Goal: Communication & Community: Answer question/provide support

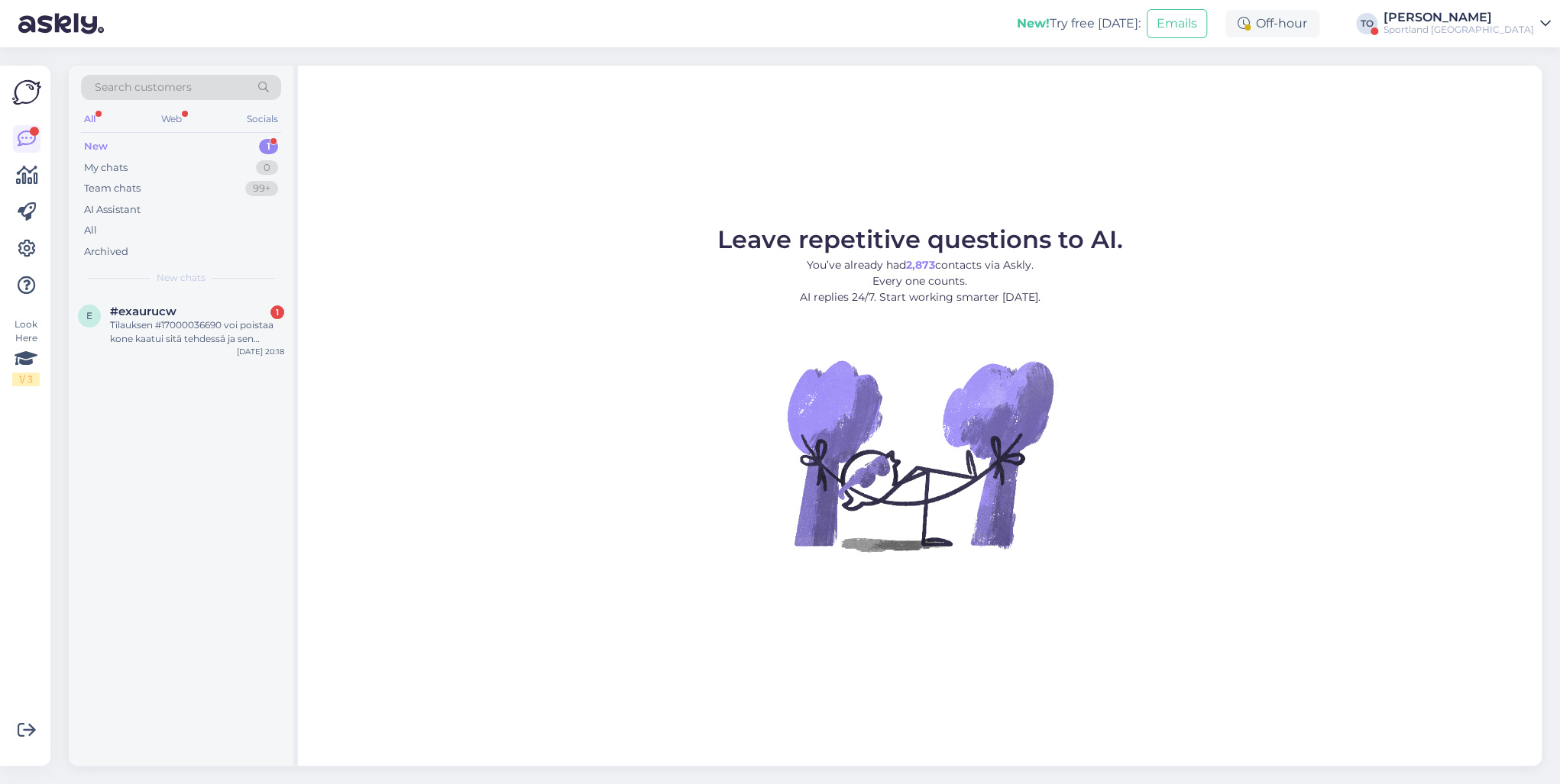
click at [1168, 16] on div "[PERSON_NAME]" at bounding box center [1458, 17] width 151 height 12
click at [1168, 169] on div "Log out" at bounding box center [1407, 164] width 287 height 28
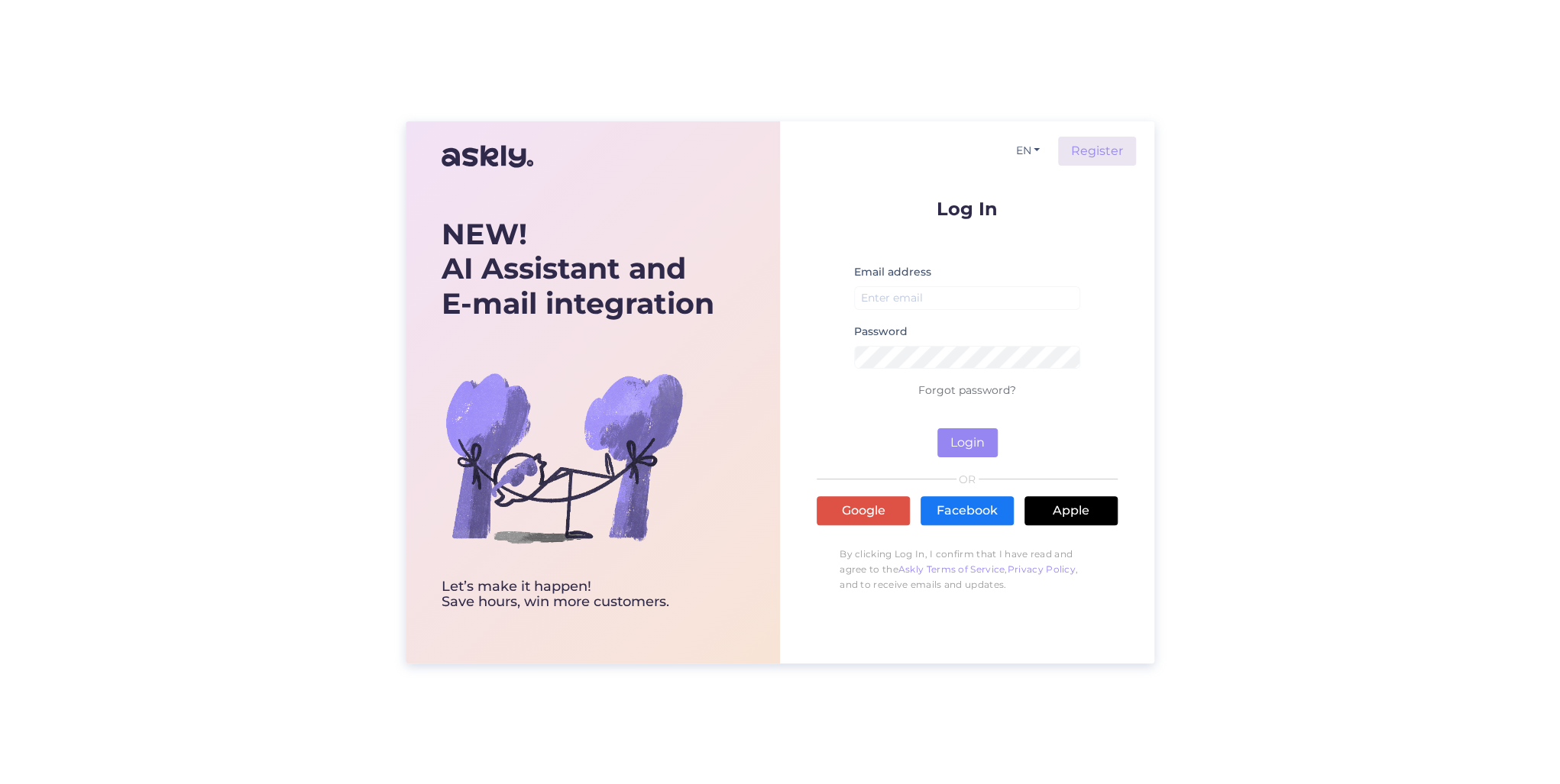
click at [1011, 278] on div "Email address" at bounding box center [967, 292] width 227 height 59
click at [1003, 293] on input "email" at bounding box center [967, 299] width 227 height 24
type input "[PERSON_NAME][EMAIL_ADDRESS][DOMAIN_NAME]"
click at [938, 428] on button "Login" at bounding box center [967, 442] width 60 height 29
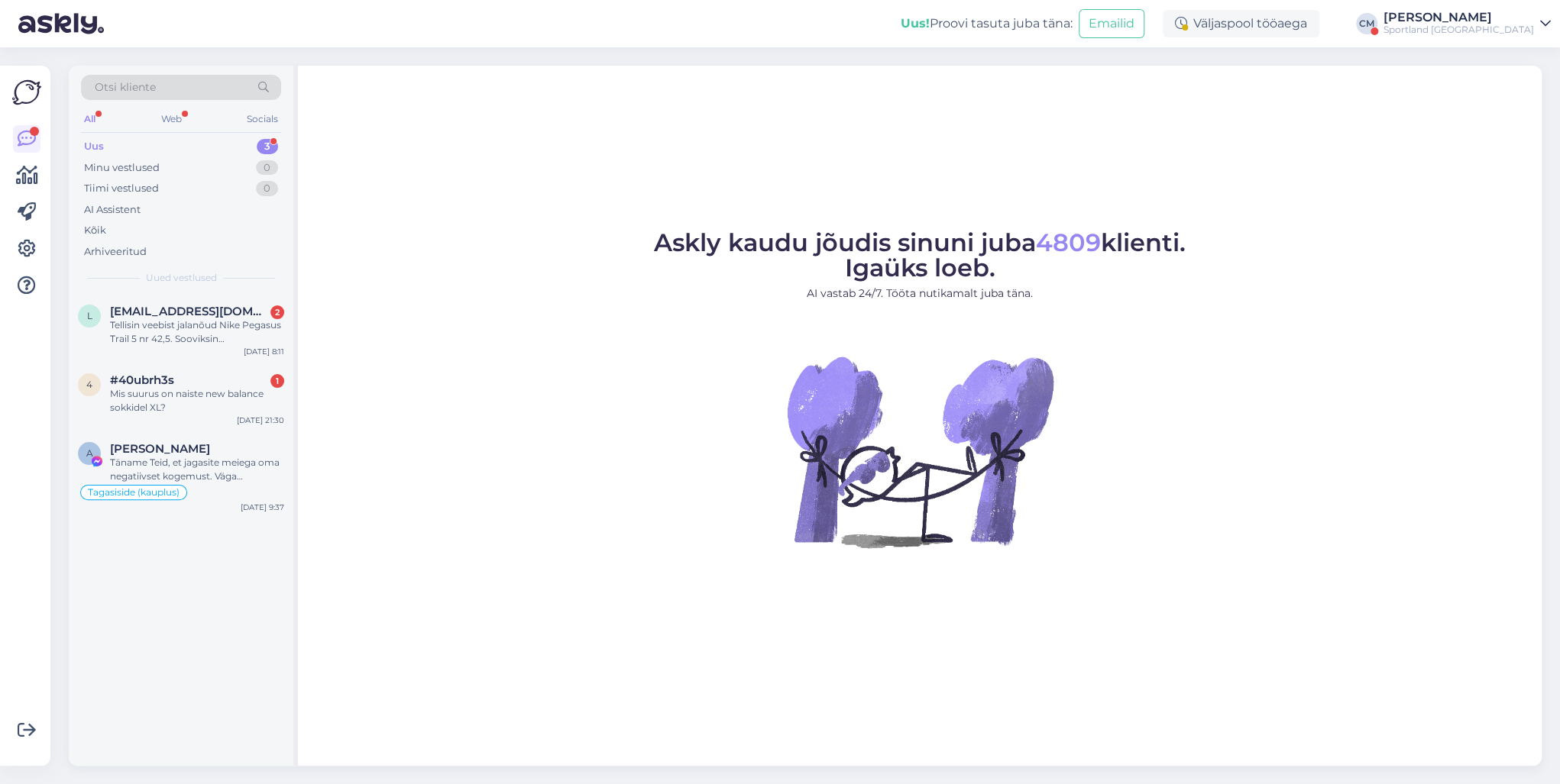
click at [1504, 31] on div "Sportland [GEOGRAPHIC_DATA]" at bounding box center [1458, 30] width 151 height 12
click at [1513, 95] on button "Ava" at bounding box center [1521, 93] width 33 height 24
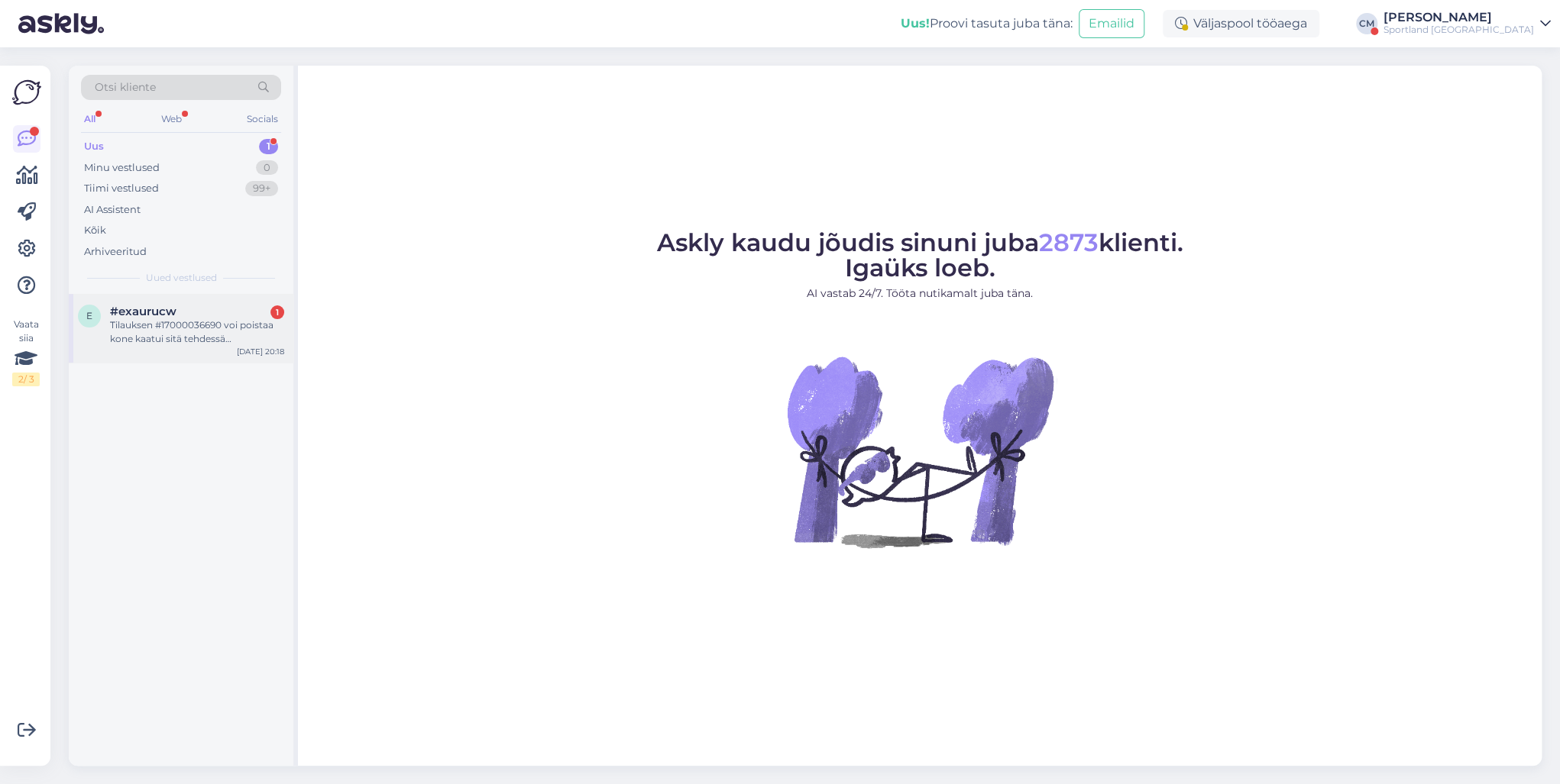
click at [195, 339] on div "Tilauksen #17000036690 voi poistaa kone kaatui sitä tehdessä [PERSON_NAME] jälk…" at bounding box center [197, 332] width 174 height 28
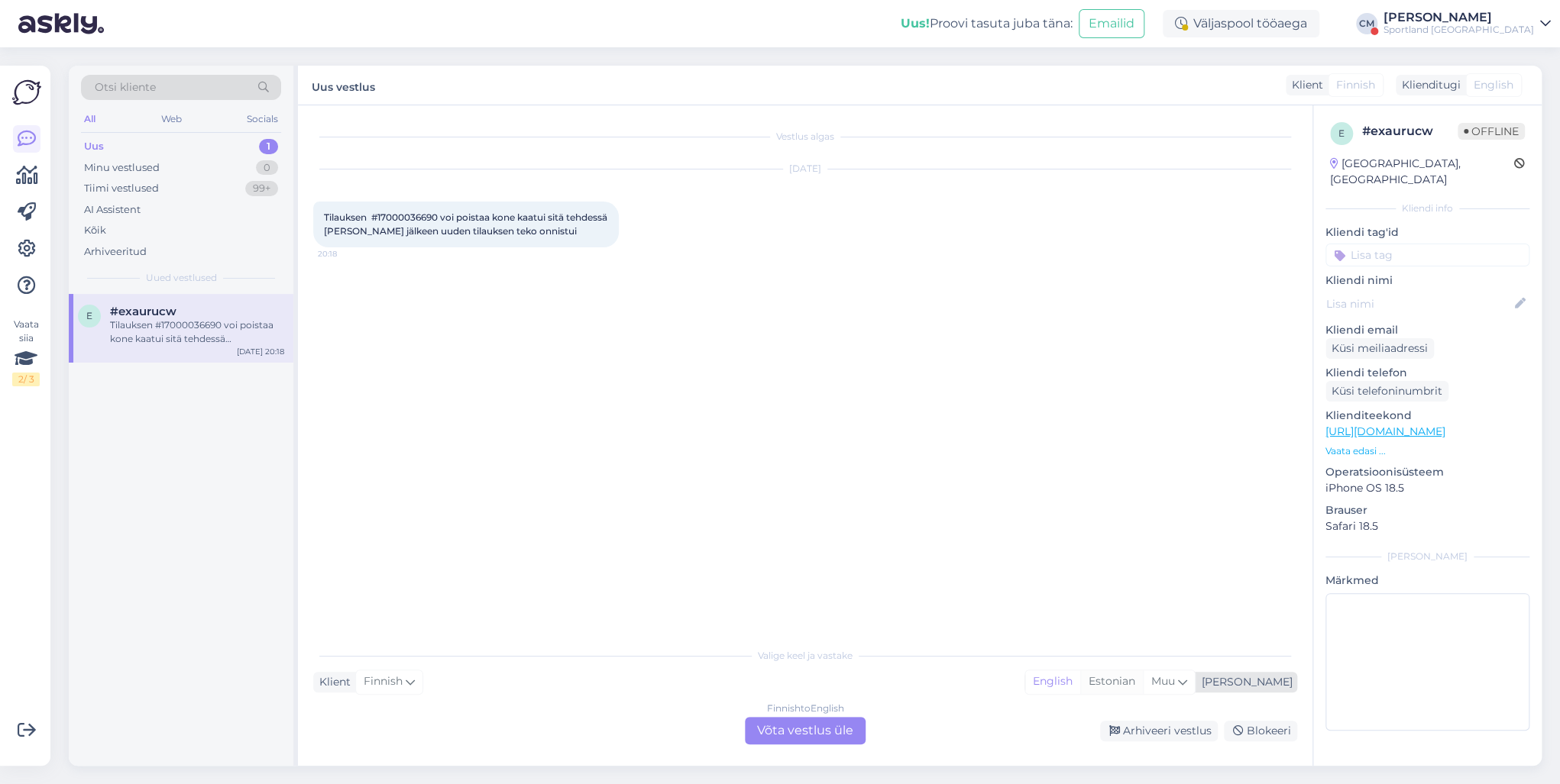
click at [1143, 691] on div "Estonian" at bounding box center [1112, 681] width 63 height 23
click at [841, 727] on div "Finnish to Estonian Võta vestlus üle" at bounding box center [805, 731] width 121 height 28
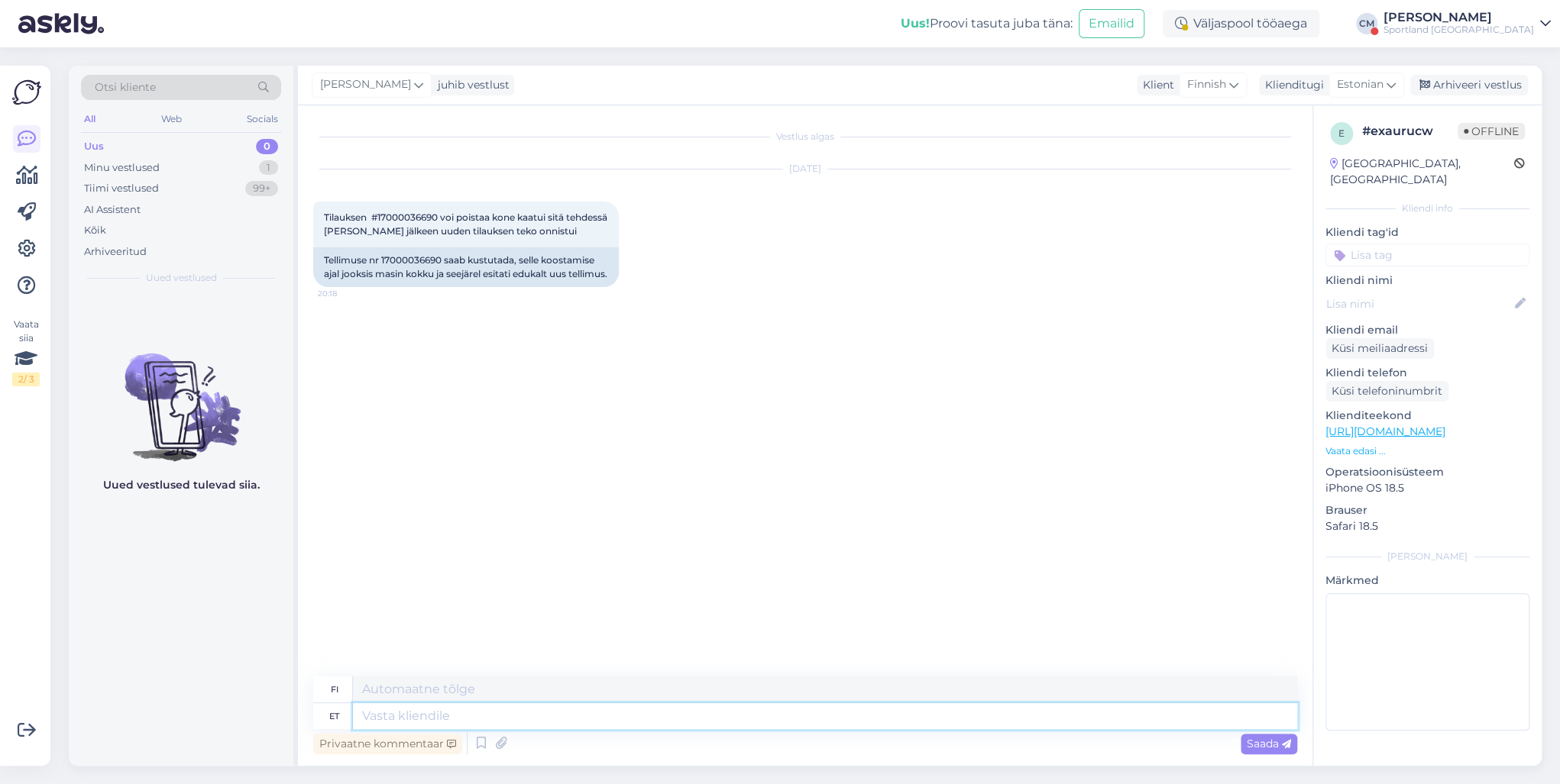
click at [617, 719] on textarea at bounding box center [825, 717] width 944 height 26
type textarea "Tere! O"
type textarea "Hei!"
type textarea "Tere! [GEOGRAPHIC_DATA]"
type textarea "Hei! [GEOGRAPHIC_DATA]"
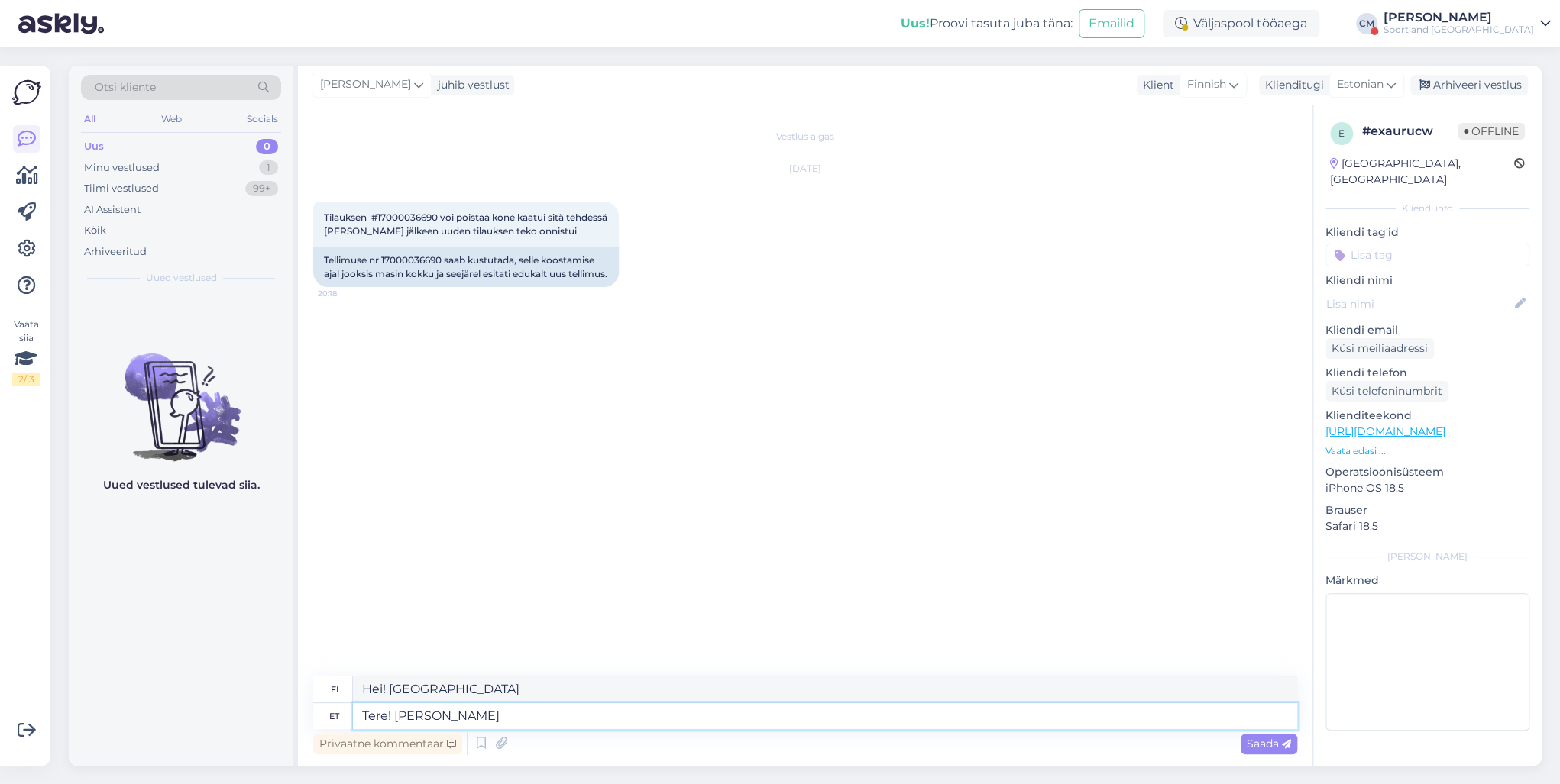
type textarea "Tere! [PERSON_NAME]"
type textarea "Hei! [PERSON_NAME]"
type textarea "Tere! [PERSON_NAME] klienditeenindusest"
type textarea "Hei! [PERSON_NAME] asiakaspalvelusta."
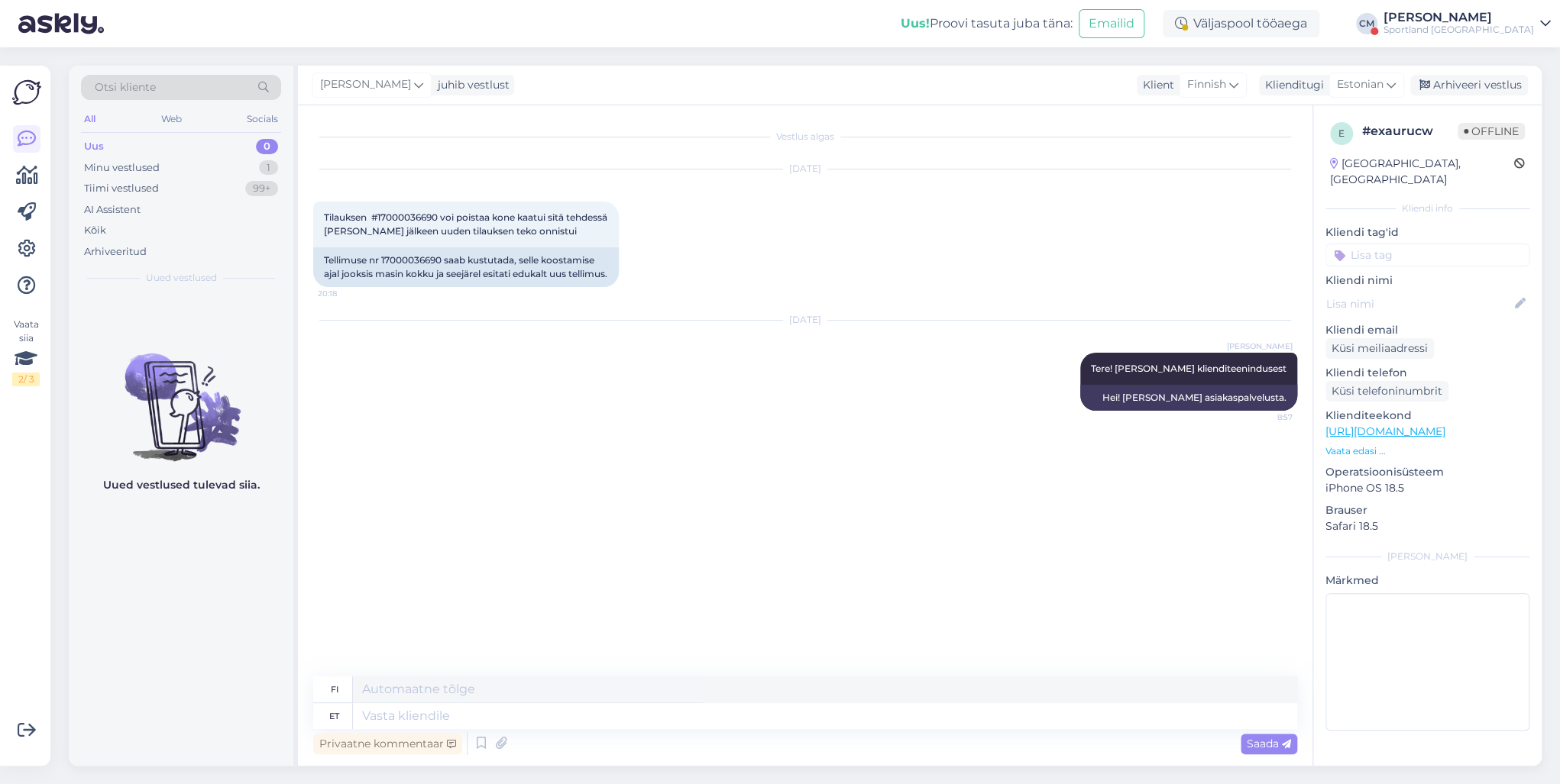
drag, startPoint x: 617, startPoint y: 719, endPoint x: 496, endPoint y: 500, distance: 250.2
click at [492, 546] on div "Vestlus algas [DATE] Tilauksen #17000036690 voi poistaa kone kaatui sitä tehdes…" at bounding box center [812, 392] width 998 height 542
click at [399, 257] on div "Tellimuse nr 17000036690 saab kustutada, selle koostamise ajal jooksis masin ko…" at bounding box center [466, 267] width 305 height 40
copy div "17000036690"
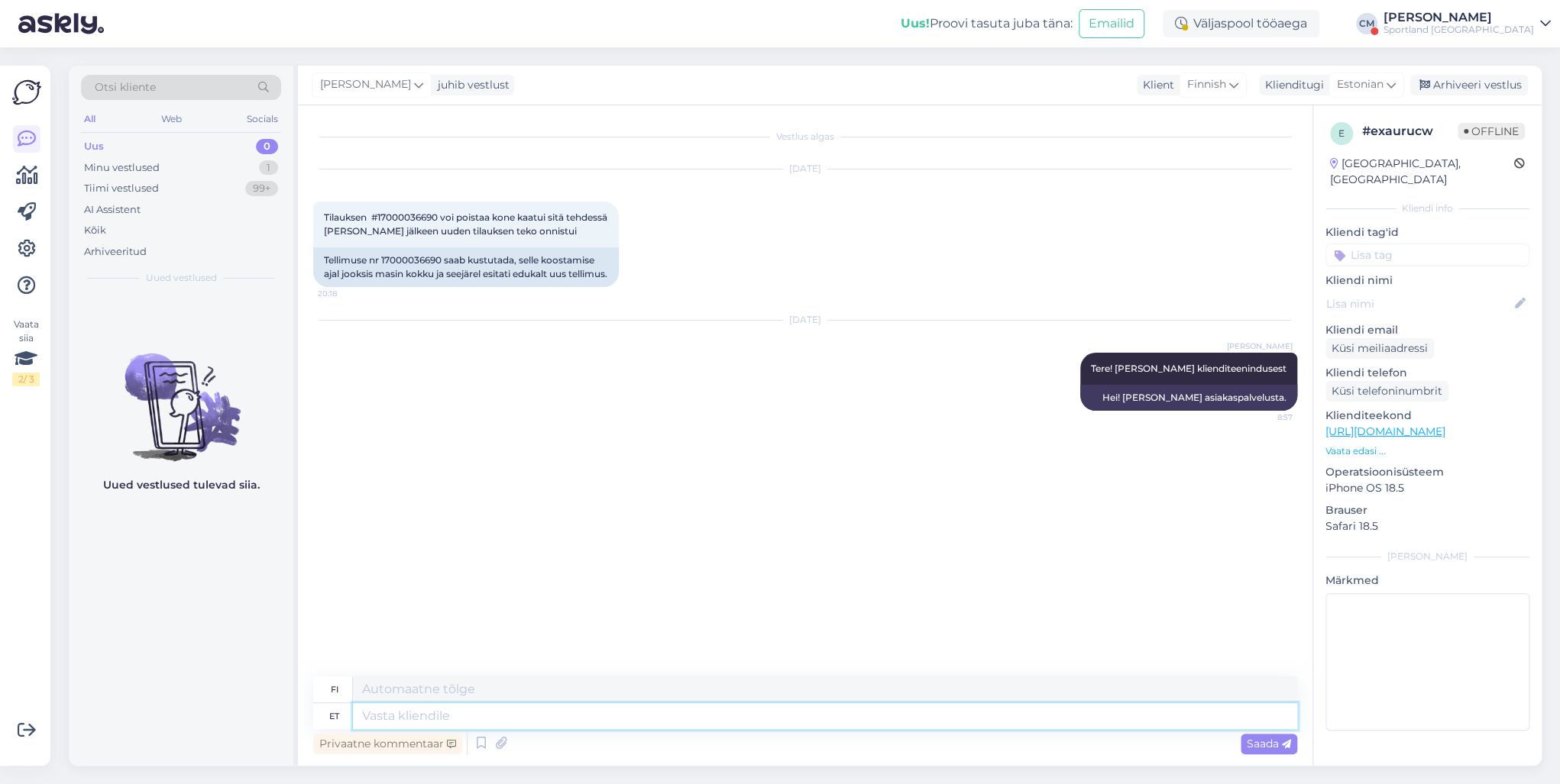
click at [438, 717] on textarea at bounding box center [825, 717] width 944 height 26
type textarea "See t"
type textarea "Tämä"
type textarea "See tellimus e"
type textarea "Tämä tilaus"
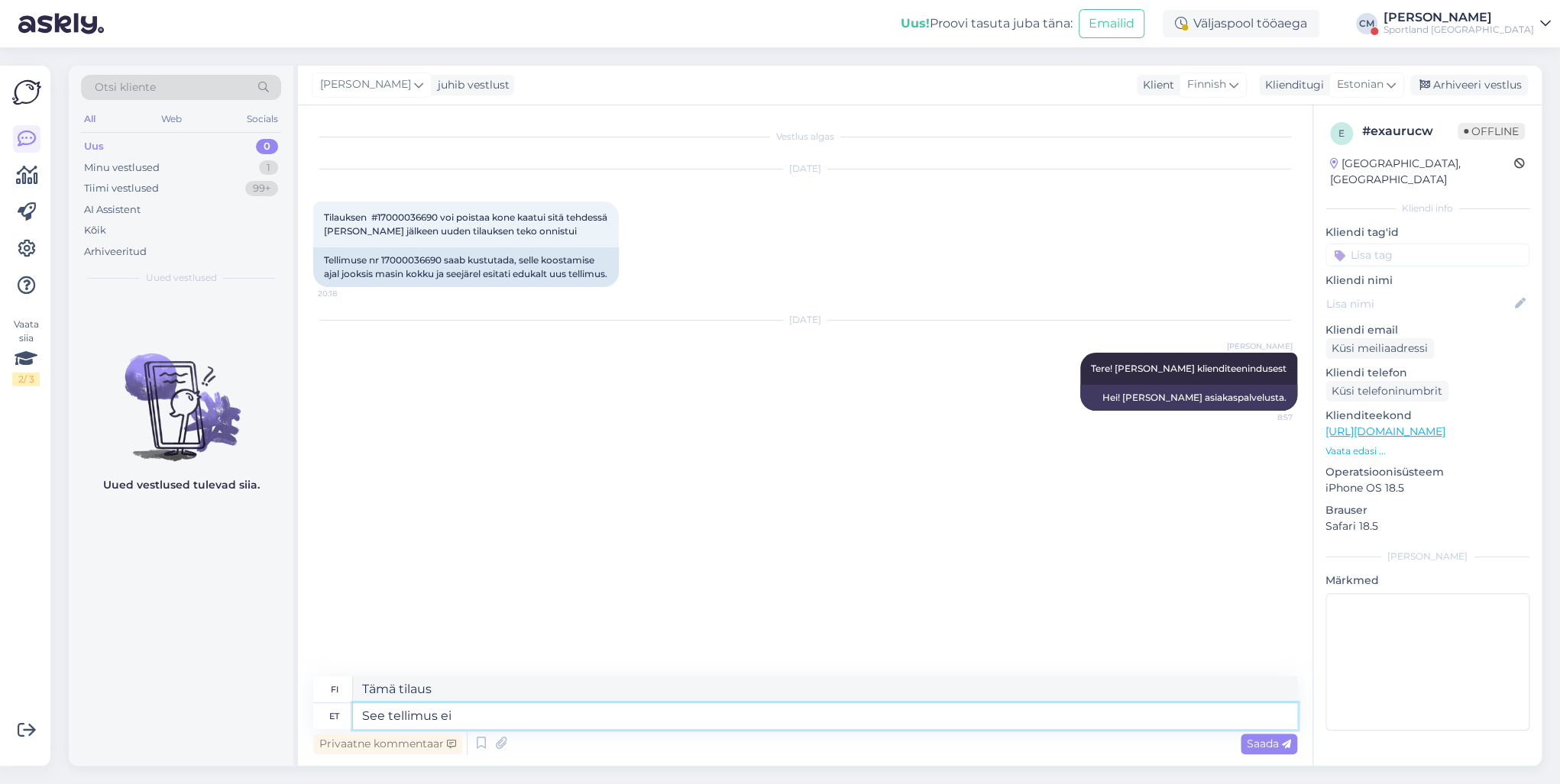
type textarea "See tellimus ei o"
type textarea "Tämä tilaus ei"
type textarea "See tellimus ei ole T"
type textarea "Tämä tilaus ei ole"
type textarea "See tellimus ei ole Teil"
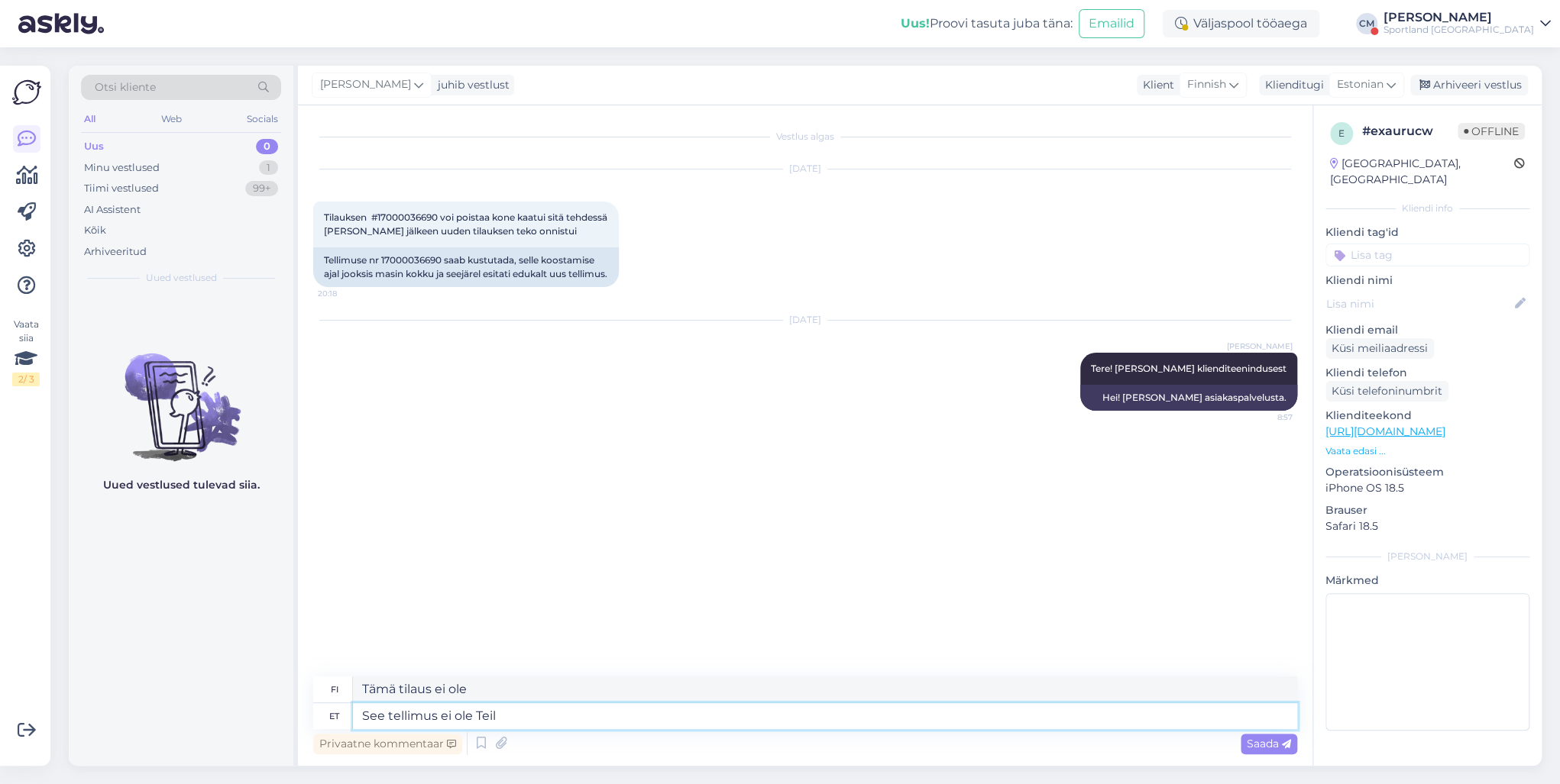
type textarea "Tämä tilaus ei ole sinun."
type textarea "See tellimus ei ole Teil lä"
type textarea "Tämä tilaus ei ole sinua varten."
type textarea "See tellimus ei ole Teil läbi l"
type textarea "Tämä tilaus ei [PERSON_NAME] valmis puolestasi."
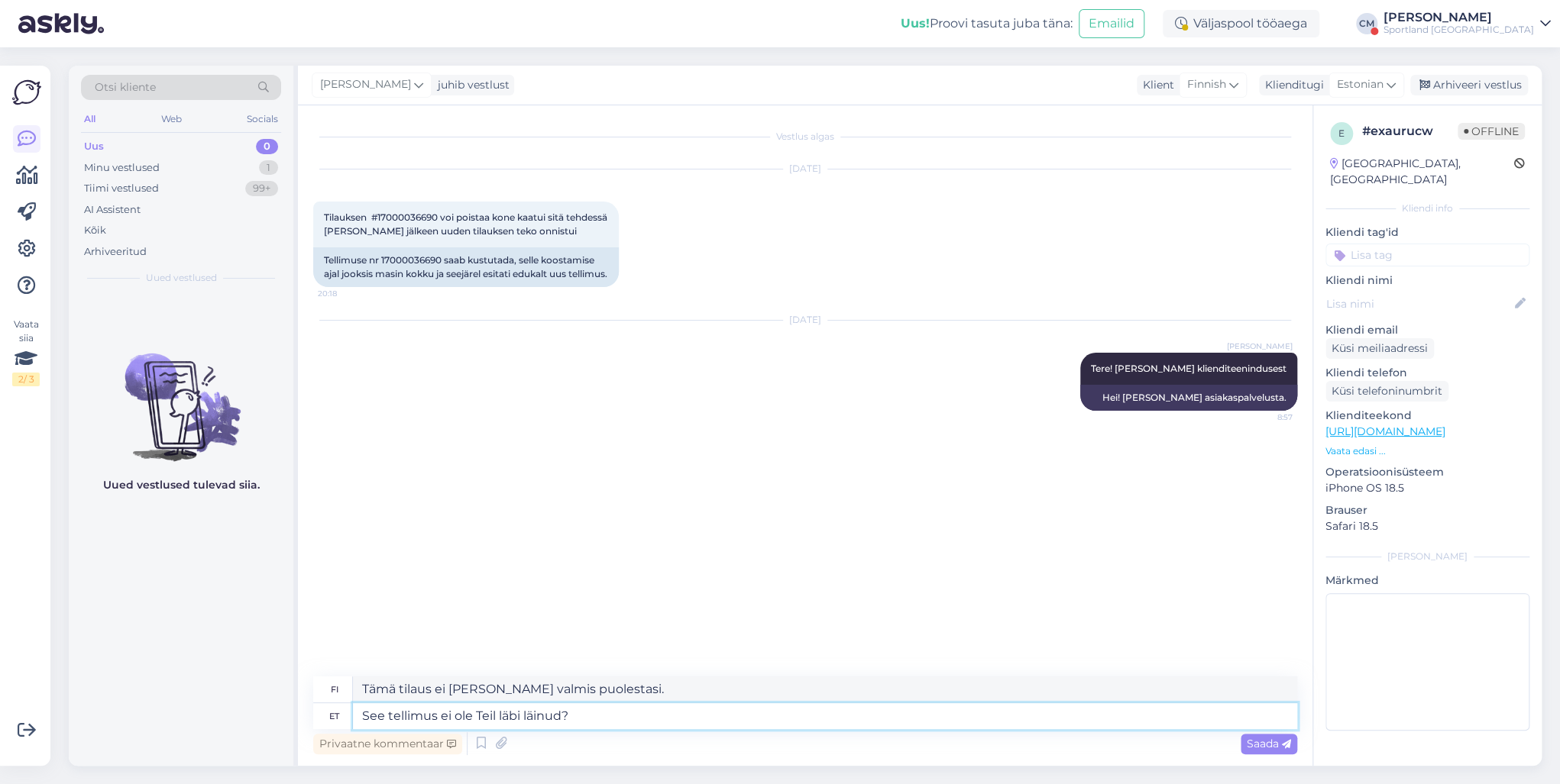
type textarea "See tellimus ei ole Teil läbi läinud?"
type textarea "Eikö tämä tilaus ole mennyt läpi sinulta?"
type textarea "See tellimus ei ole Teil läbi läinud."
type textarea "Tämä tilaus ei ole mennyt läpi sinulle."
type textarea "See tellimus ei ole Teil läbi läinud."
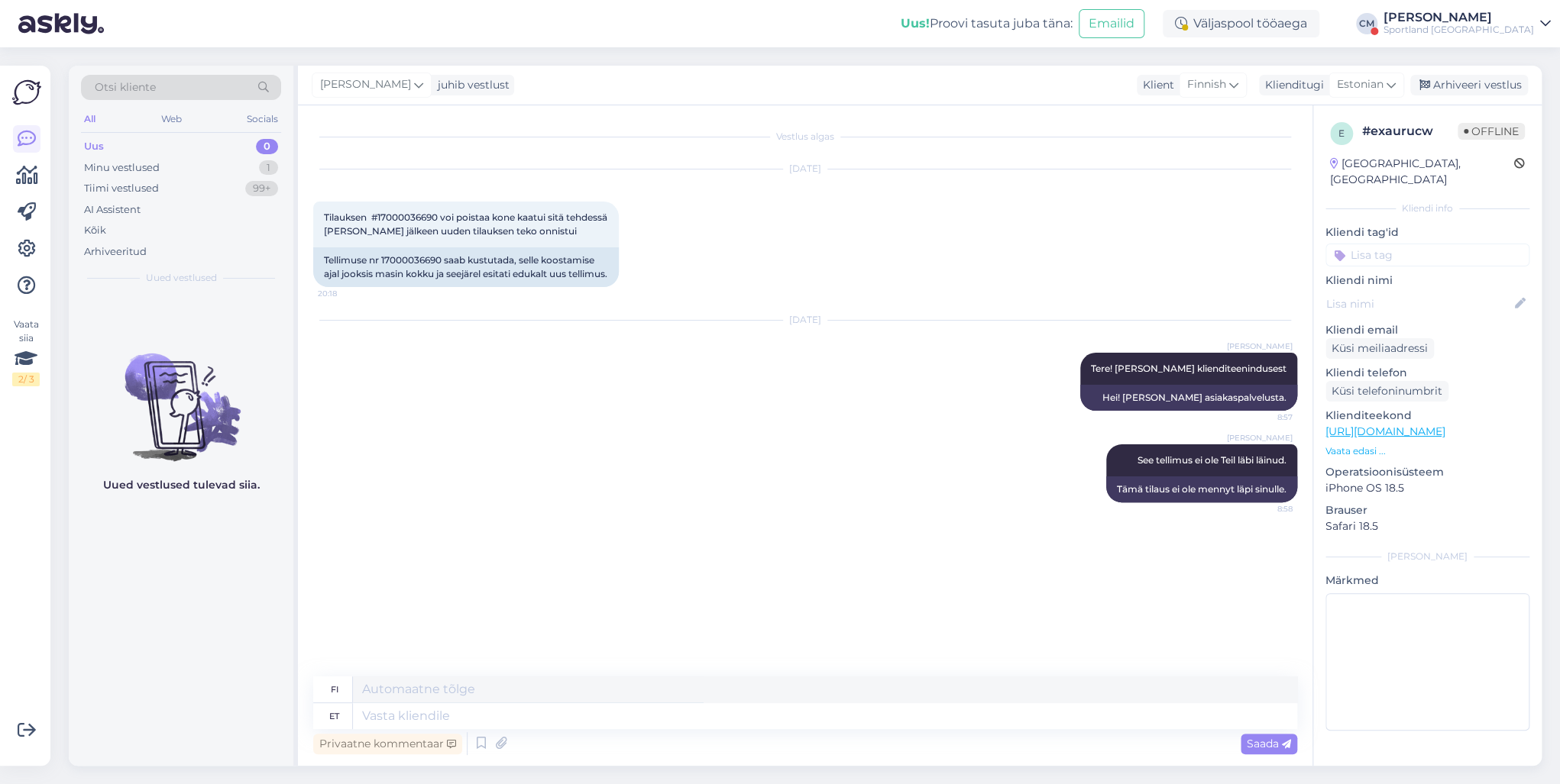
click at [1477, 95] on div "[PERSON_NAME] juhib vestlust Klient Finnish Klienditugi Estonian Arhiveeri vest…" at bounding box center [919, 85] width 1244 height 40
click at [1480, 86] on div "Arhiveeri vestlus" at bounding box center [1468, 85] width 117 height 20
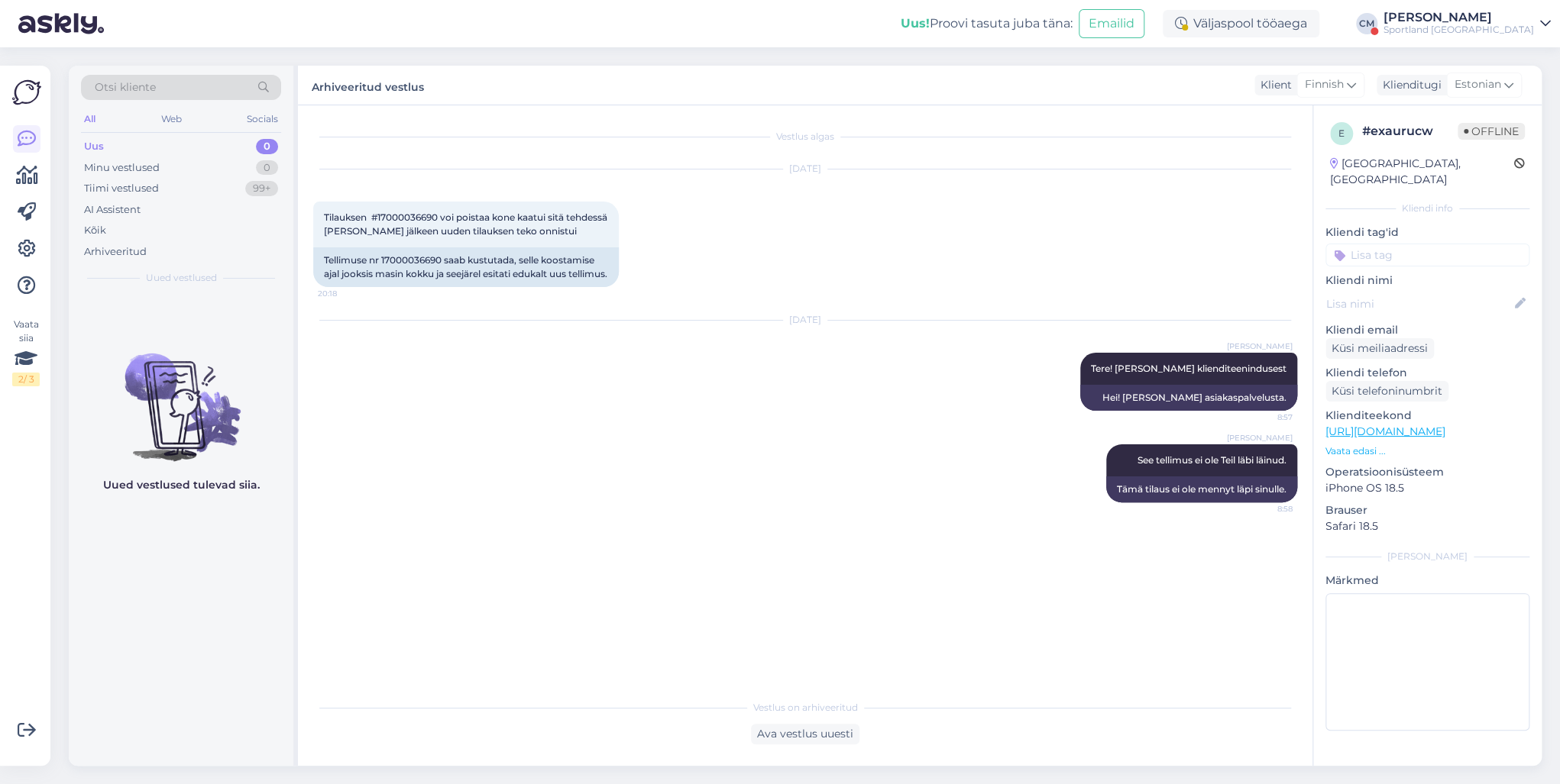
click at [1433, 244] on input at bounding box center [1427, 255] width 204 height 23
type input "tühi"
click at [1425, 288] on div "Tellimuse tühistamine" at bounding box center [1428, 295] width 117 height 16
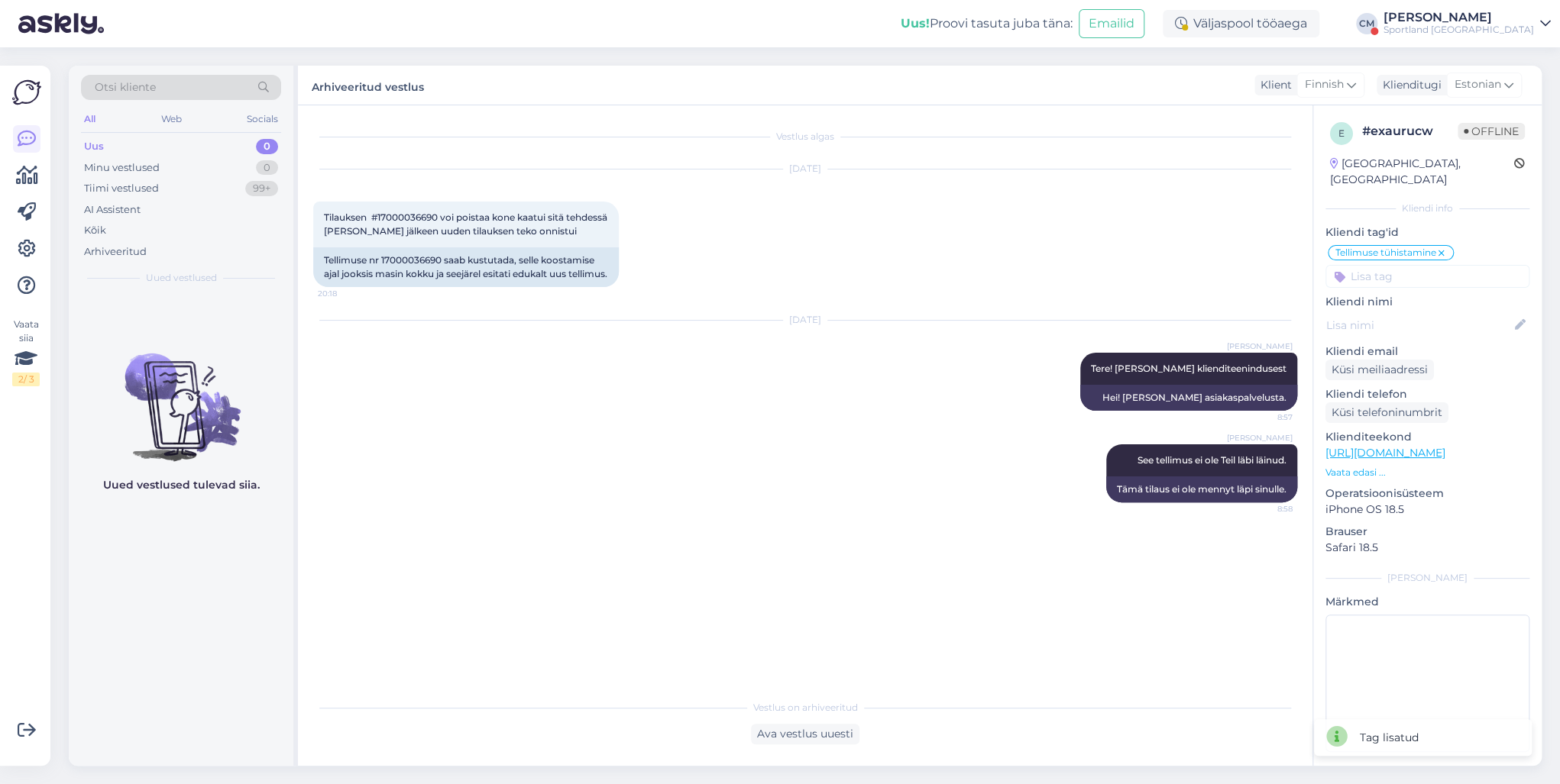
click at [1503, 22] on div "[PERSON_NAME]" at bounding box center [1458, 17] width 151 height 12
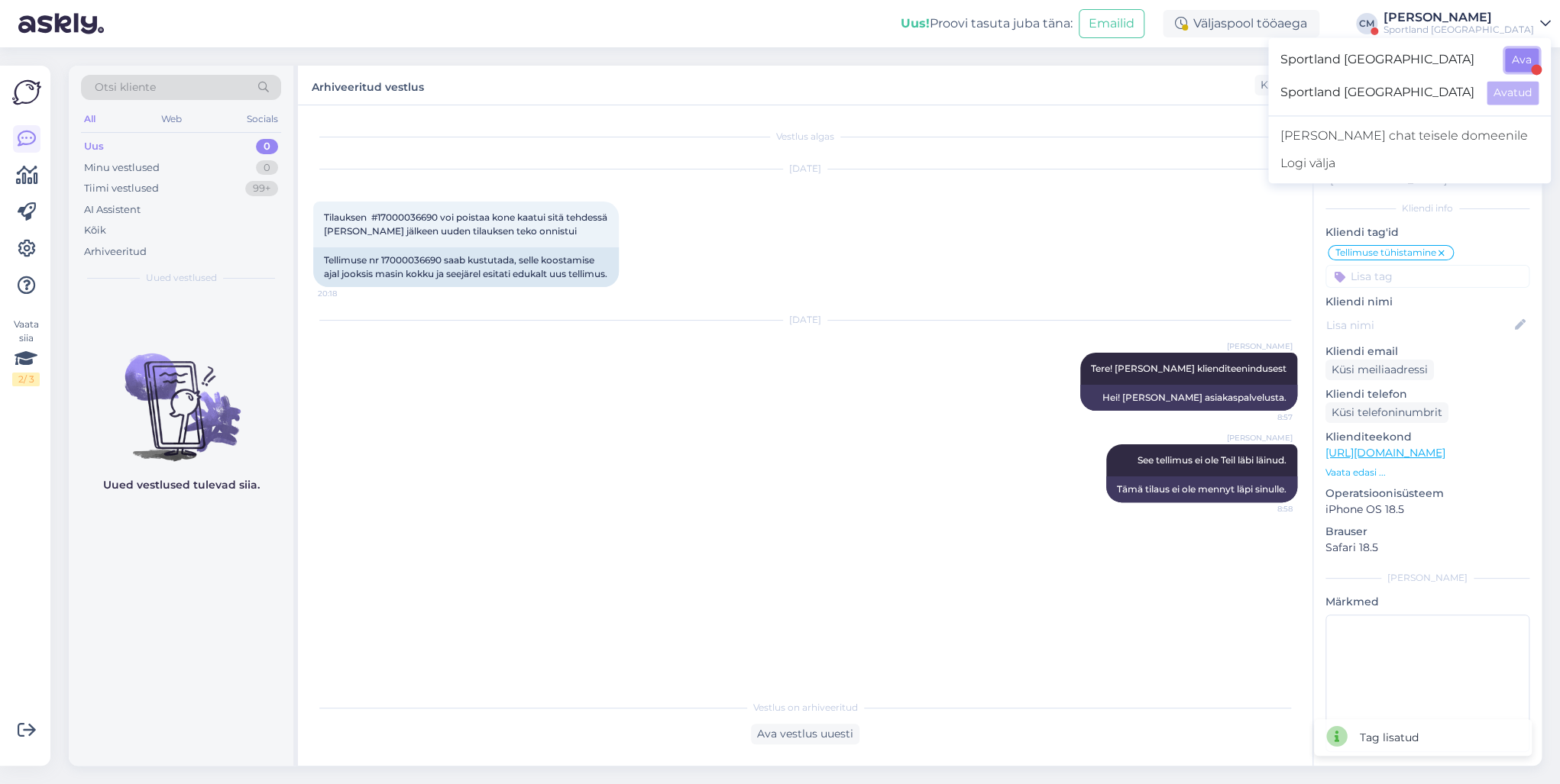
click at [1509, 59] on button "Ava" at bounding box center [1521, 60] width 33 height 24
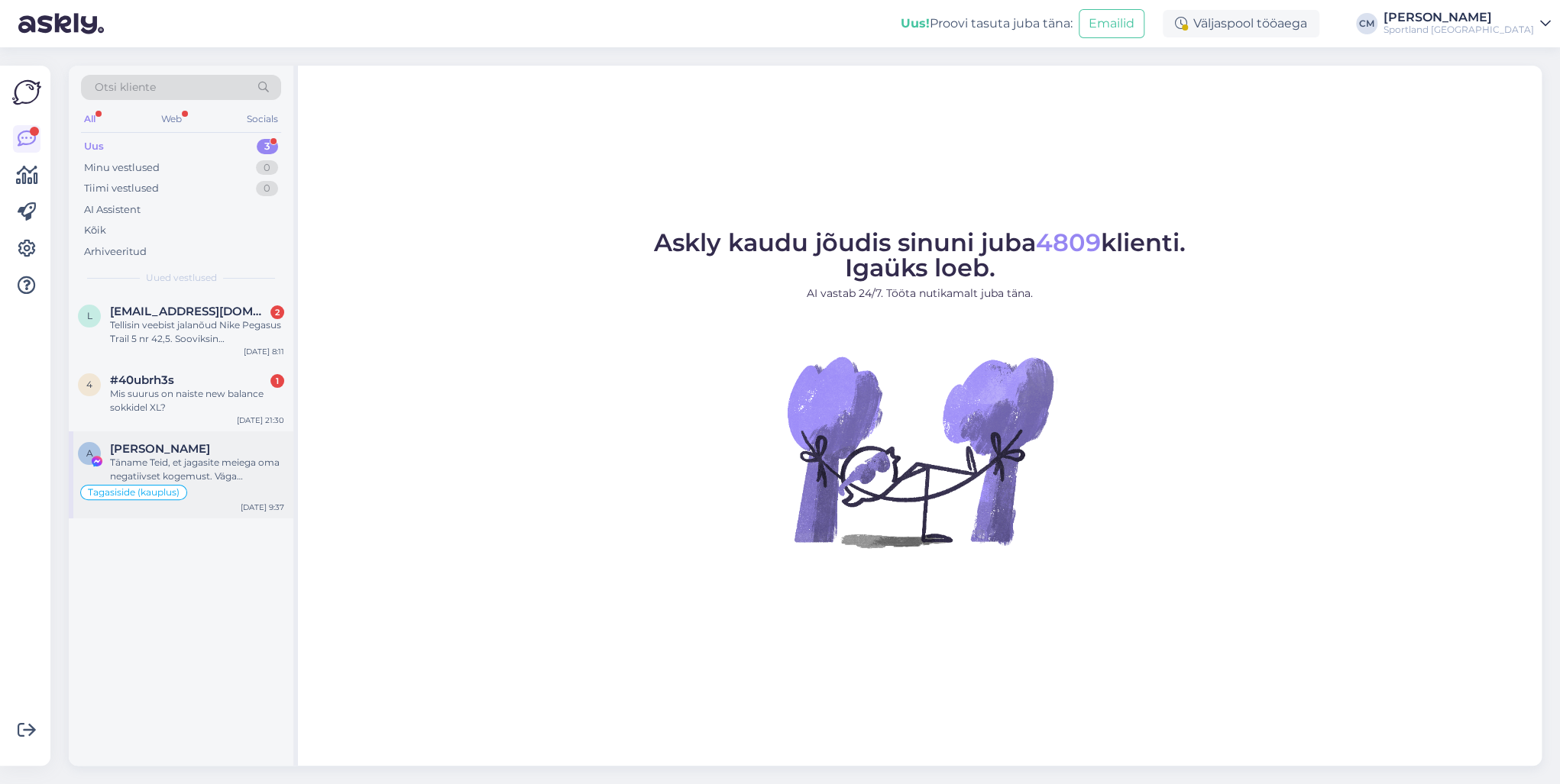
click at [241, 462] on div "Täname Teid, et jagasite meiega oma negatiivset kogemust. Väga vabandame, et ki…" at bounding box center [197, 470] width 174 height 28
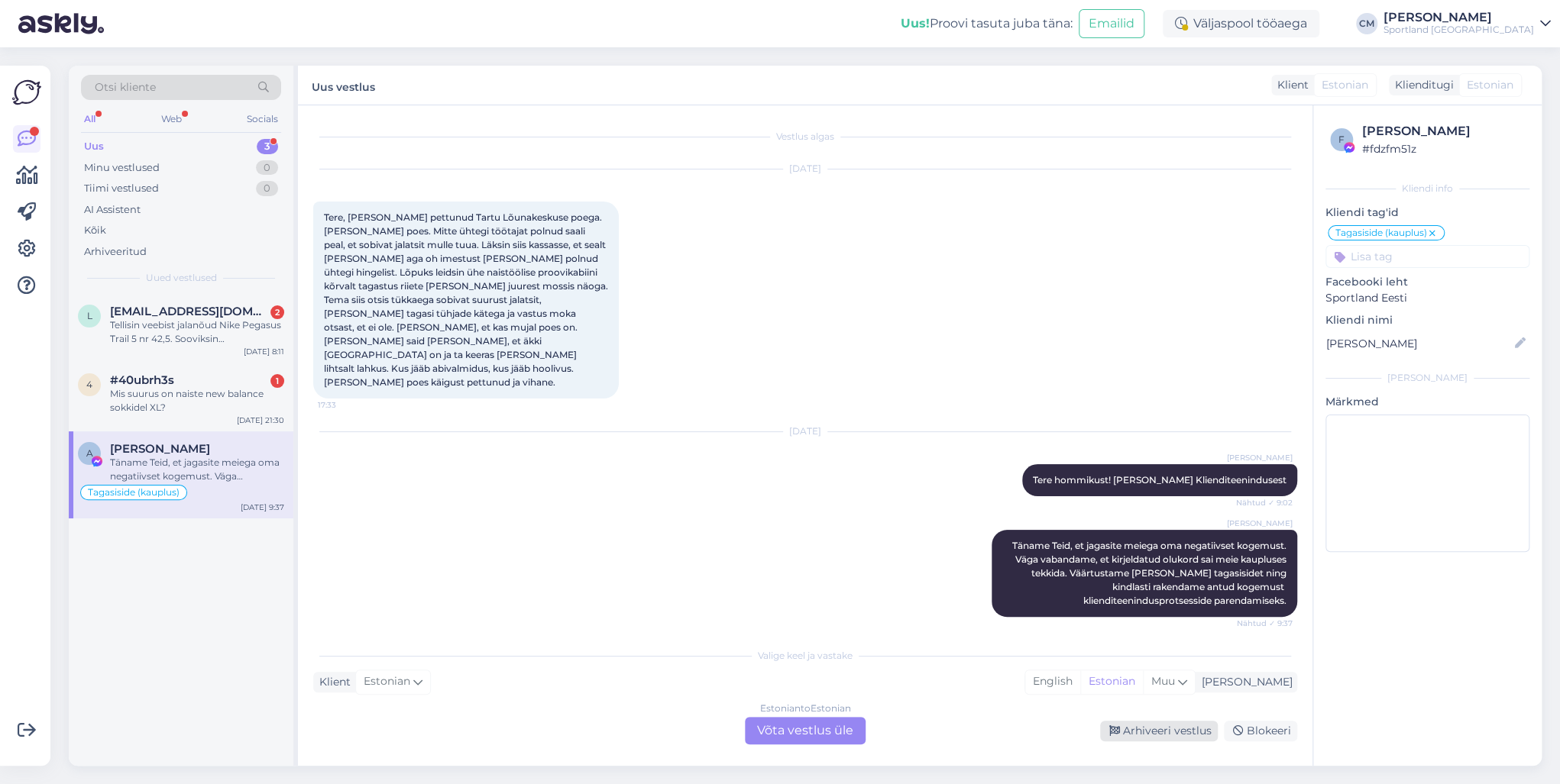
click at [1146, 729] on div "Arhiveeri vestlus" at bounding box center [1158, 731] width 117 height 20
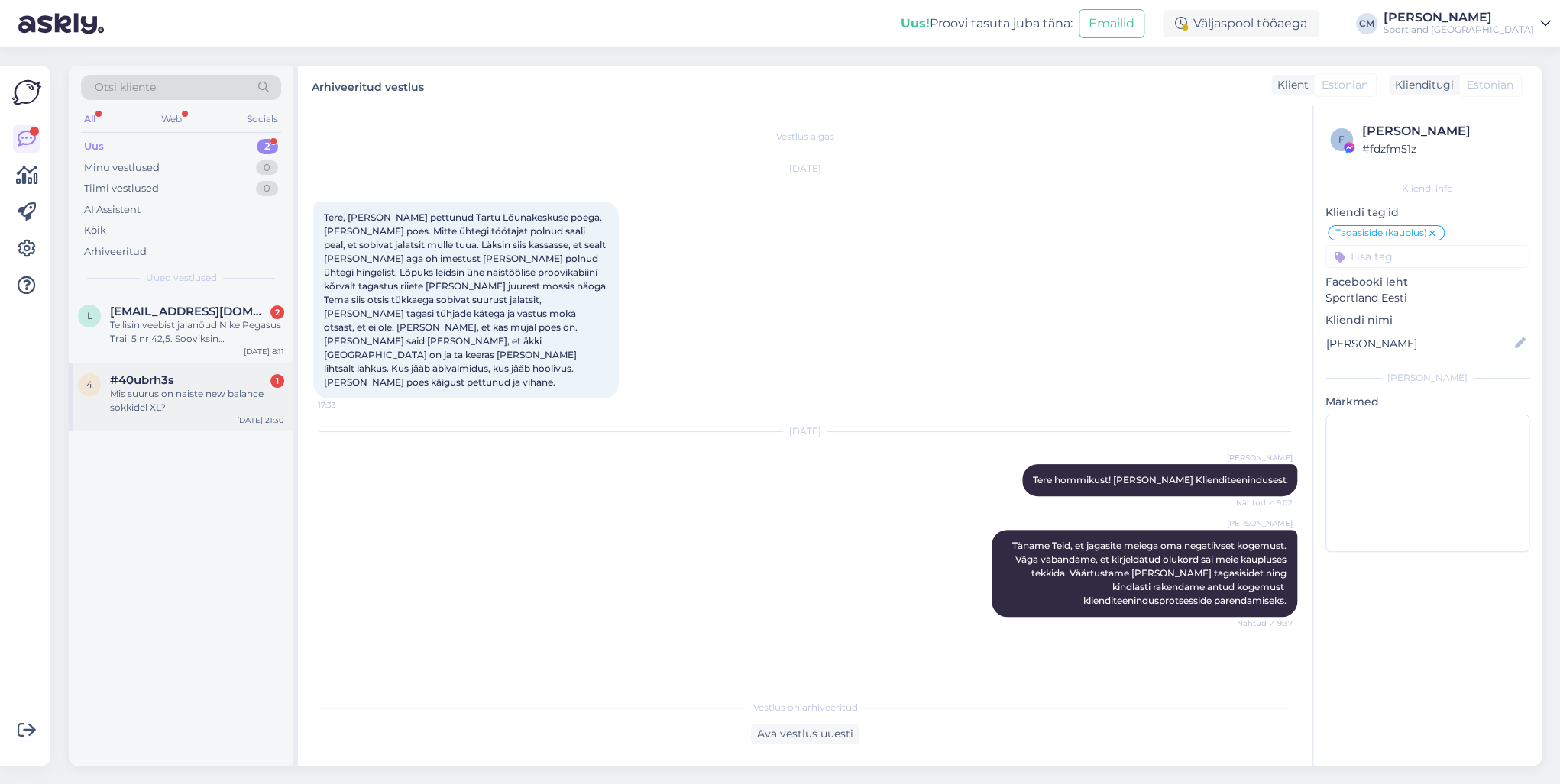
click at [238, 375] on div "#40ubrh3s 1" at bounding box center [197, 380] width 174 height 14
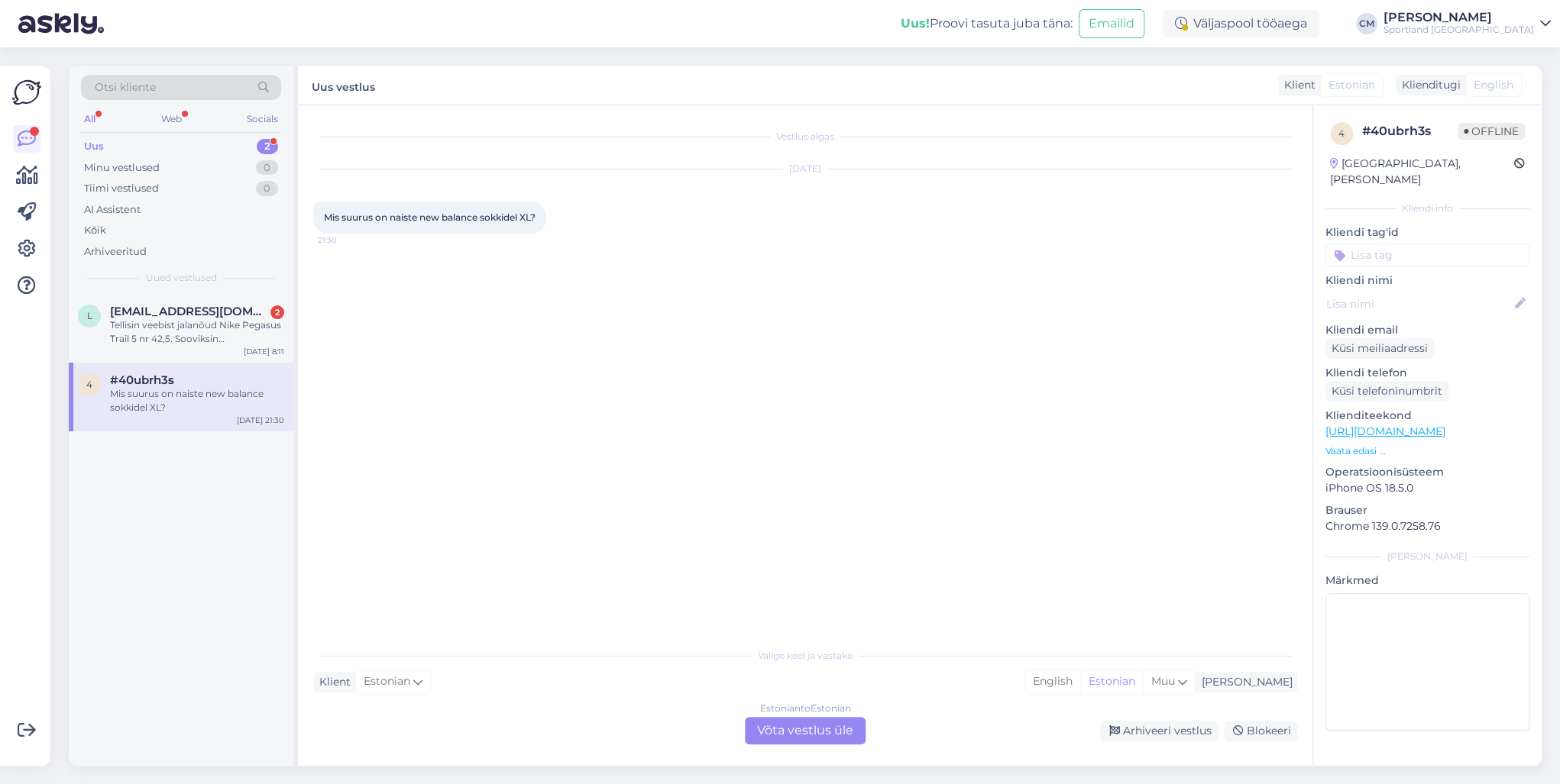
click at [839, 716] on div "Valige [PERSON_NAME] vastake Klient Estonian Mina English Estonian Muu Estonian…" at bounding box center [805, 692] width 984 height 104
click at [797, 729] on div "Estonian to Estonian Võta vestlus üle" at bounding box center [805, 731] width 121 height 28
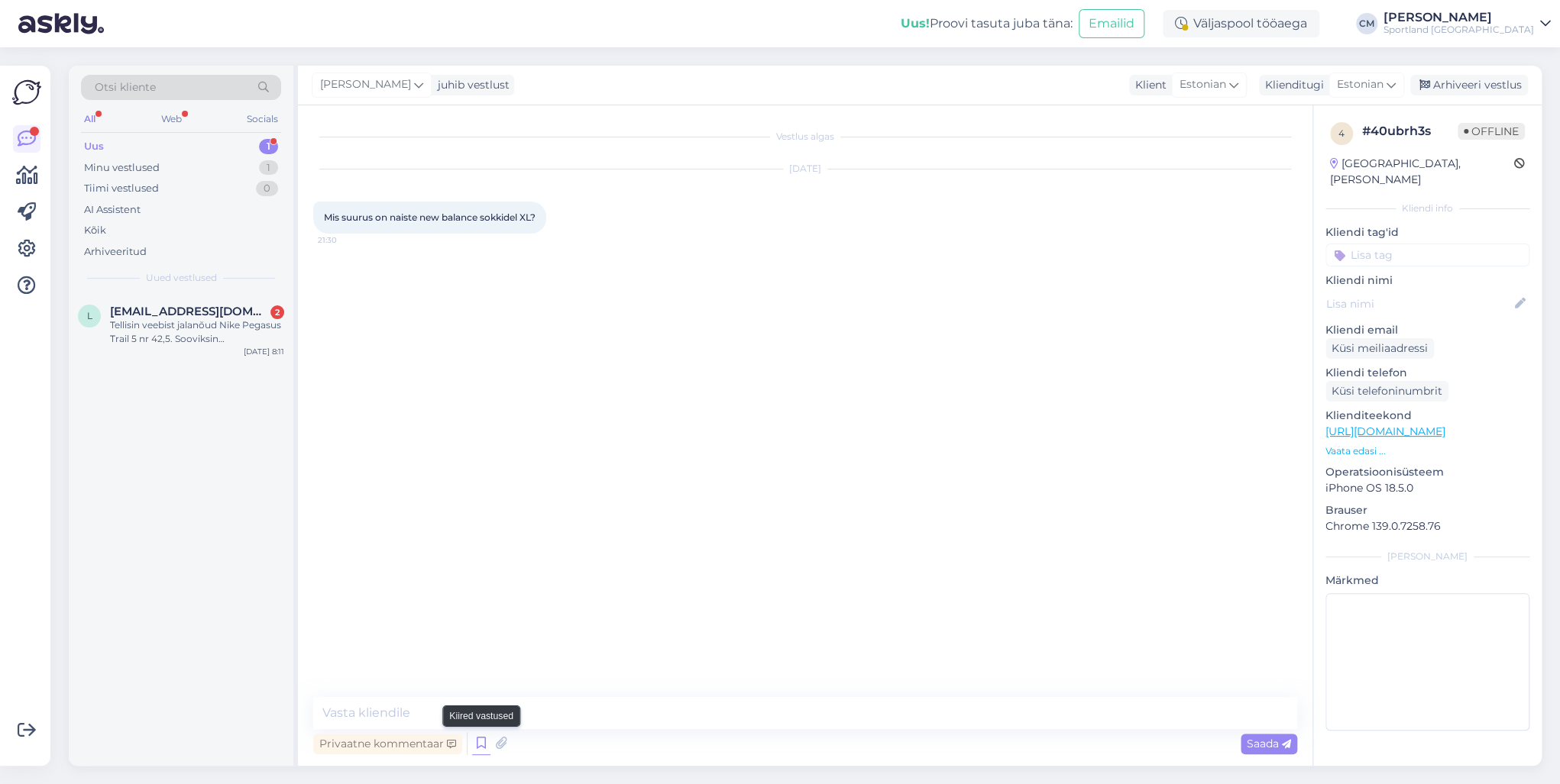
click at [478, 740] on icon at bounding box center [481, 743] width 18 height 23
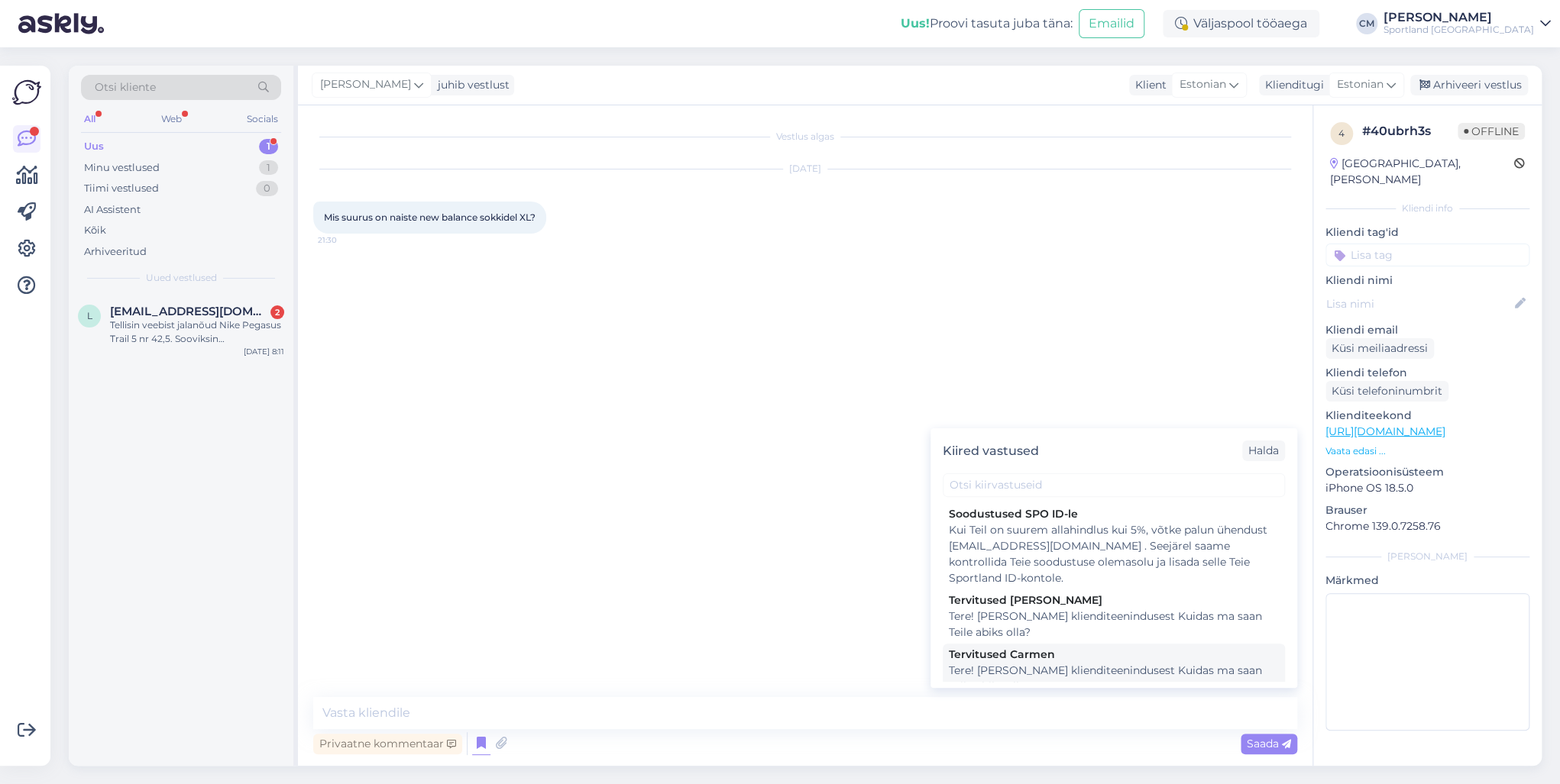
click at [1057, 658] on div "Tervitused Carmen" at bounding box center [1113, 655] width 330 height 16
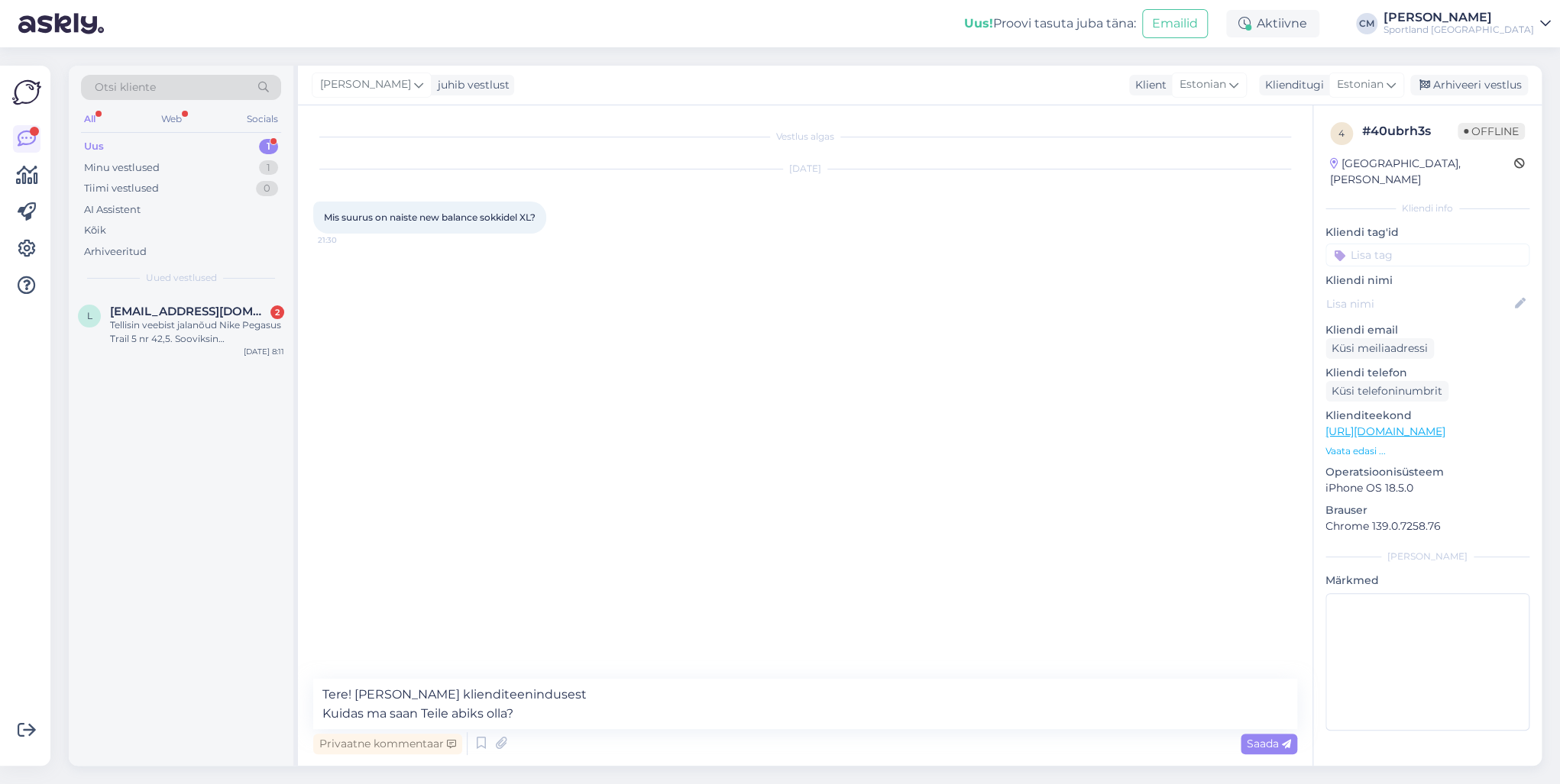
drag, startPoint x: 541, startPoint y: 730, endPoint x: 472, endPoint y: 727, distance: 69.1
click at [468, 728] on div "Tere! [PERSON_NAME] klienditeenindusest Kuidas ma saan Teile abiks olla? Privaa…" at bounding box center [805, 718] width 984 height 80
drag, startPoint x: 559, startPoint y: 723, endPoint x: 296, endPoint y: 719, distance: 263.0
click at [296, 719] on div "Otsi kliente All Web Socials Uus 1 Minu vestlused 1 Tiimi vestlused 0 AI Assist…" at bounding box center [805, 415] width 1473 height 700
type textarea "Tere! [PERSON_NAME] klienditeenindusest"
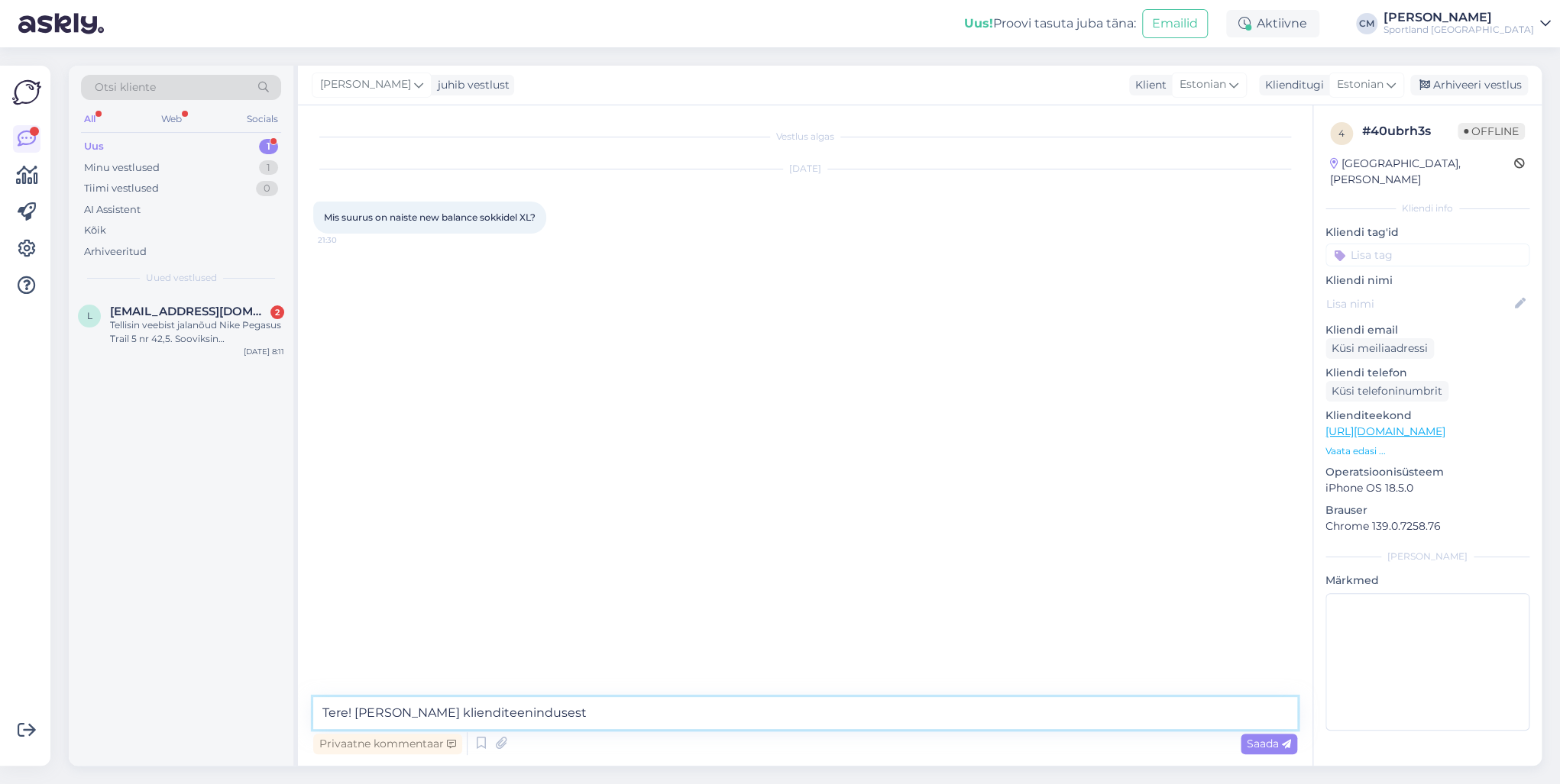
drag, startPoint x: 589, startPoint y: 712, endPoint x: 302, endPoint y: 688, distance: 288.0
click at [302, 688] on div "Vestlus algas [DATE] Mis suurus on naiste new balance sokkidel XL? 21:30 Tere! …" at bounding box center [805, 435] width 1014 height 661
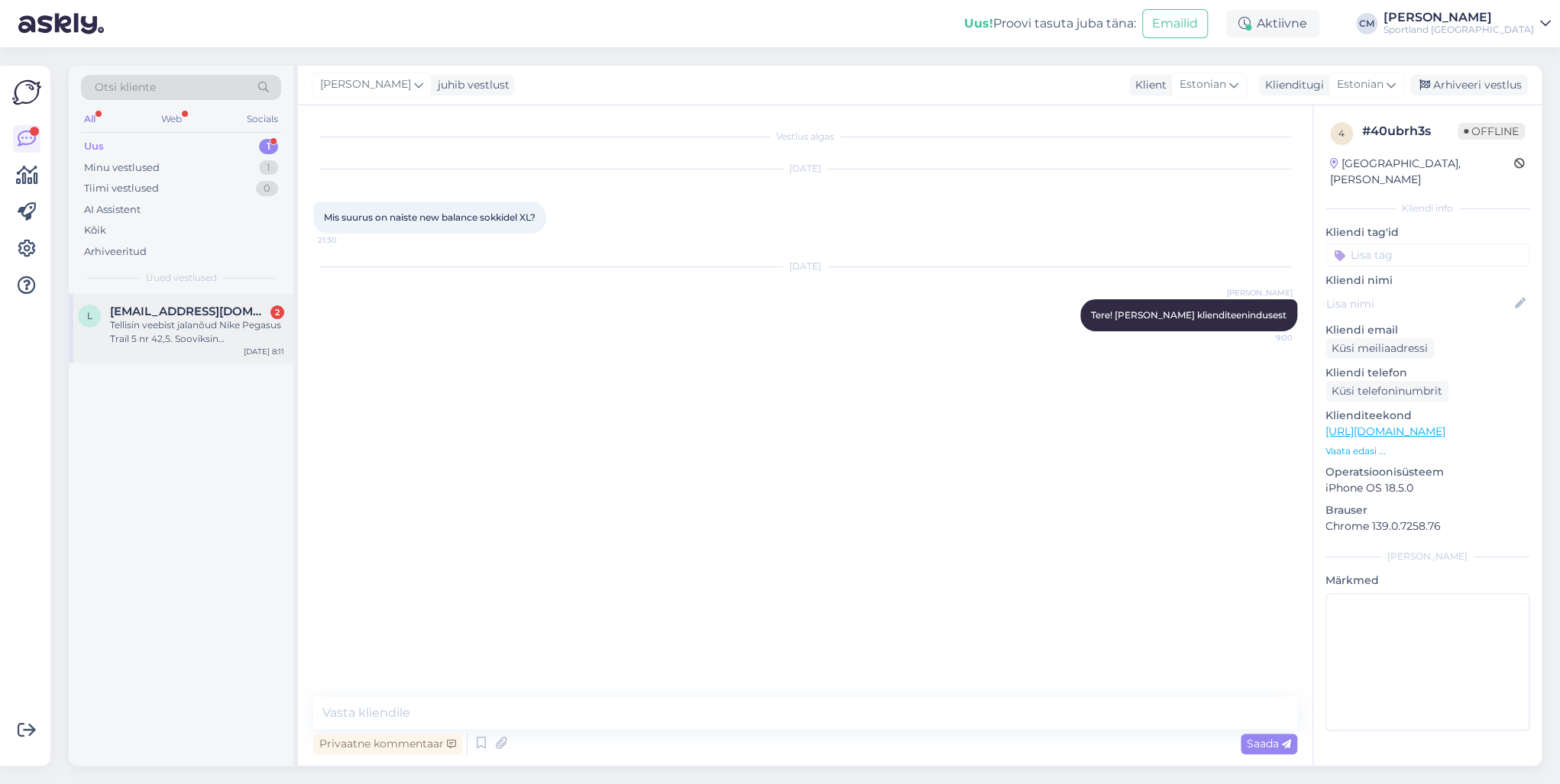
click at [235, 305] on span "[EMAIL_ADDRESS][DOMAIN_NAME]" at bounding box center [190, 312] width 159 height 14
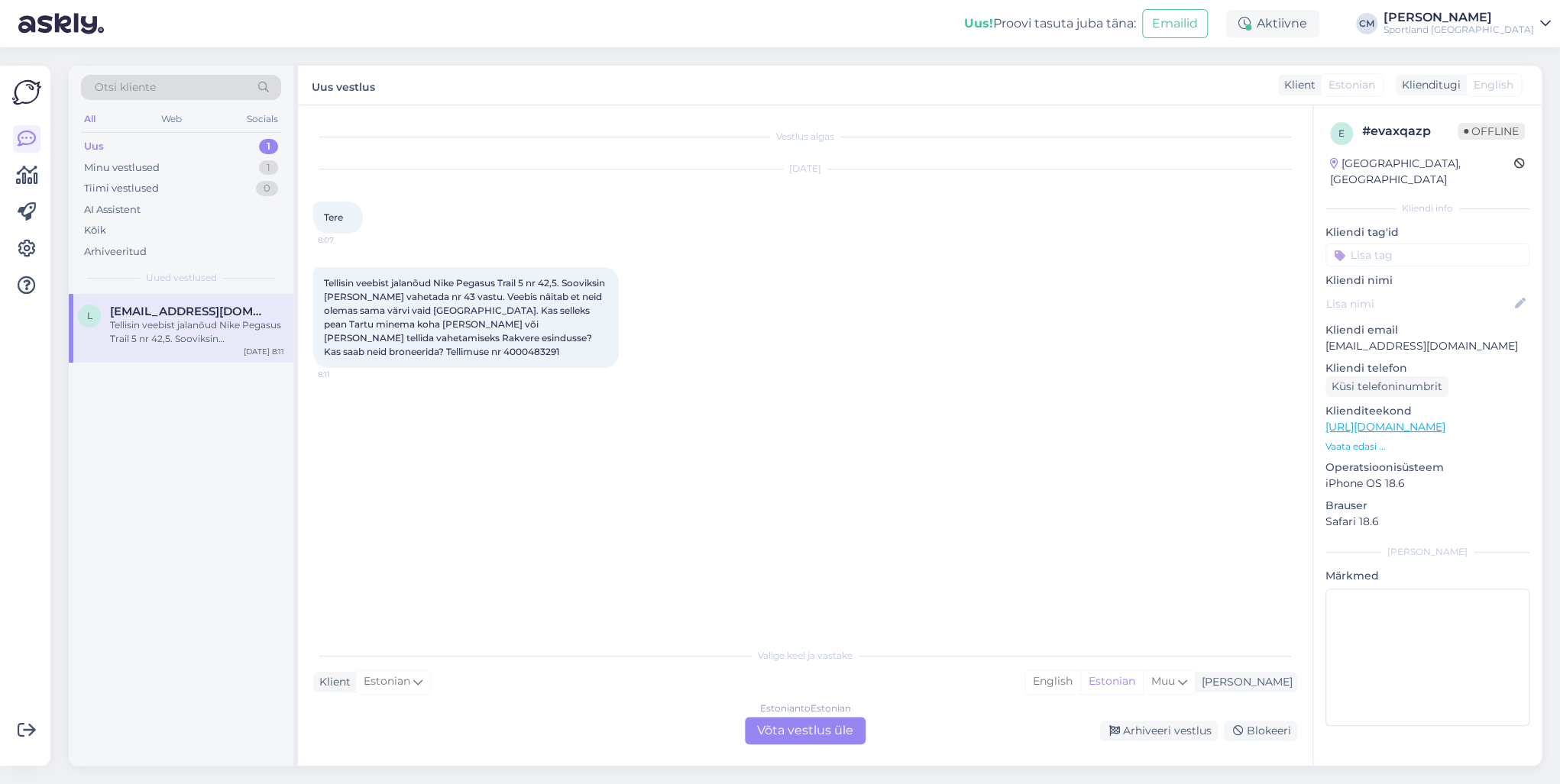
click at [801, 732] on div "Estonian to Estonian Võta vestlus üle" at bounding box center [805, 731] width 121 height 28
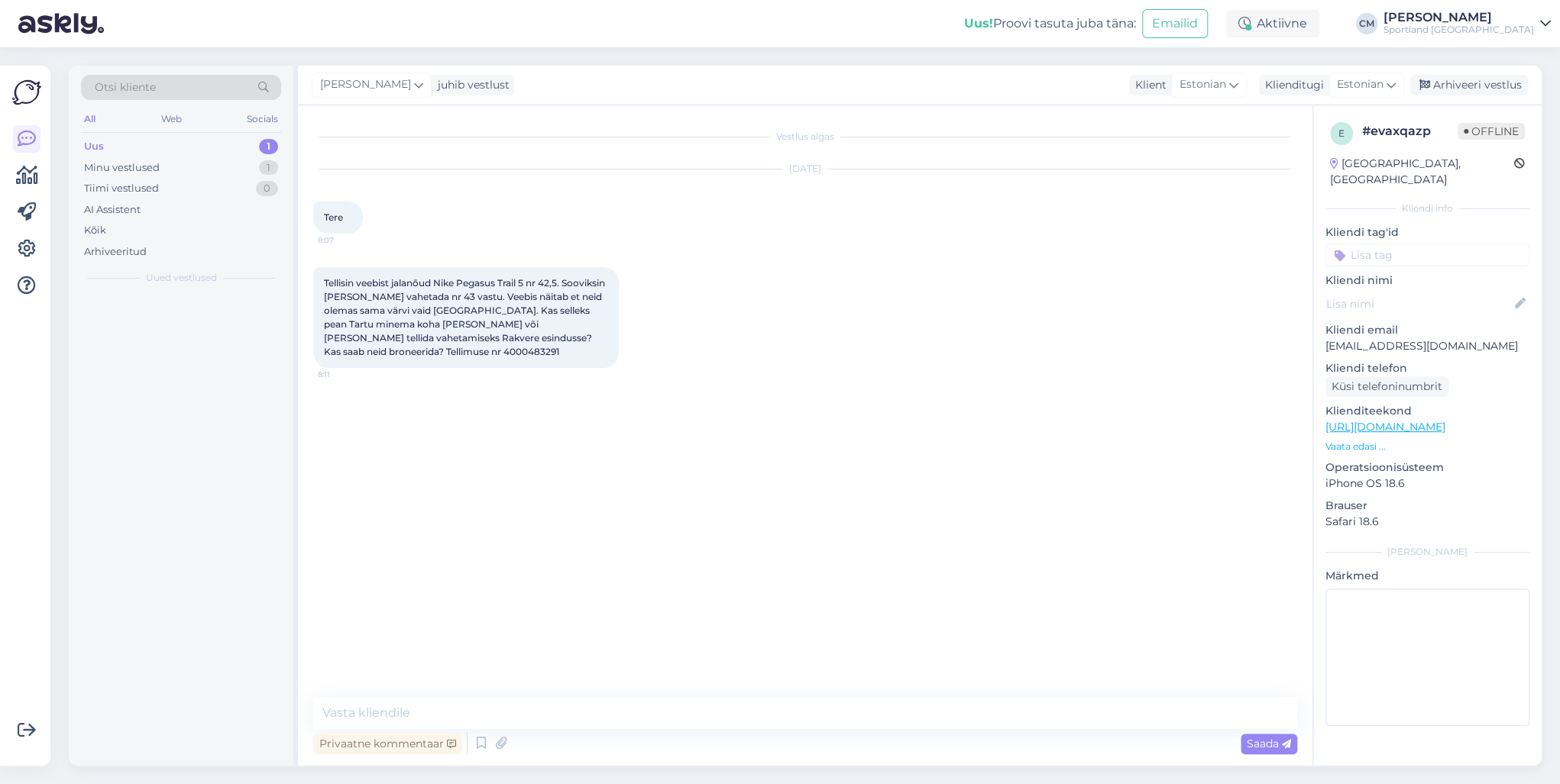
click at [708, 715] on textarea at bounding box center [805, 713] width 984 height 32
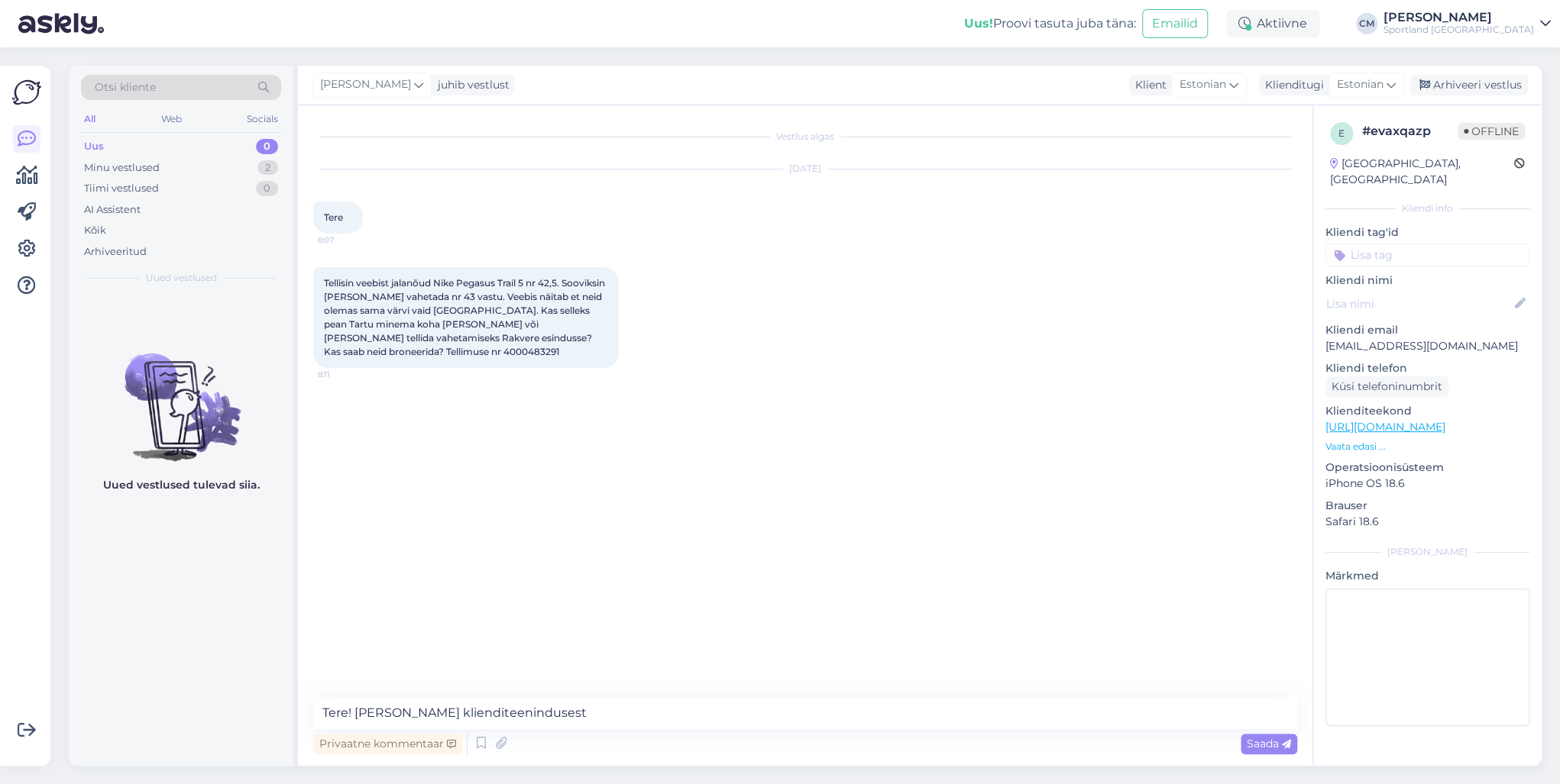
type textarea "Tere! [PERSON_NAME] klienditeenindusest"
click at [251, 177] on div "Minu vestlused 2" at bounding box center [181, 167] width 200 height 21
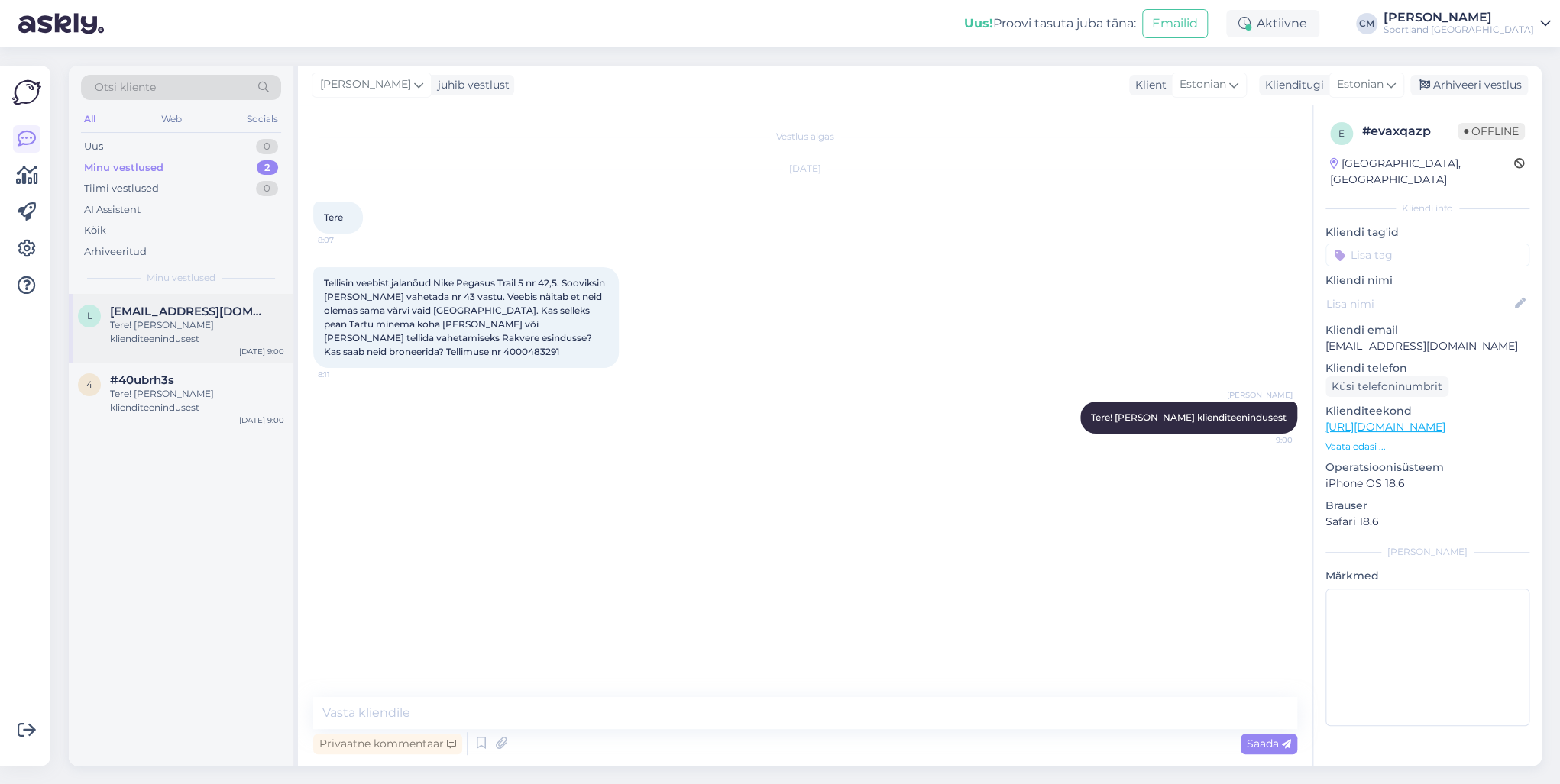
click at [227, 350] on div "l [EMAIL_ADDRESS][DOMAIN_NAME] Tere! [PERSON_NAME] klienditeenindusest [DATE] 9…" at bounding box center [180, 328] width 225 height 68
click at [221, 380] on div "#40ubrh3s" at bounding box center [197, 380] width 174 height 14
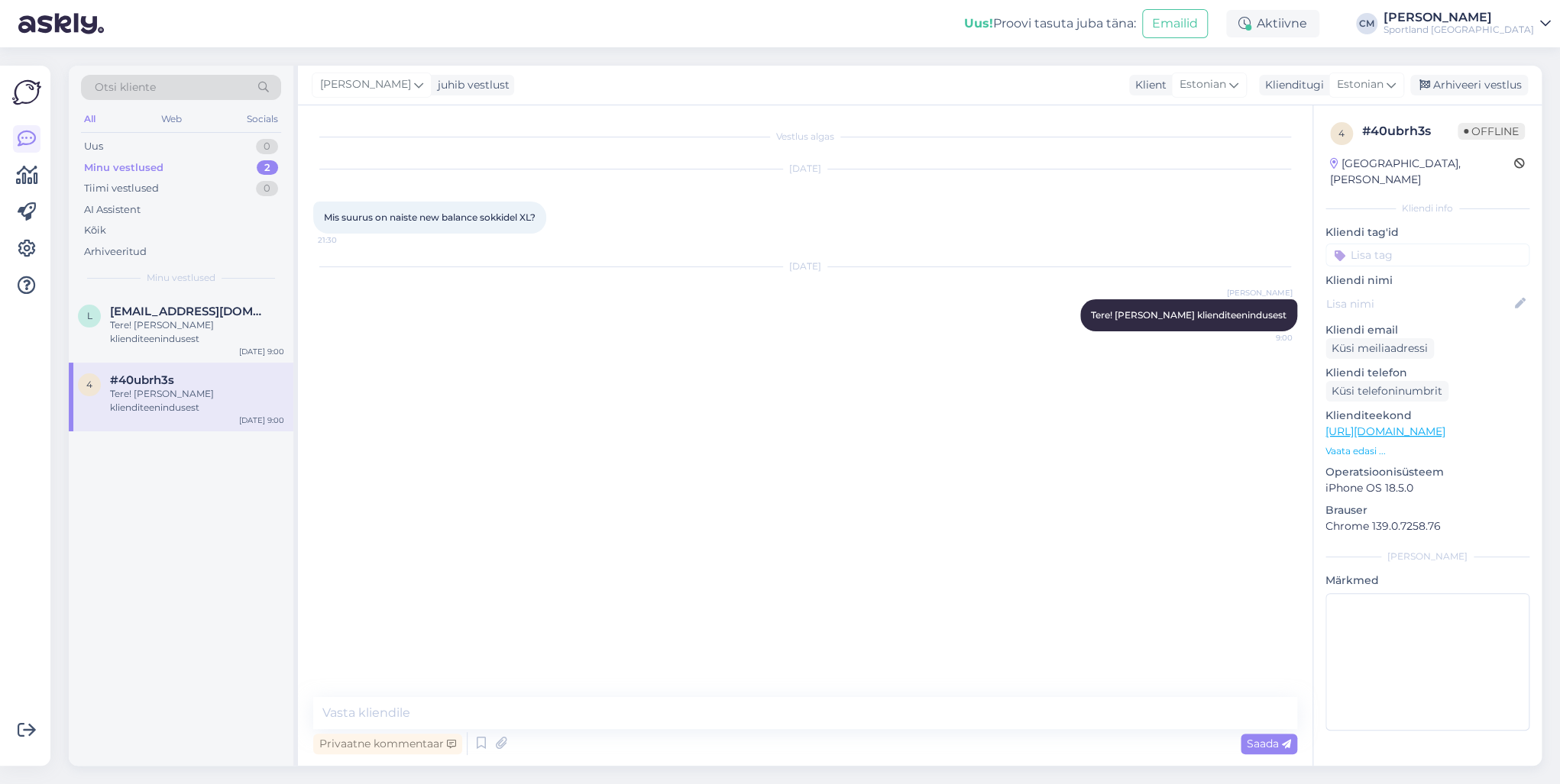
click at [1445, 424] on link "[URL][DOMAIN_NAME]" at bounding box center [1385, 431] width 120 height 14
click at [130, 345] on div "l [EMAIL_ADDRESS][DOMAIN_NAME] Tere! [PERSON_NAME] klienditeenindusest [DATE] 9…" at bounding box center [180, 328] width 225 height 68
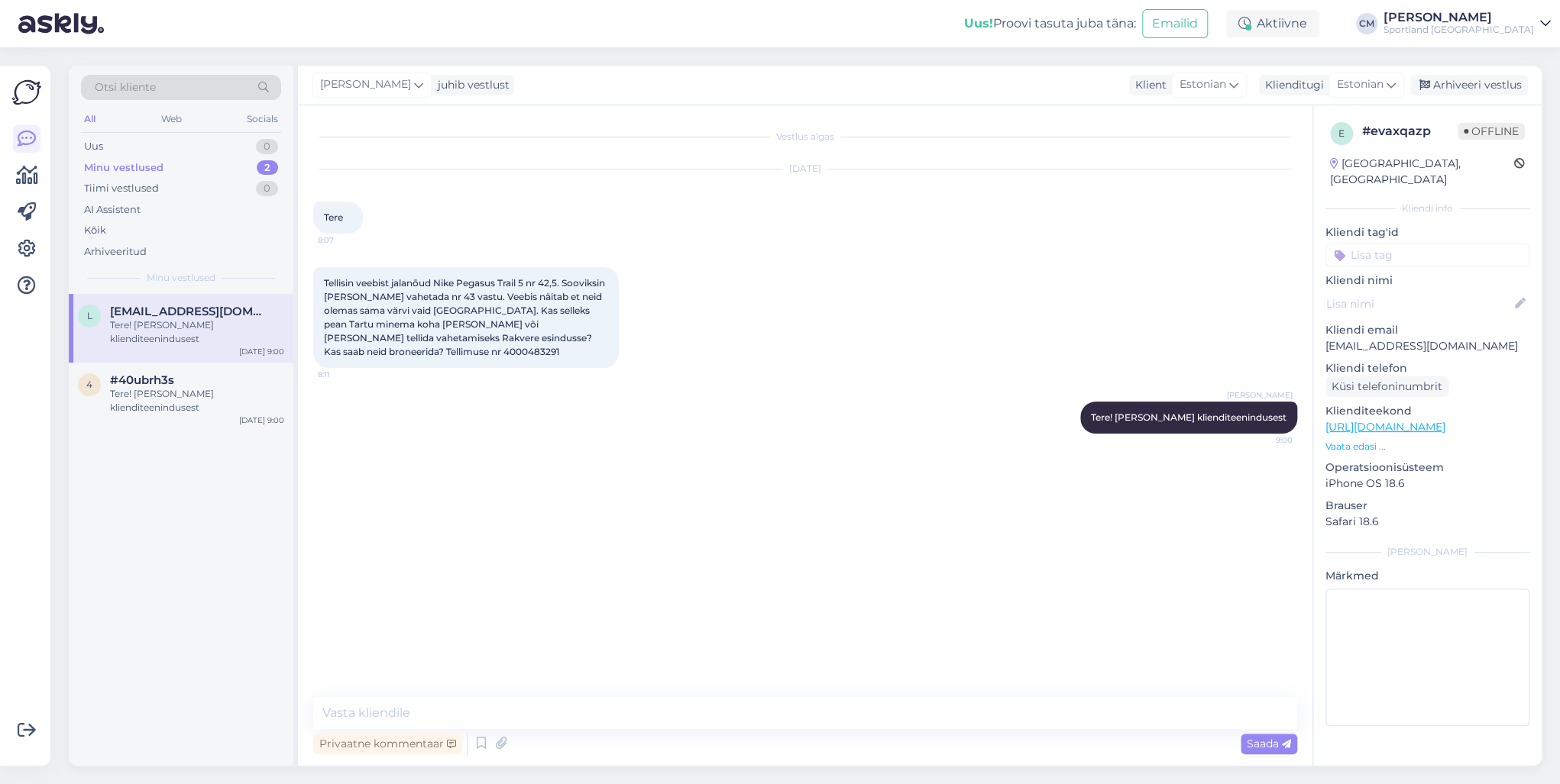
click at [350, 350] on span "Tellisin veebist jalanõud Nike Pegasus Trail 5 nr 42,5. Sooviksin [PERSON_NAME]…" at bounding box center [465, 317] width 283 height 80
copy div "4000483291 8:11"
click at [475, 705] on textarea at bounding box center [805, 713] width 984 height 32
click at [479, 743] on icon at bounding box center [481, 743] width 18 height 23
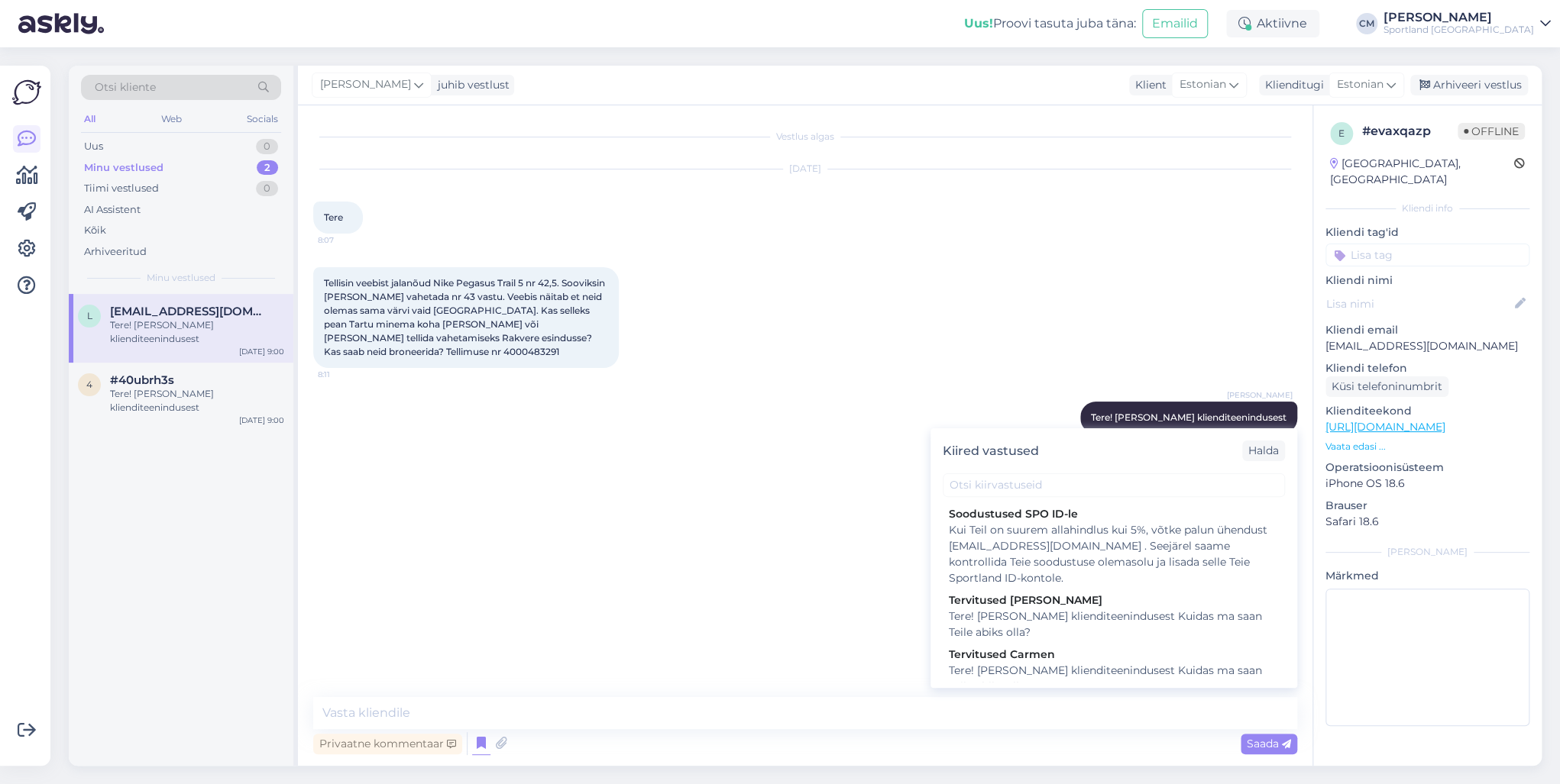
drag, startPoint x: 1014, startPoint y: 471, endPoint x: 1011, endPoint y: 483, distance: 12.4
click at [1014, 472] on div "Kiired vastused Halda" at bounding box center [1113, 450] width 366 height 45
click at [1011, 483] on input "text" at bounding box center [1113, 485] width 342 height 24
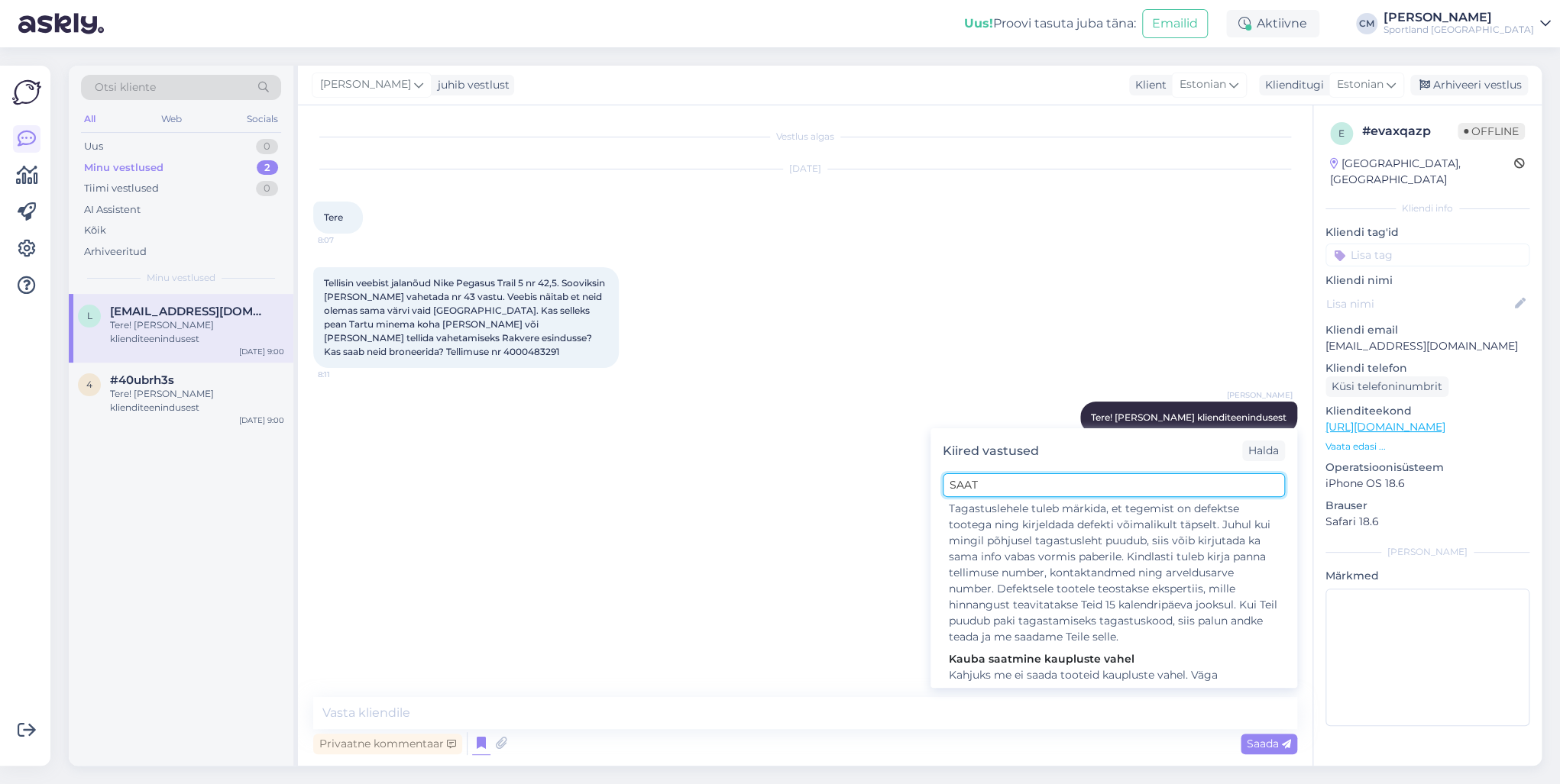
scroll to position [519, 0]
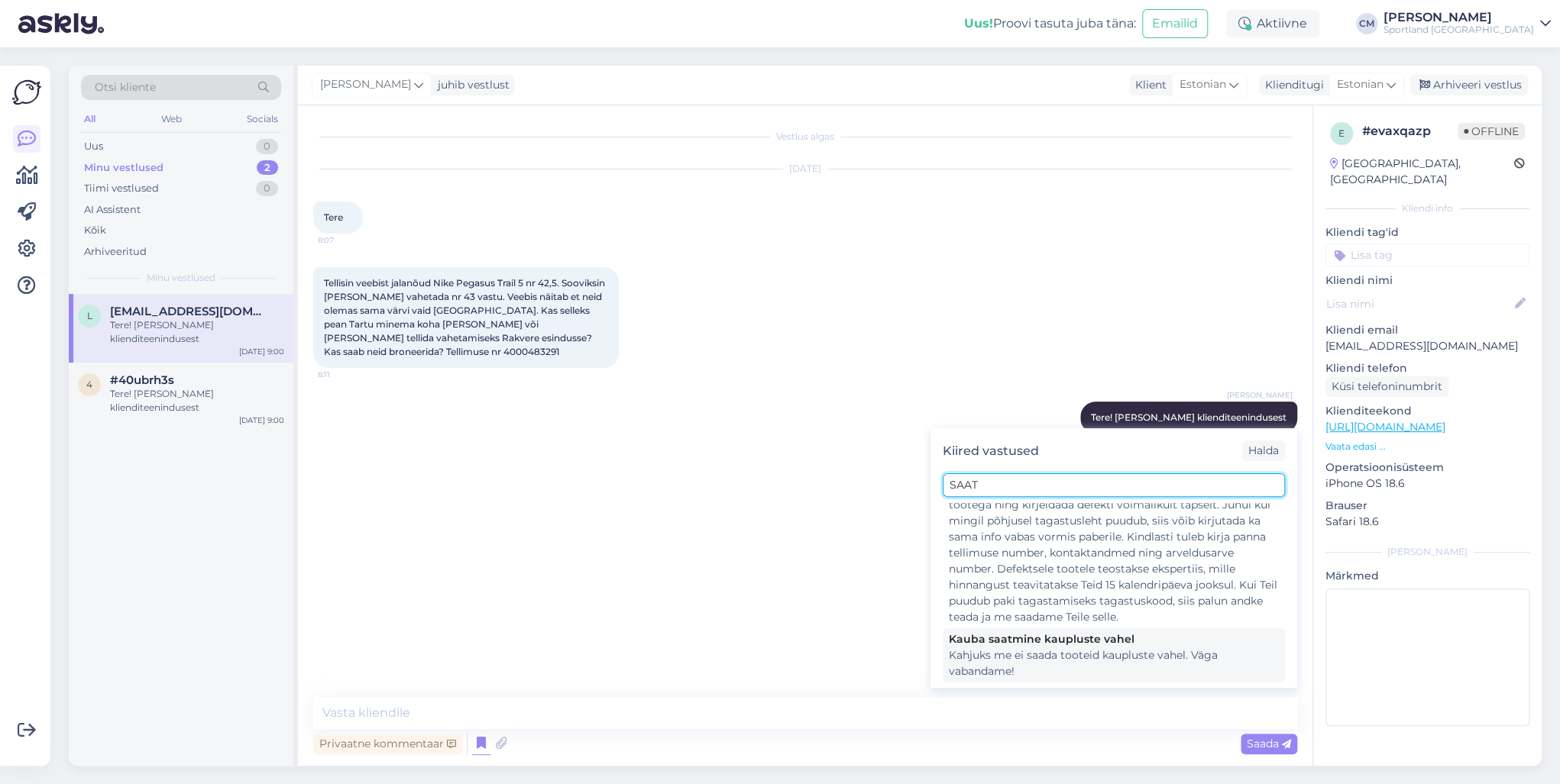
type input "SAAT"
click at [1059, 632] on div "Kauba saatmine kaupluste vahel" at bounding box center [1113, 639] width 330 height 16
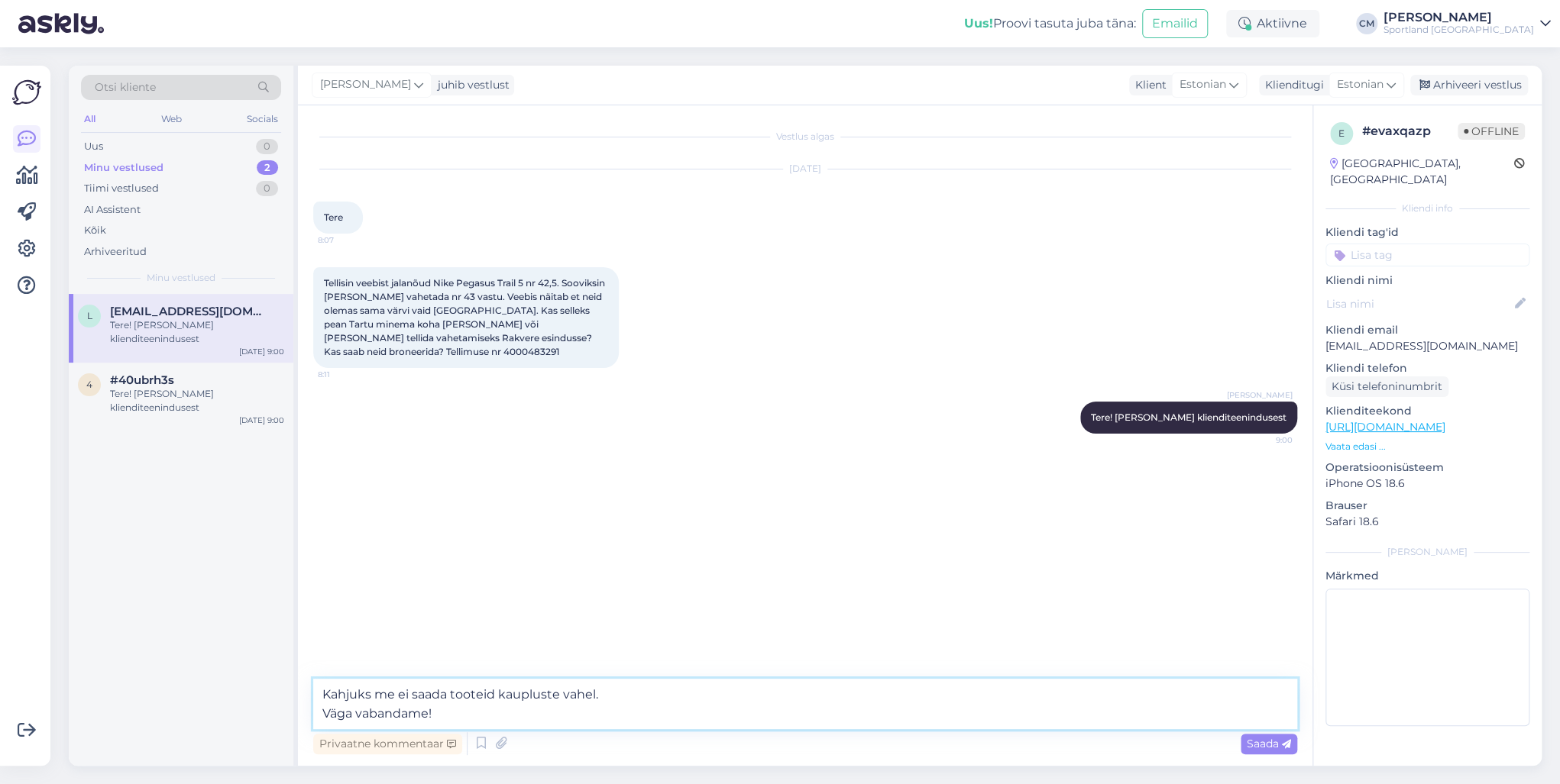
click at [324, 709] on textarea "Kahjuks me ei saada tooteid kaupluste vahel. Väga vabandame!" at bounding box center [805, 704] width 984 height 51
click at [803, 731] on div "Privaatne kommentaar Saada" at bounding box center [805, 743] width 984 height 29
click at [740, 706] on textarea "Kahjuks me [PERSON_NAME] tooteid kaupluste vahel. Väga vabandame!" at bounding box center [805, 713] width 984 height 32
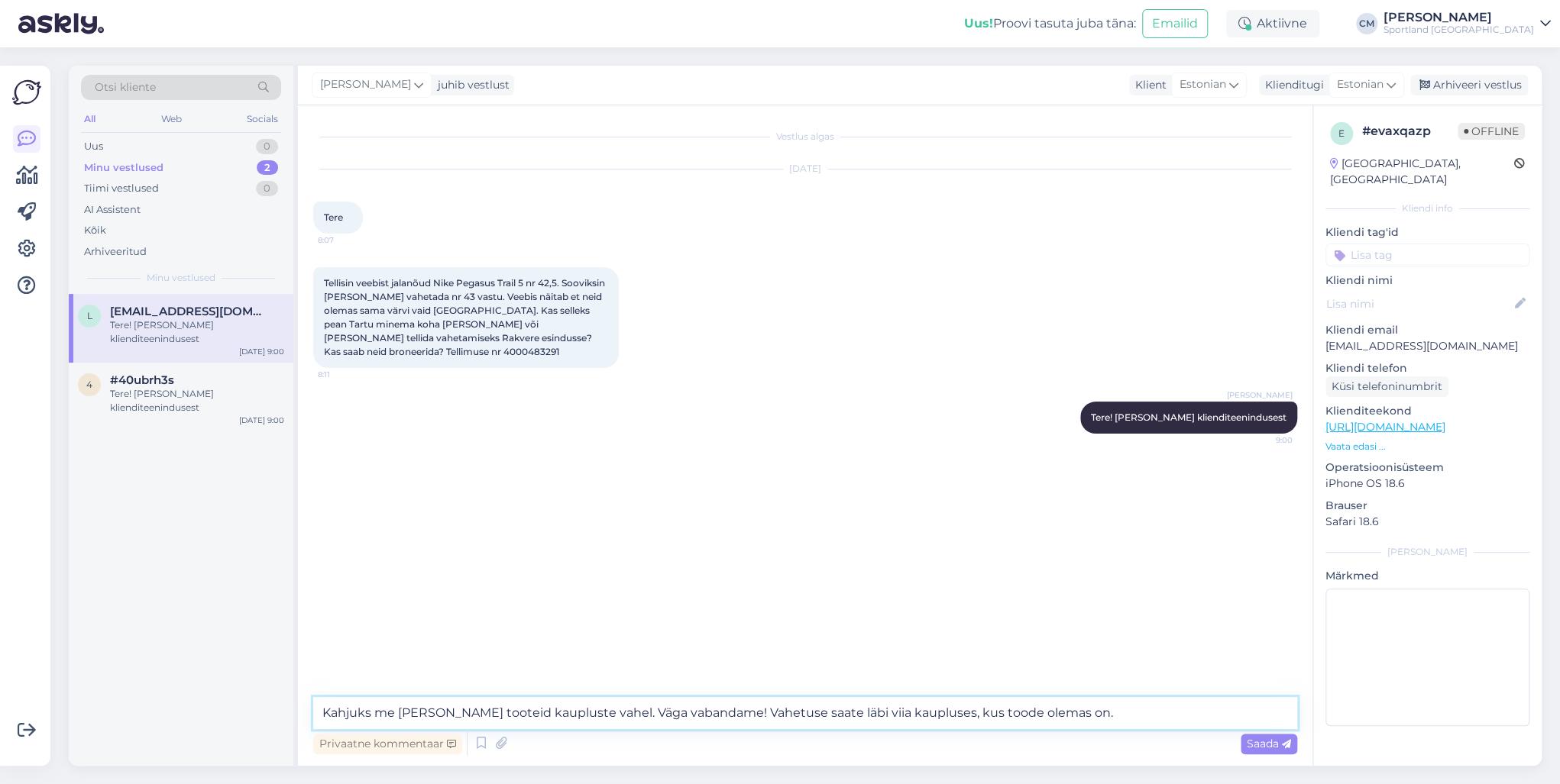
type textarea "Kahjuks me [PERSON_NAME] tooteid kaupluste vahel. Väga vabandame! Vahetuse saat…"
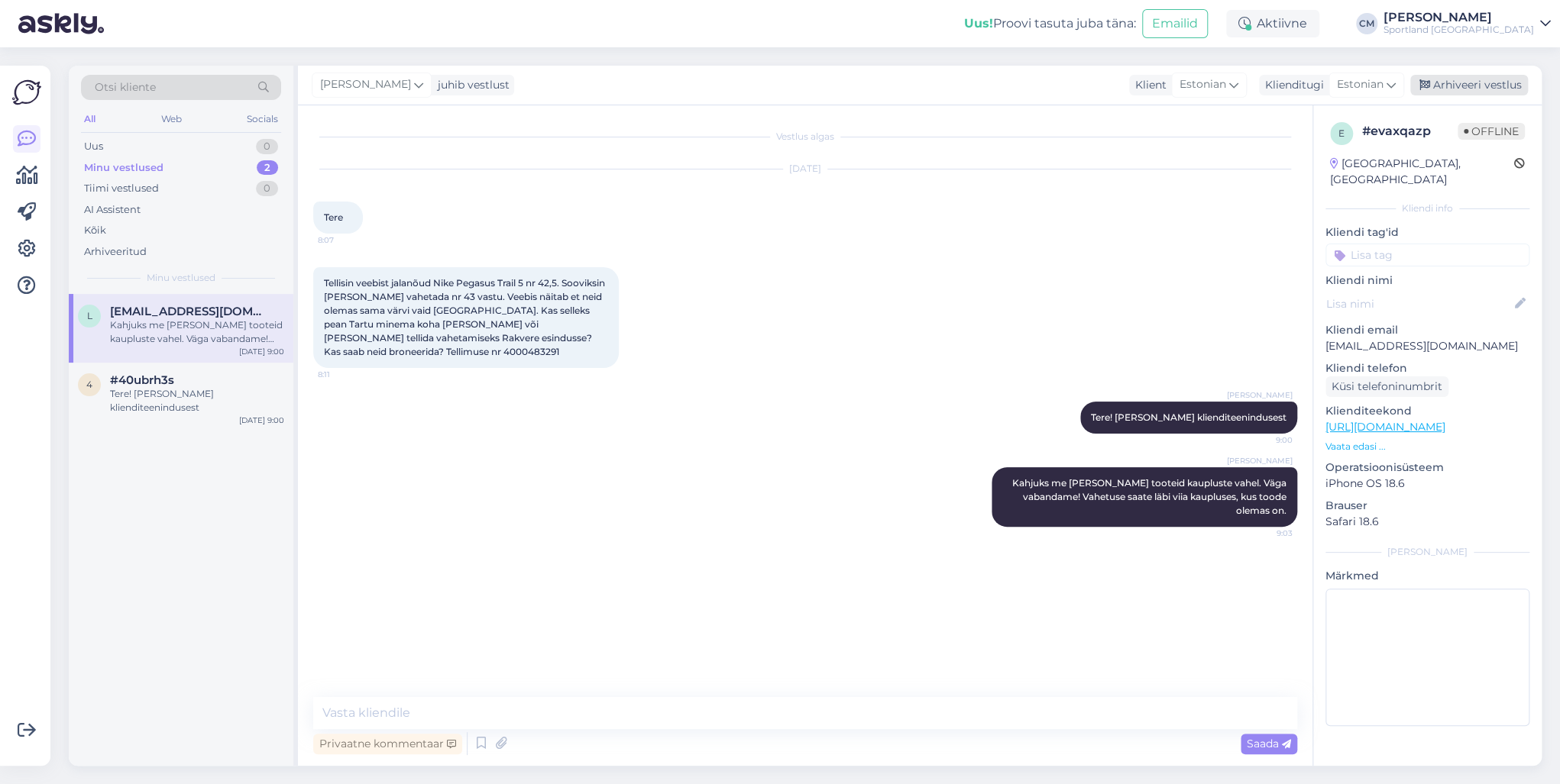
click at [1450, 82] on div "Arhiveeri vestlus" at bounding box center [1468, 85] width 117 height 20
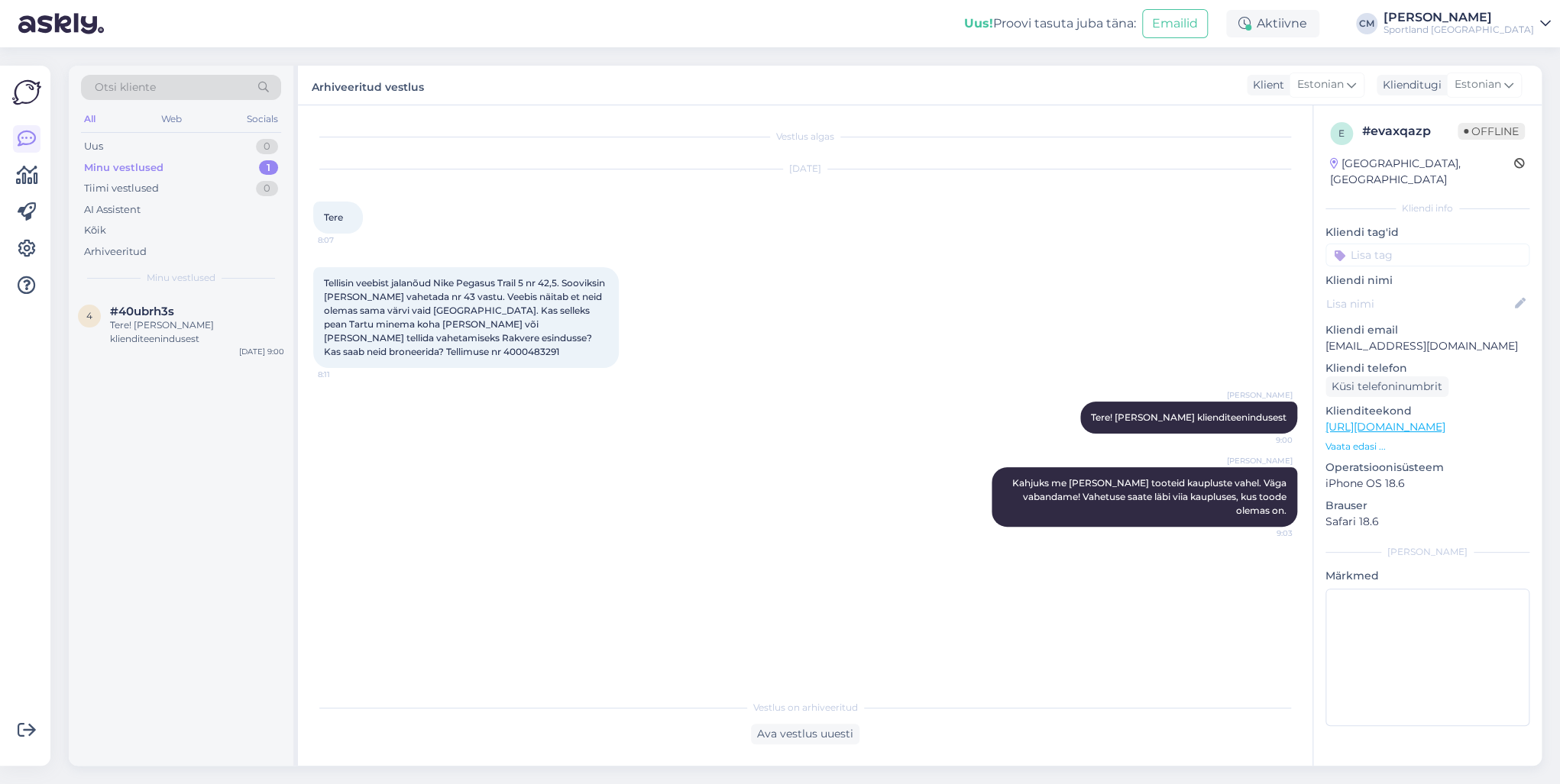
click at [1451, 244] on input at bounding box center [1427, 255] width 204 height 23
type input "vahet"
click at [1446, 310] on span "Toodete vahetamine (e-pood)" at bounding box center [1428, 314] width 122 height 9
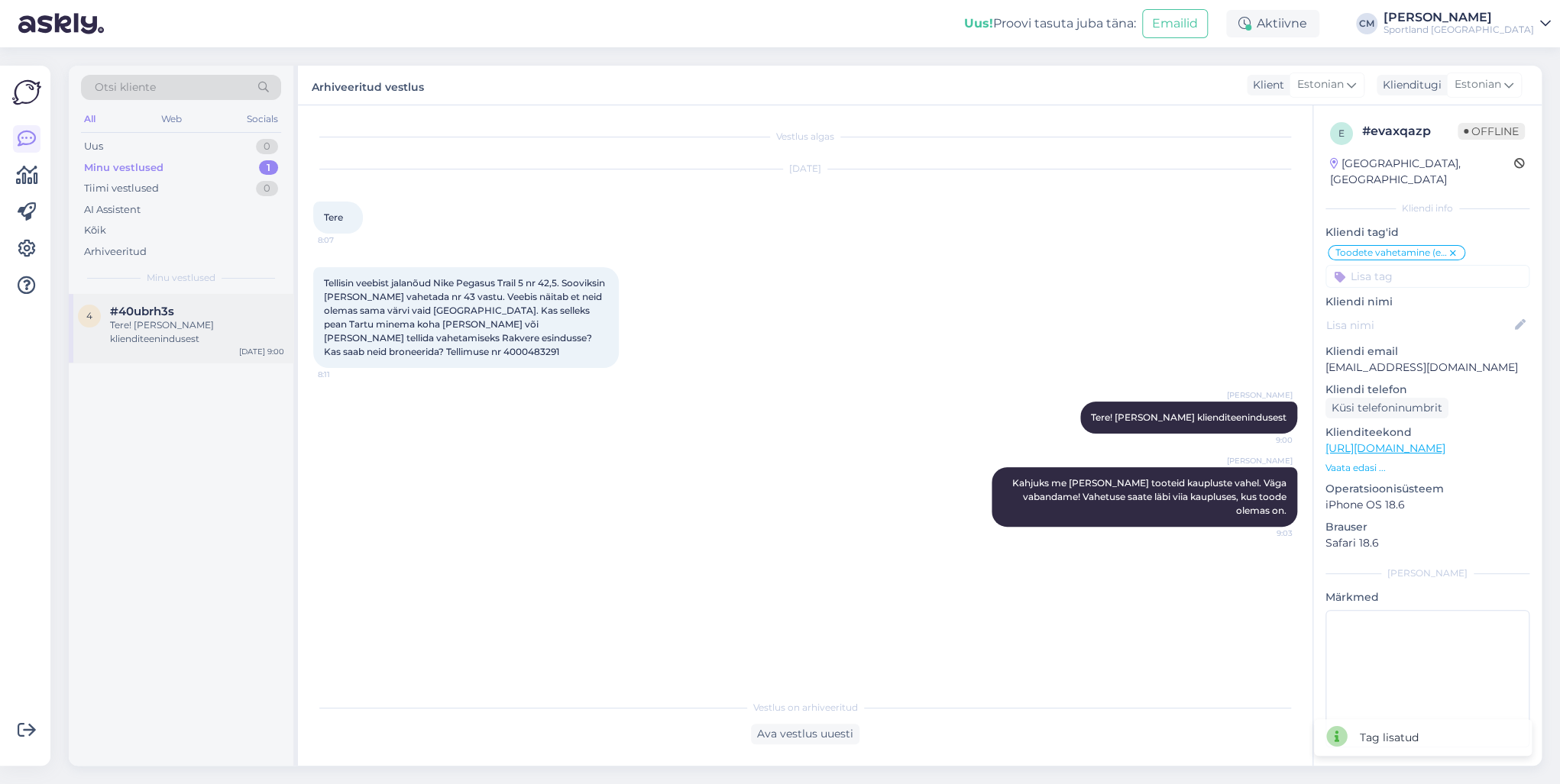
click at [174, 340] on div "Tere! [PERSON_NAME] klienditeenindusest" at bounding box center [197, 332] width 174 height 28
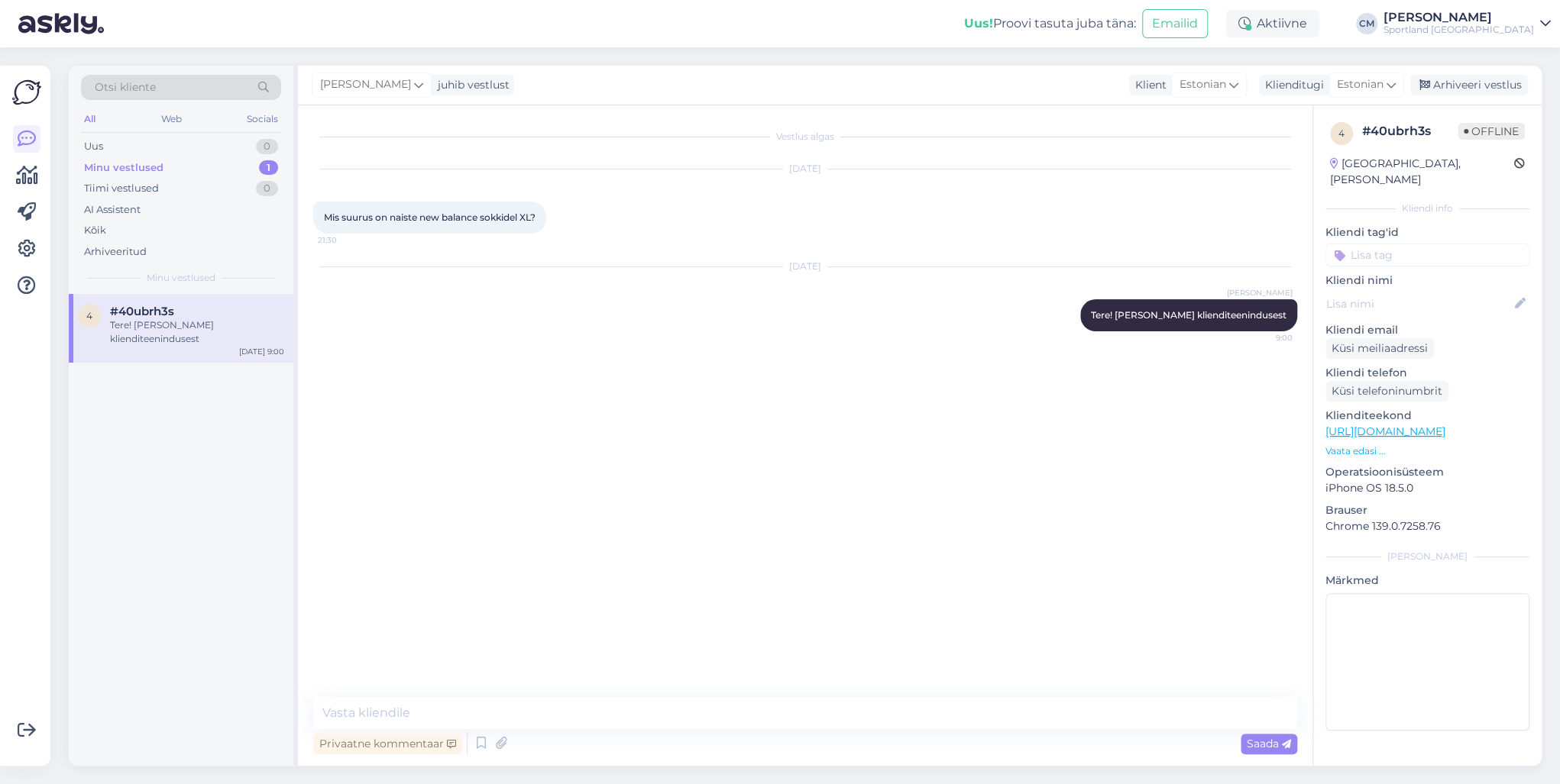
click at [1445, 424] on link "[URL][DOMAIN_NAME]" at bounding box center [1385, 431] width 120 height 14
click at [512, 705] on textarea at bounding box center [805, 713] width 984 height 32
type textarea "K"
click at [487, 717] on textarea at bounding box center [805, 713] width 984 height 32
click at [415, 713] on textarea "New Balance XL suurus vastab tavaliselt" at bounding box center [805, 713] width 984 height 32
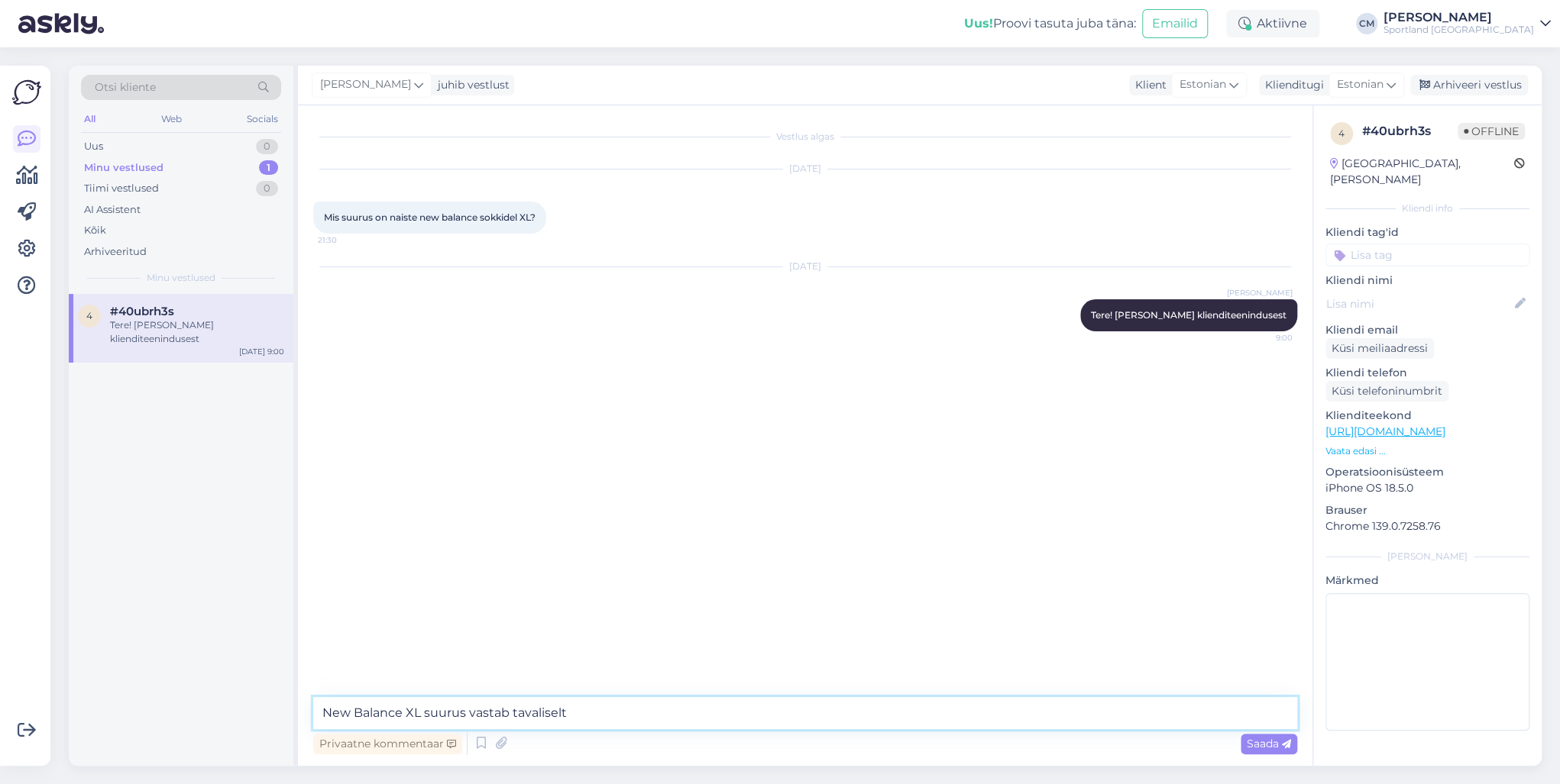
click at [404, 715] on textarea "New Balance XL suurus vastab tavaliselt" at bounding box center [805, 713] width 984 height 32
click at [719, 715] on textarea "New Balance sokid on tavaliselt unisex ja XL suurus vastab tavaliselt" at bounding box center [805, 713] width 984 height 32
click at [760, 710] on textarea "New Balance sokid on tavaliselt unisex ja XL suurus vastab" at bounding box center [805, 713] width 984 height 32
type textarea "New Balance sokid on tavaliselt unisex ja XL suurus vastab 47-48."
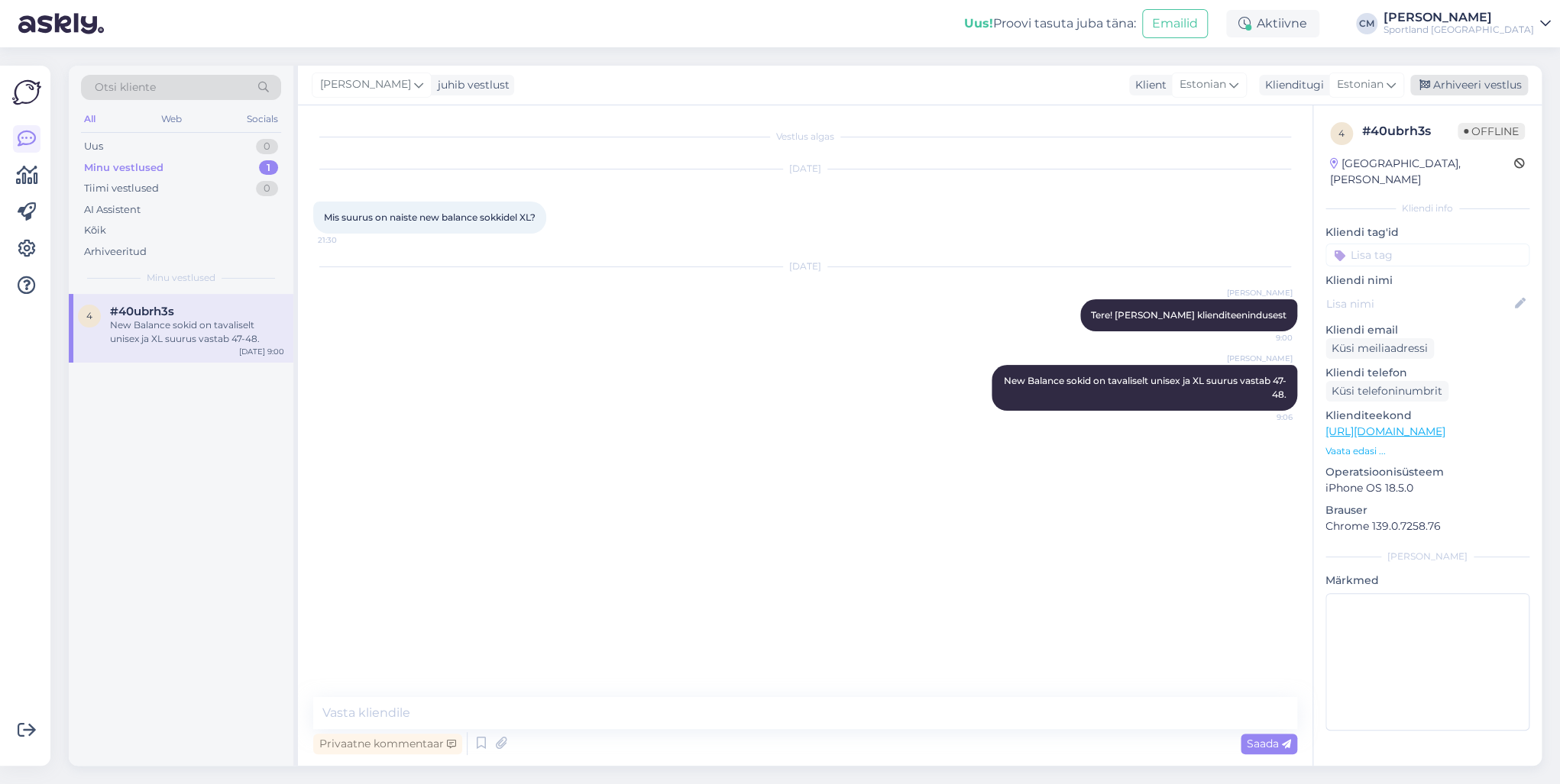
click at [1462, 90] on div "Arhiveeri vestlus" at bounding box center [1468, 85] width 117 height 20
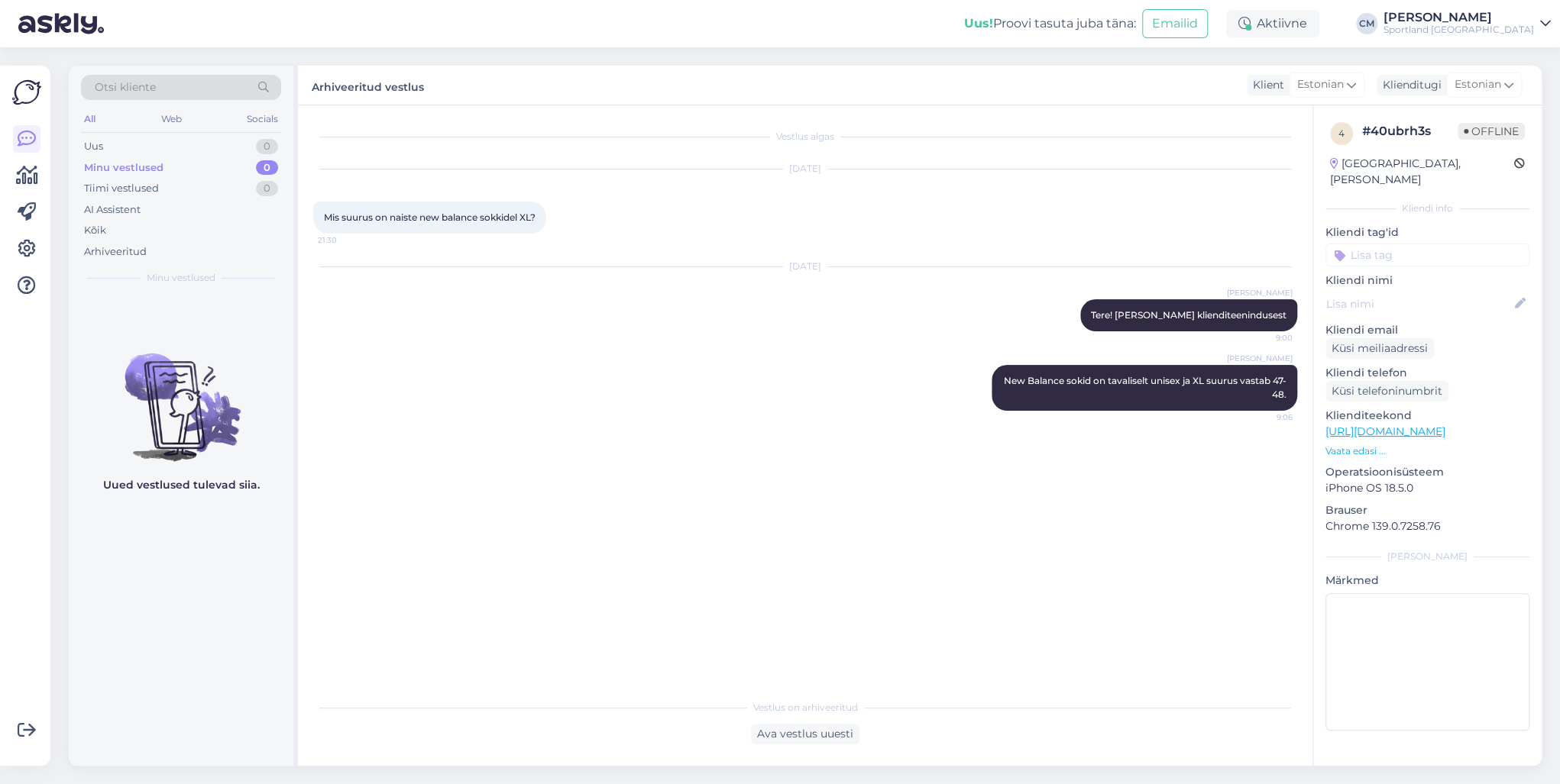
click at [1429, 244] on input at bounding box center [1427, 255] width 204 height 23
type input "suurus"
click at [1425, 291] on span "Toodete suurustele vastavus (suurustetabelid)" at bounding box center [1428, 296] width 122 height 9
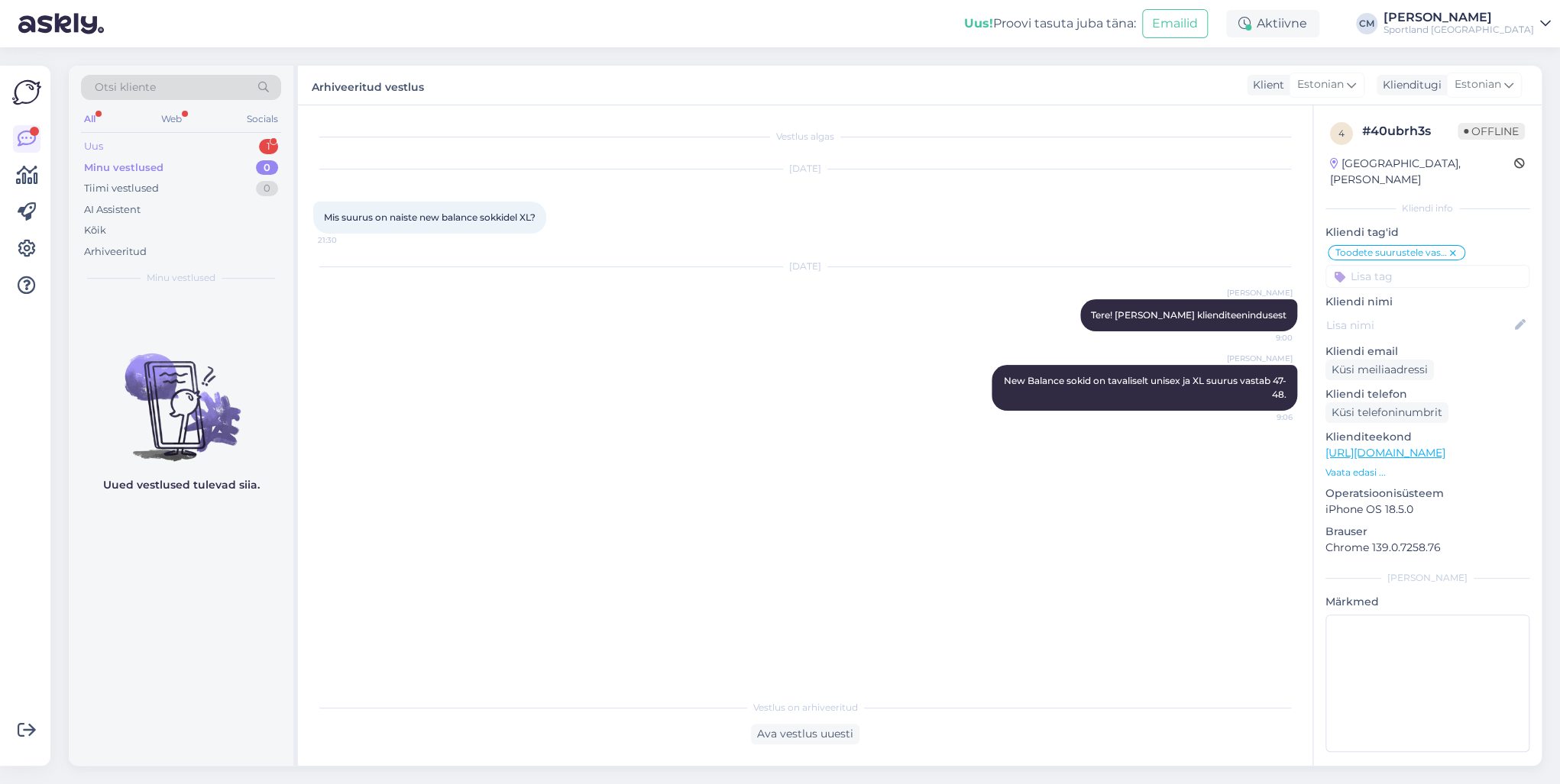
click at [241, 137] on div "Uus 1" at bounding box center [181, 146] width 200 height 21
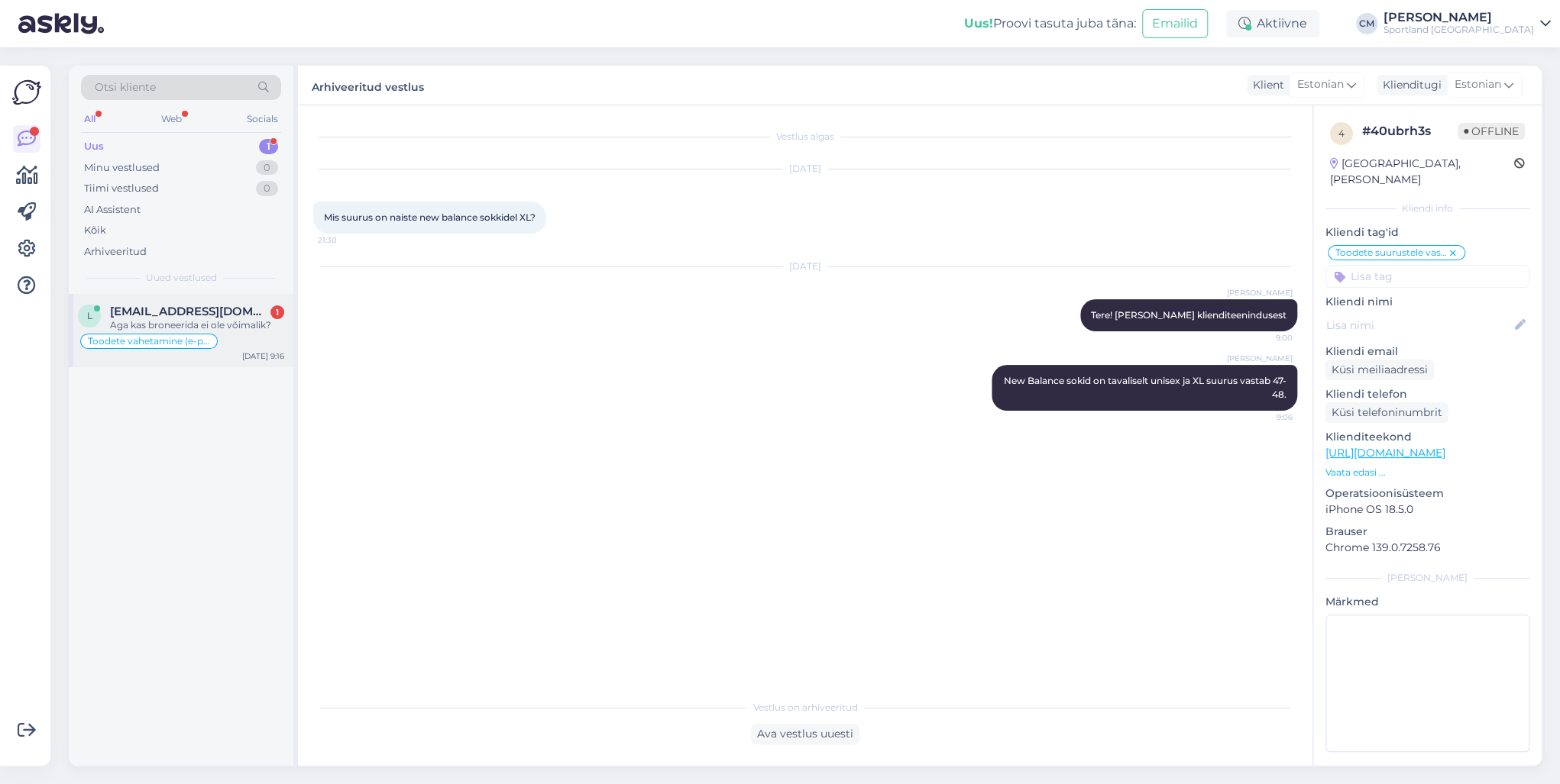
click at [222, 308] on span "[EMAIL_ADDRESS][DOMAIN_NAME]" at bounding box center [190, 312] width 159 height 14
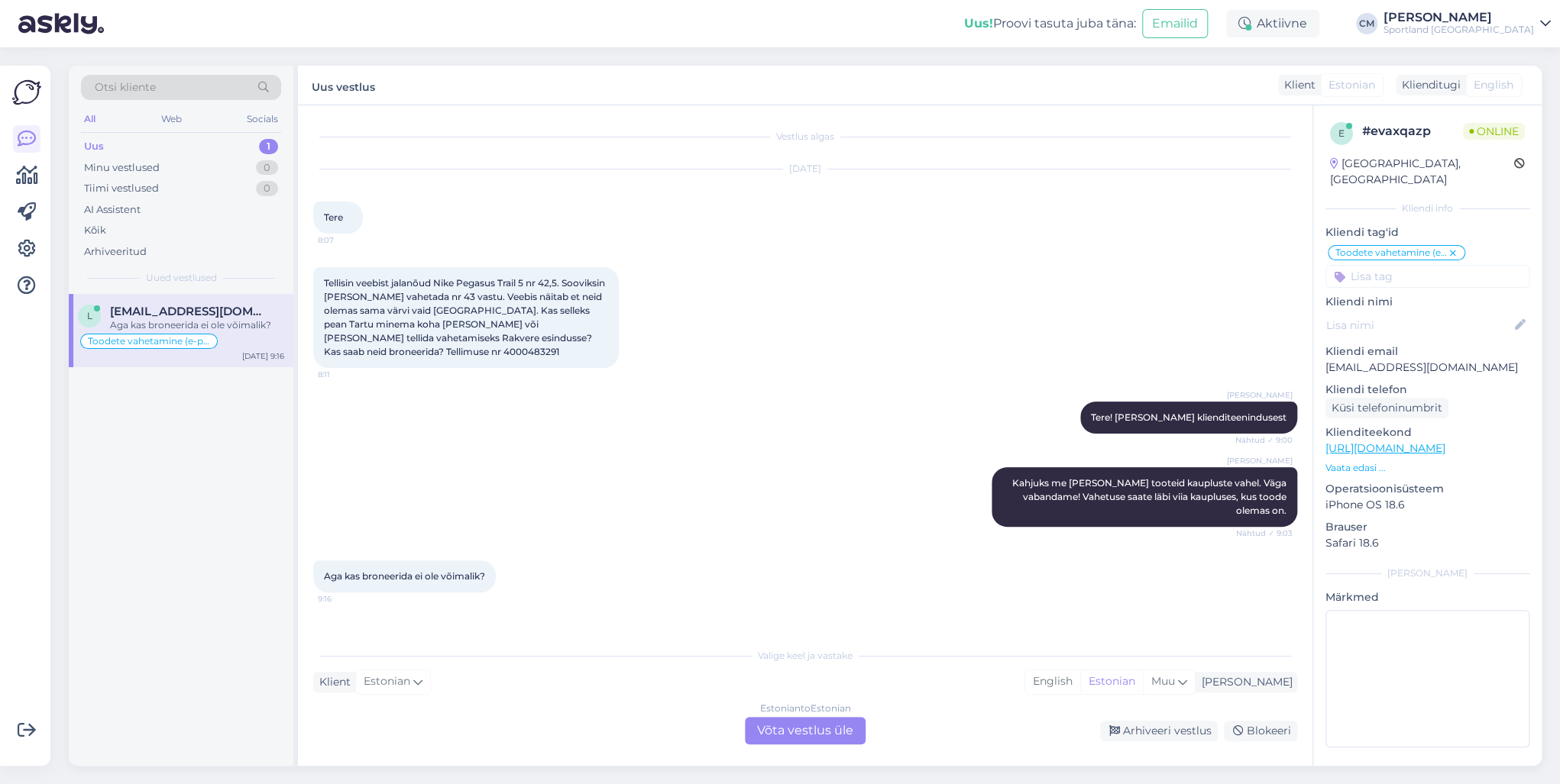
click at [831, 733] on div "Estonian to Estonian Võta vestlus üle" at bounding box center [805, 731] width 121 height 28
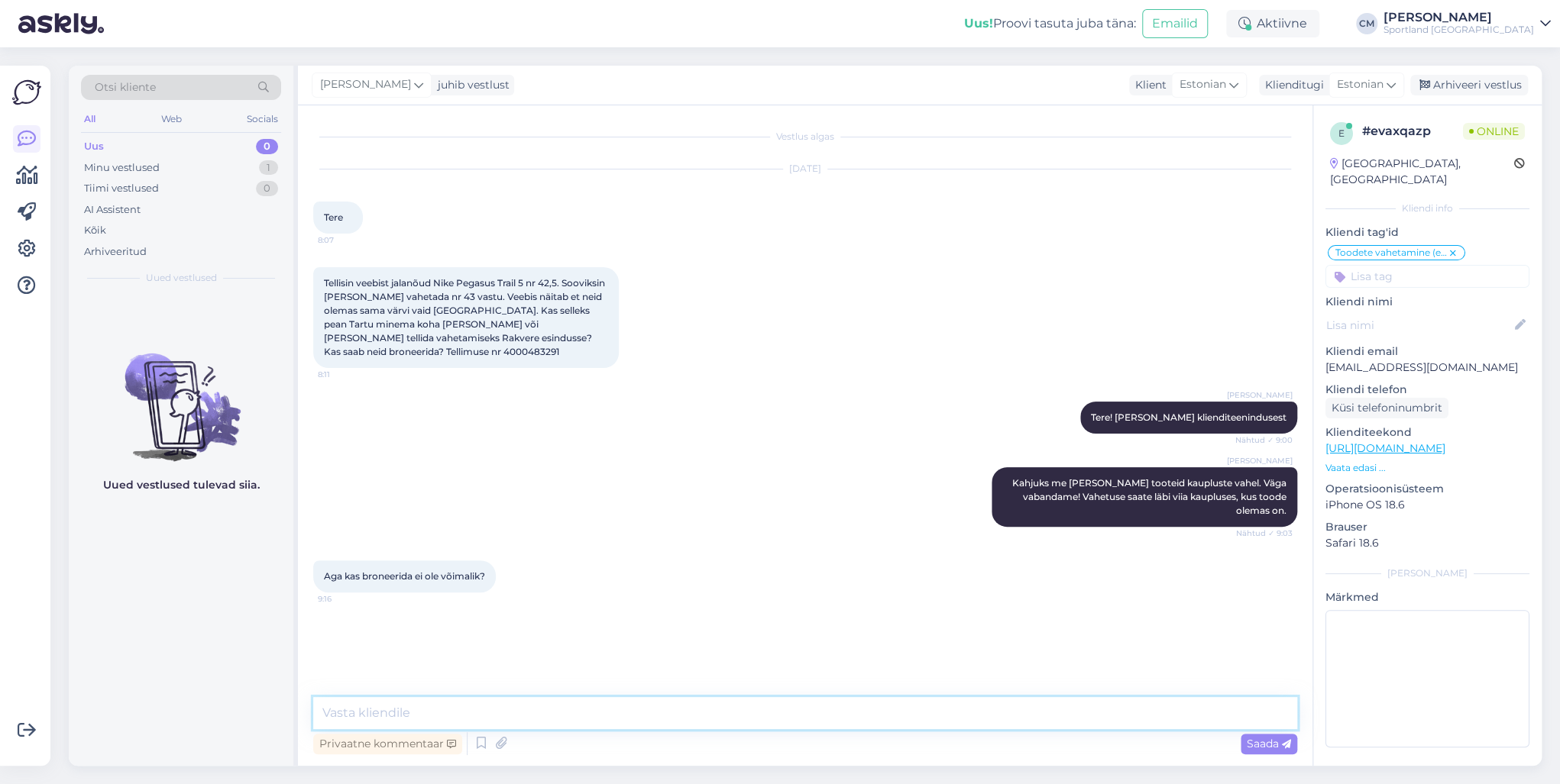
click at [547, 703] on textarea at bounding box center [805, 713] width 984 height 32
type textarea "Tere!"
click at [556, 714] on textarea "Broneerida saate enda nimele toodet helistades otse kauplusesse:" at bounding box center [805, 713] width 984 height 32
click at [905, 722] on textarea "Broneerida saate enda nimele toodet maksimaalselt 24 tunniks helistades otse ka…" at bounding box center [805, 713] width 984 height 32
paste textarea "[URL][DOMAIN_NAME]"
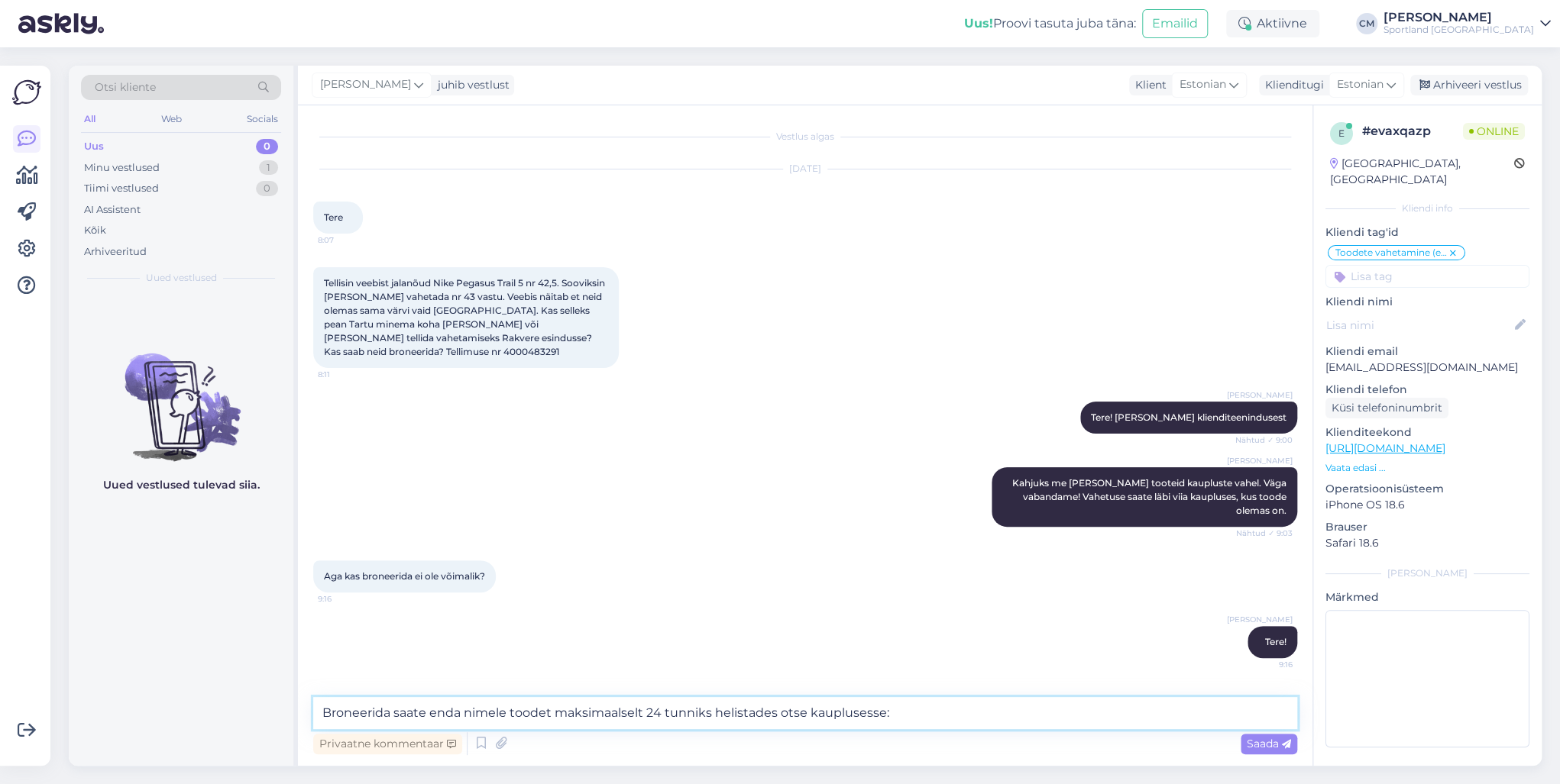
type textarea "Broneerida saate enda nimele toodet maksimaalselt 24 tunniks helistades otse ka…"
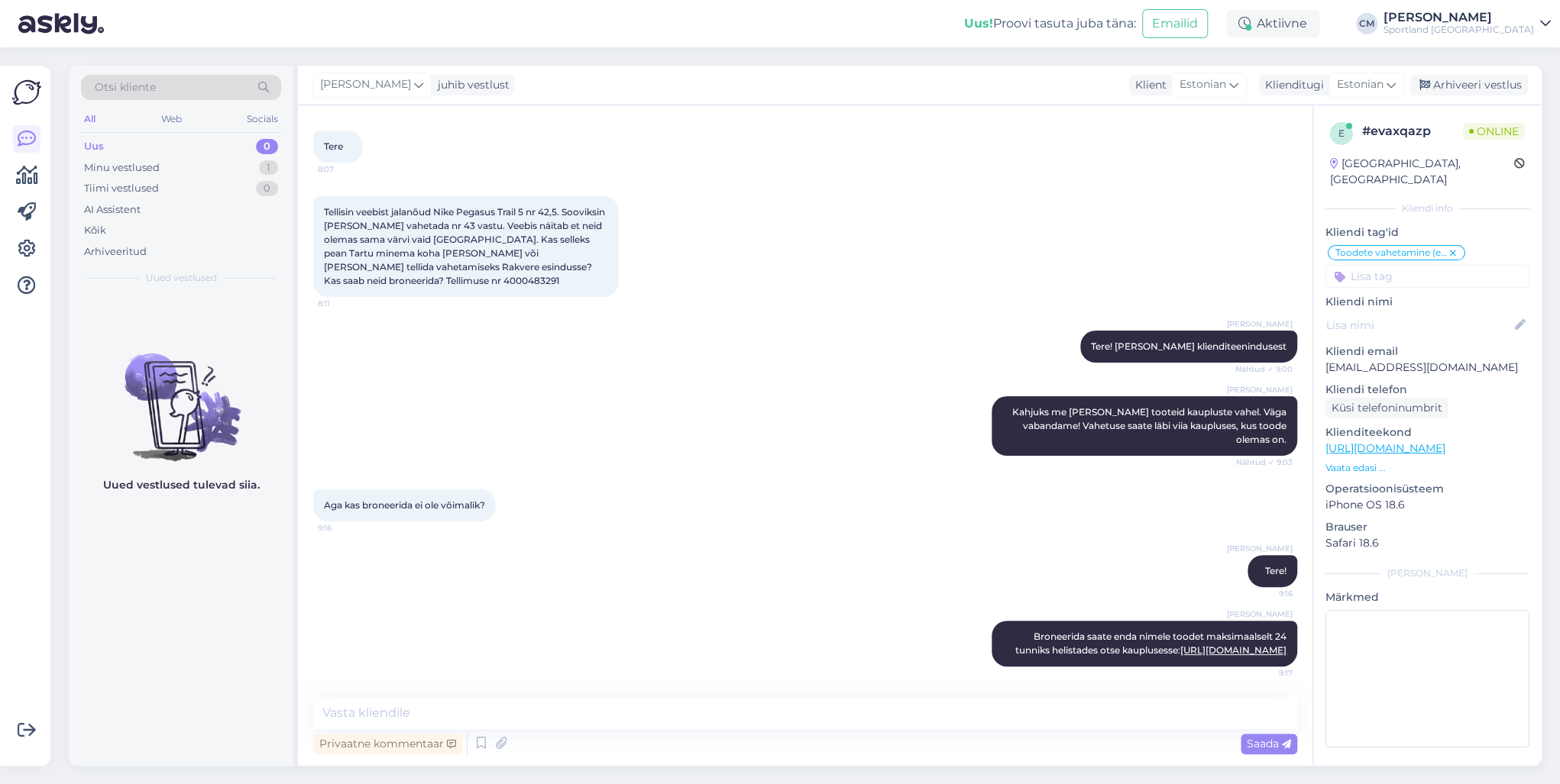
click at [1391, 269] on input at bounding box center [1427, 276] width 204 height 23
type input "bro"
click at [1440, 312] on span "Toodete broneerimine kaupluses" at bounding box center [1428, 317] width 122 height 9
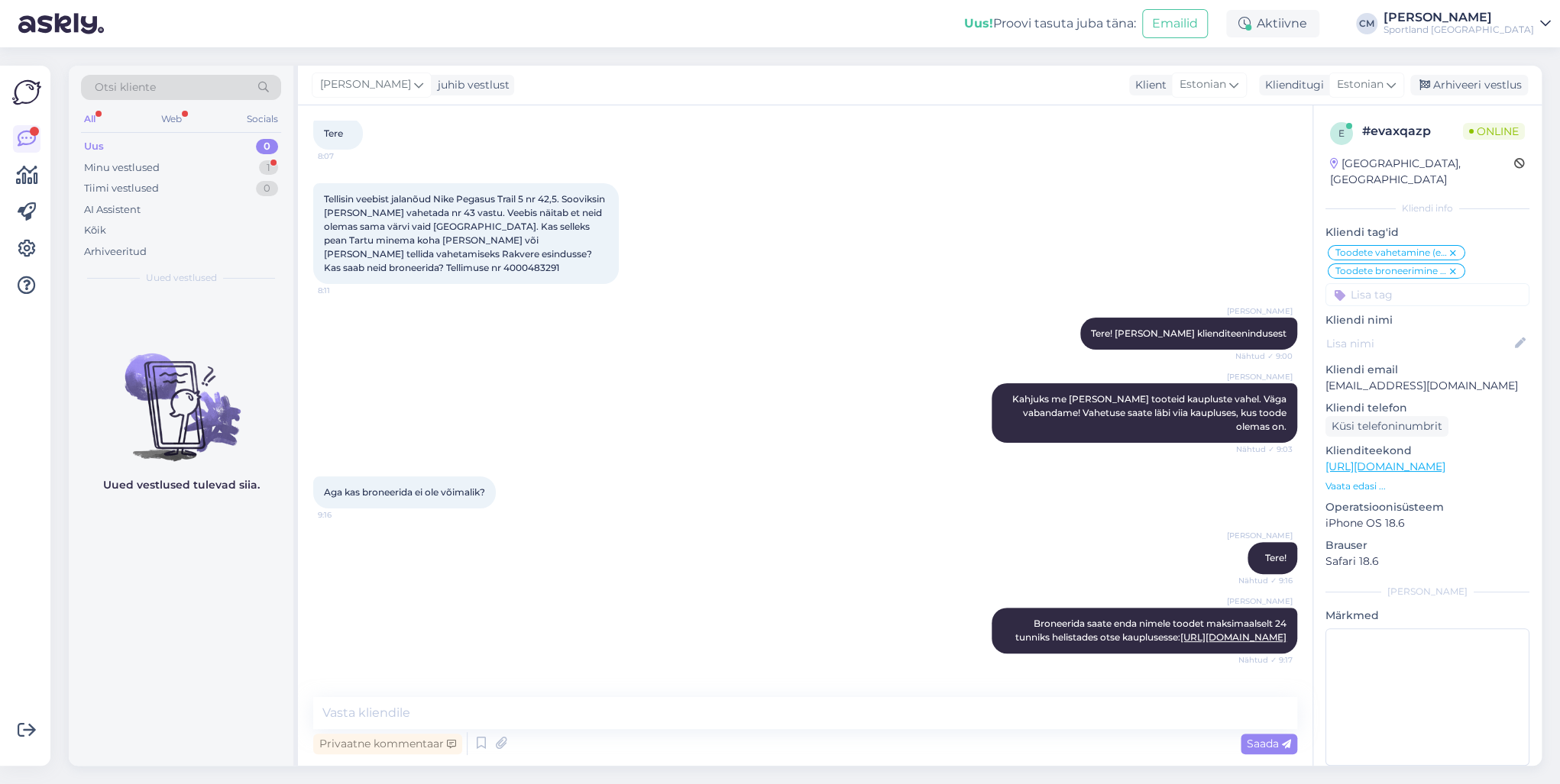
scroll to position [150, 0]
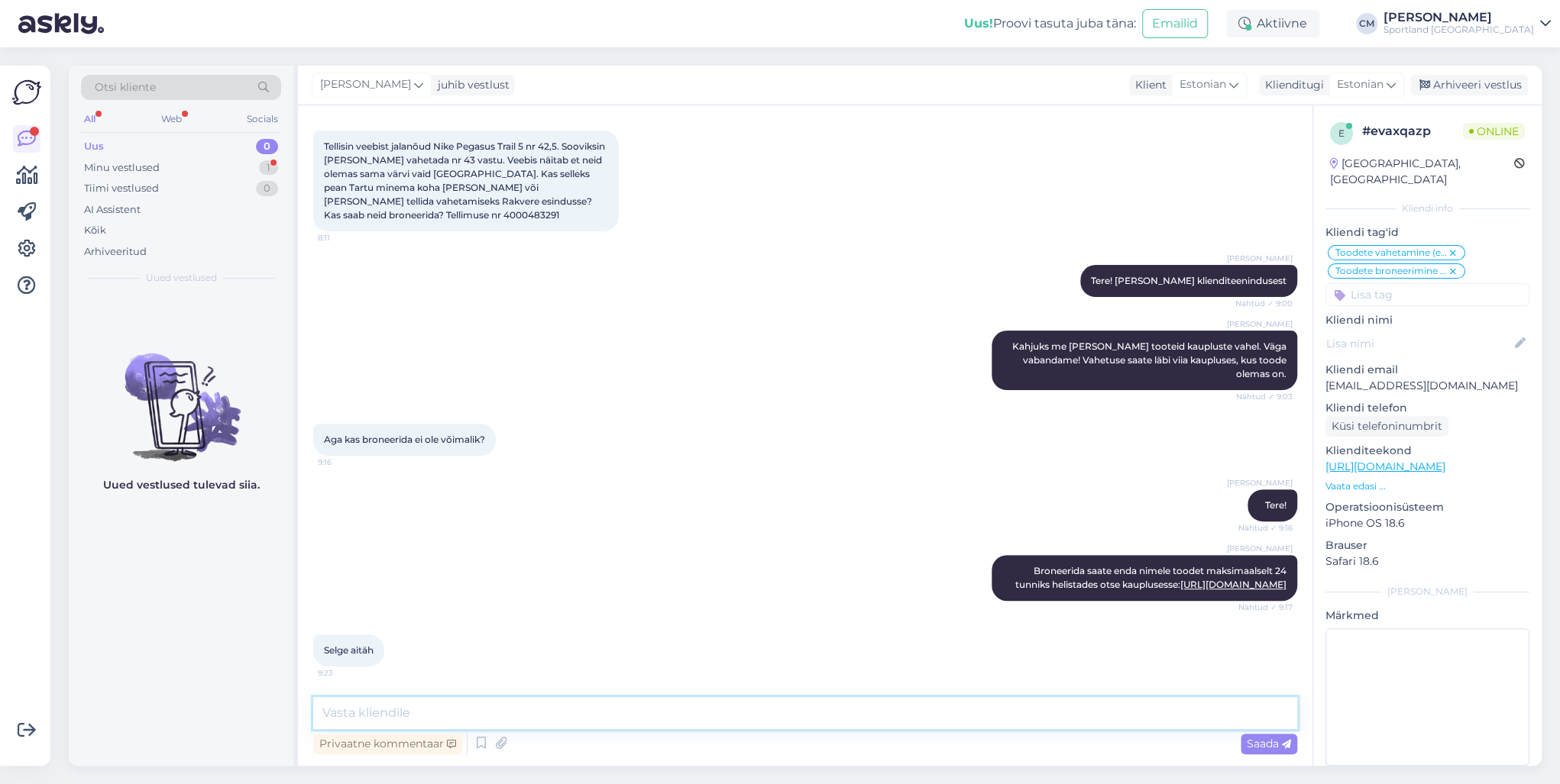
drag, startPoint x: 408, startPoint y: 699, endPoint x: 400, endPoint y: 704, distance: 9.4
click at [407, 700] on textarea at bounding box center [805, 713] width 984 height 32
type textarea "Kas saan veel aidata?"
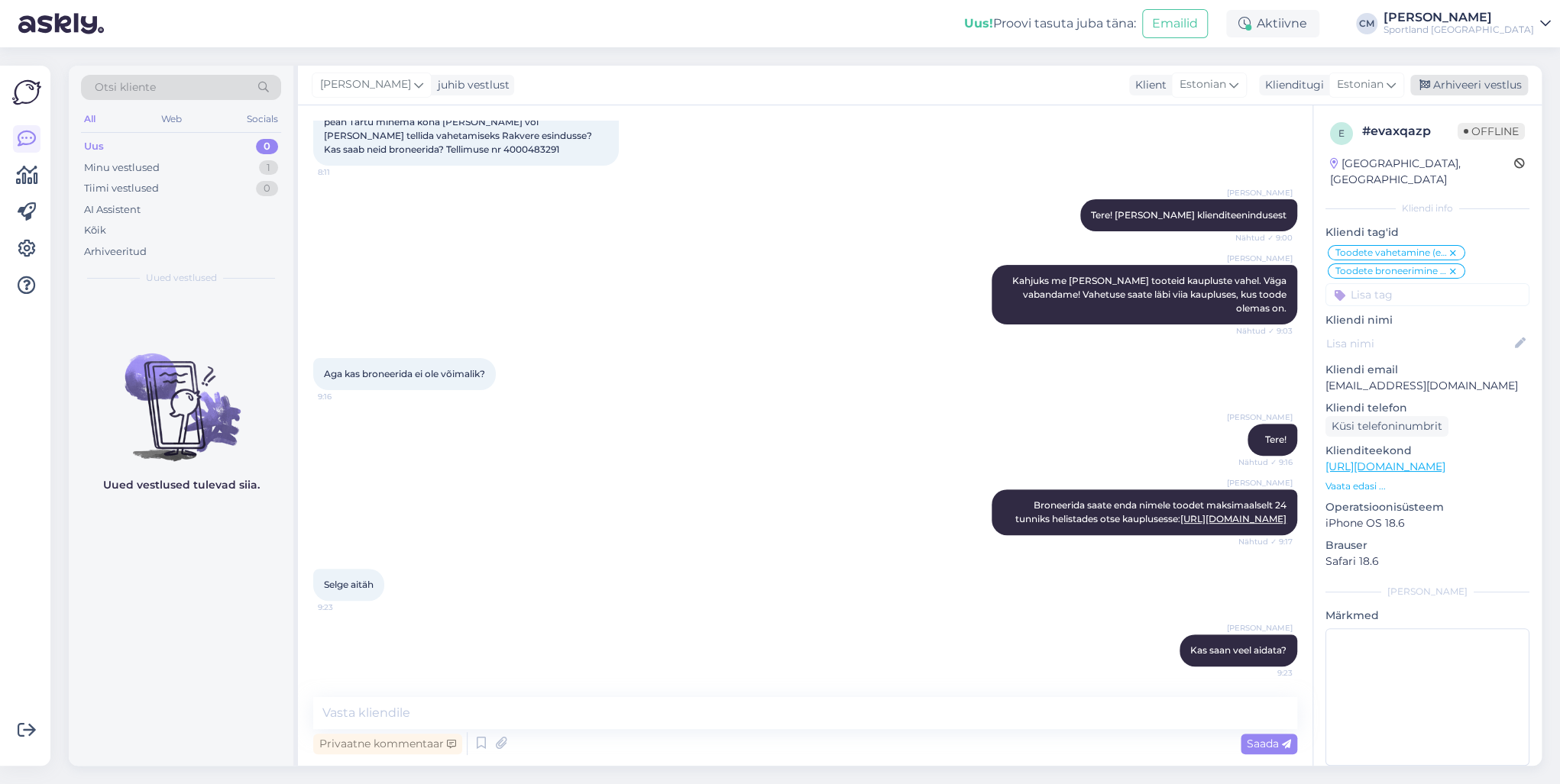
click at [1477, 91] on div "Arhiveeri vestlus" at bounding box center [1468, 85] width 117 height 20
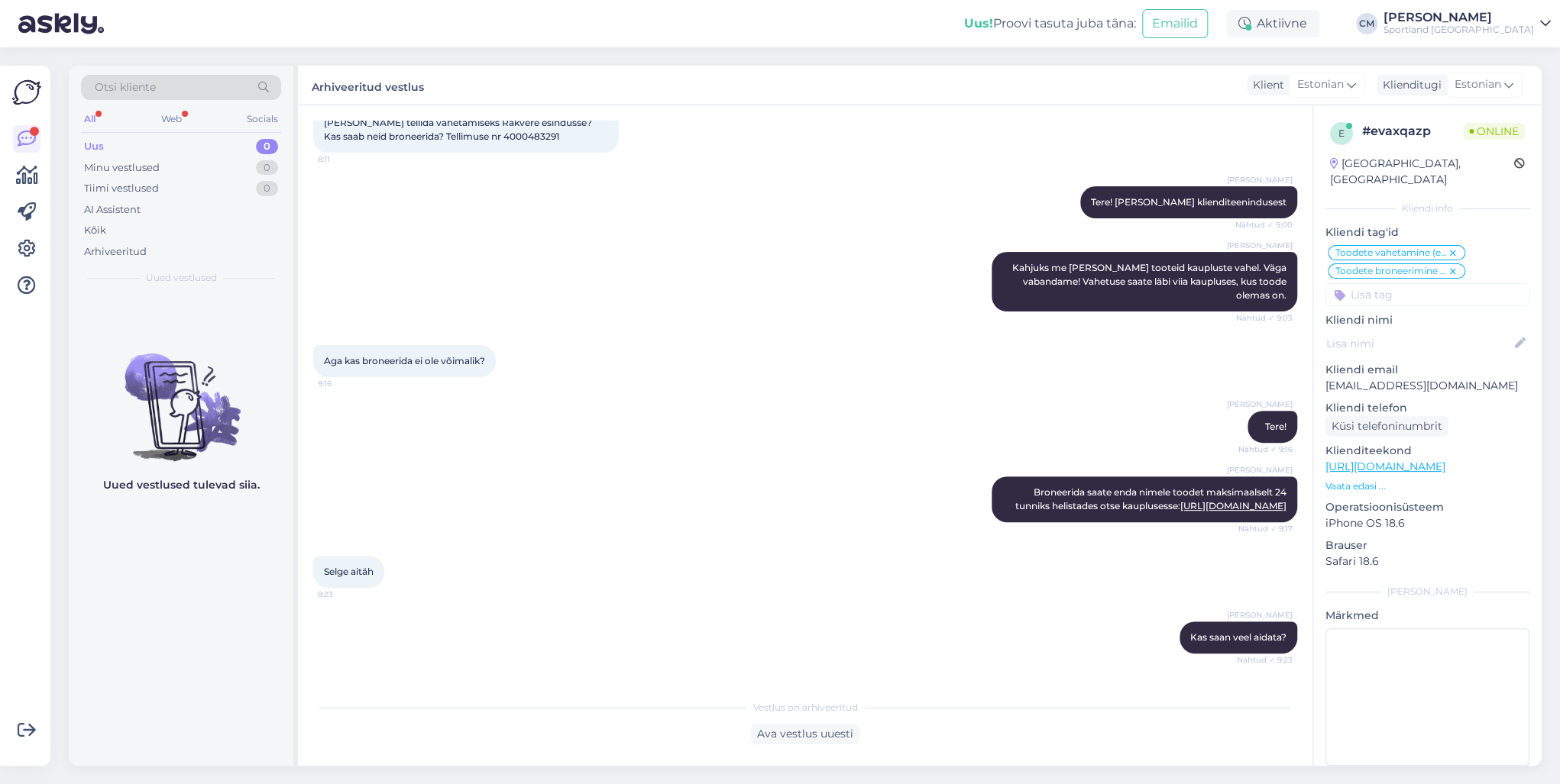
scroll to position [288, 0]
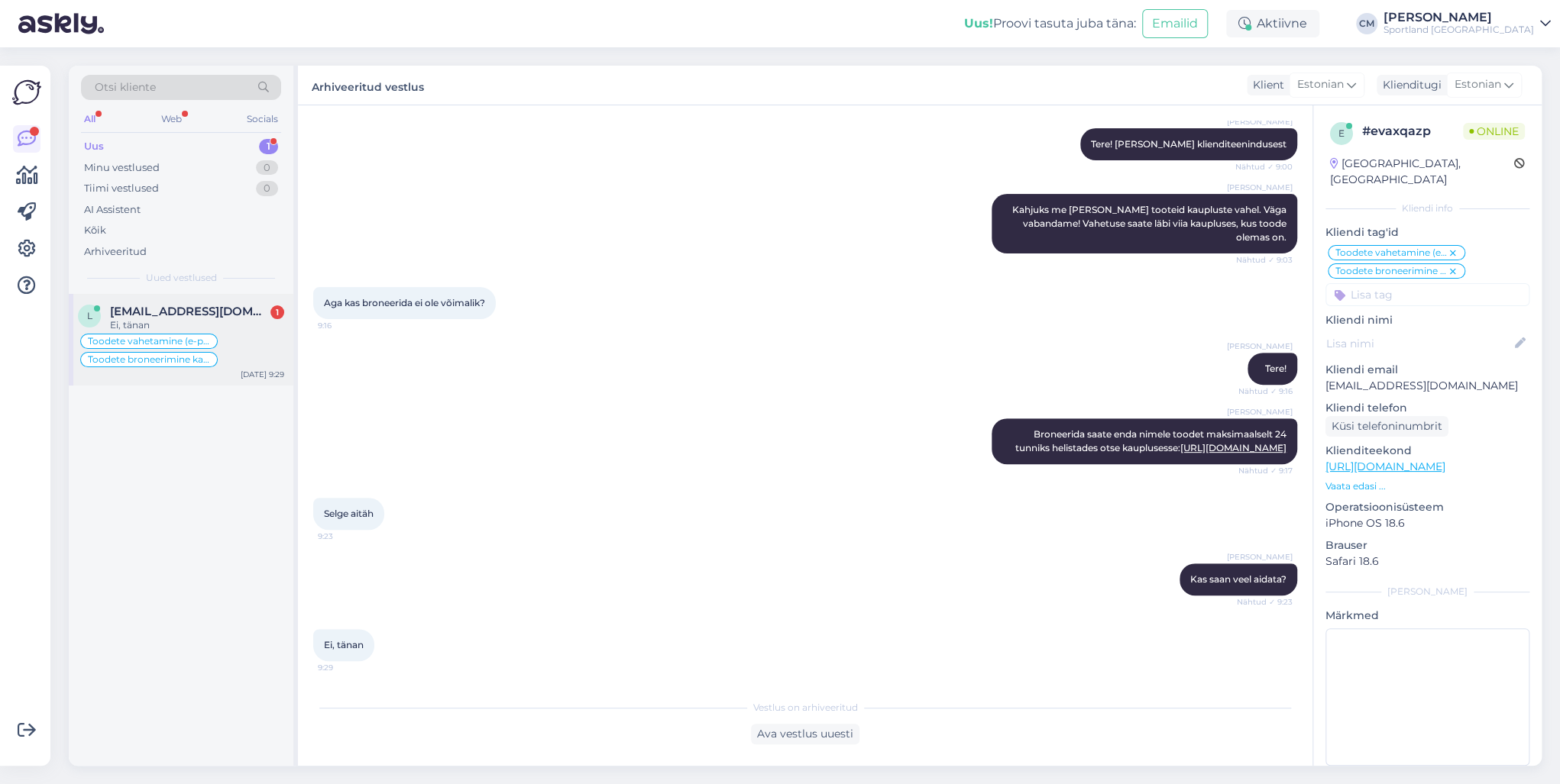
click at [257, 338] on div "Toodete vahetamine (e-pood) Toodete broneerimine kaupluses" at bounding box center [180, 350] width 206 height 37
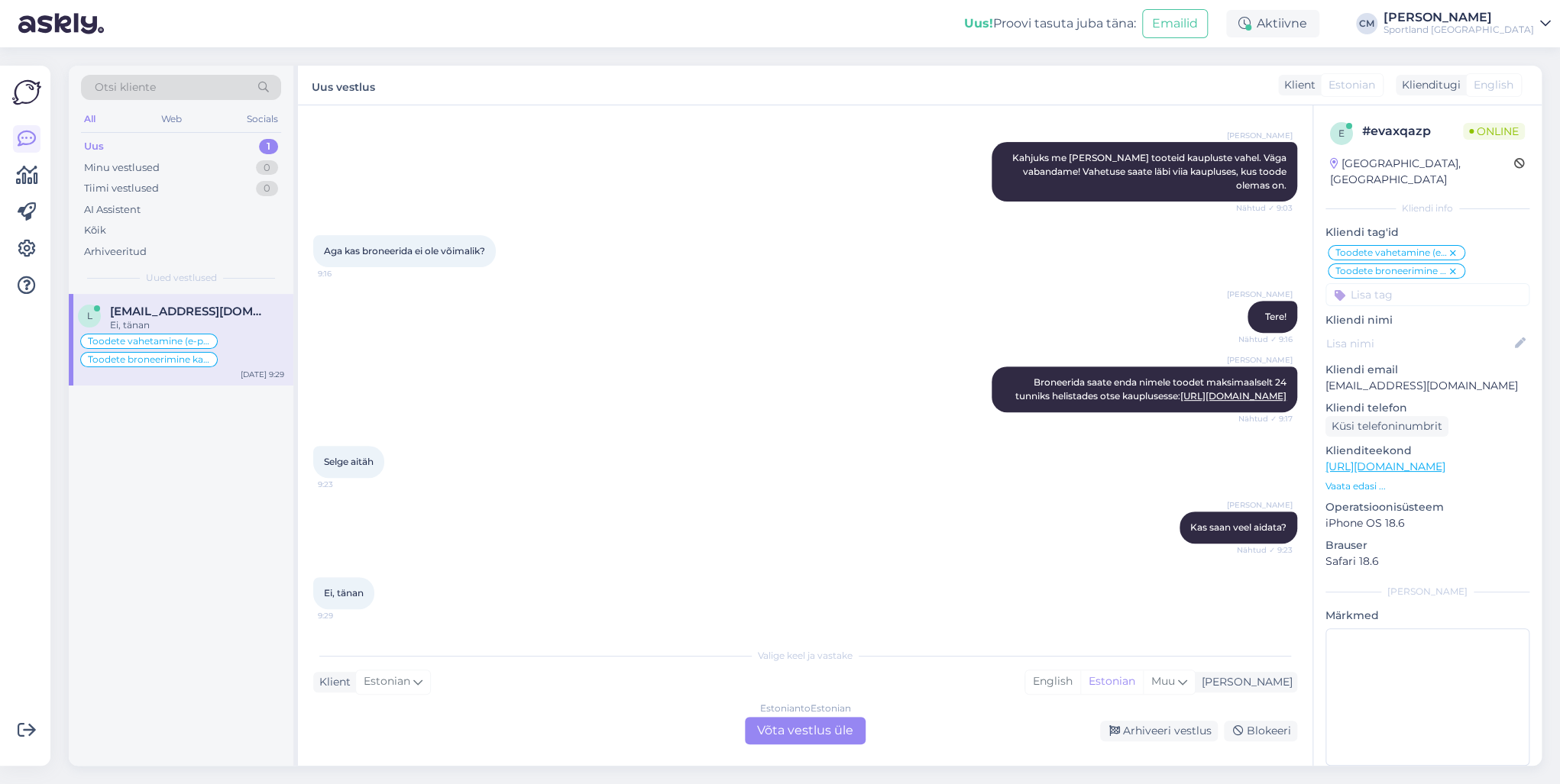
click at [750, 730] on div "Estonian to Estonian Võta vestlus üle" at bounding box center [805, 731] width 121 height 28
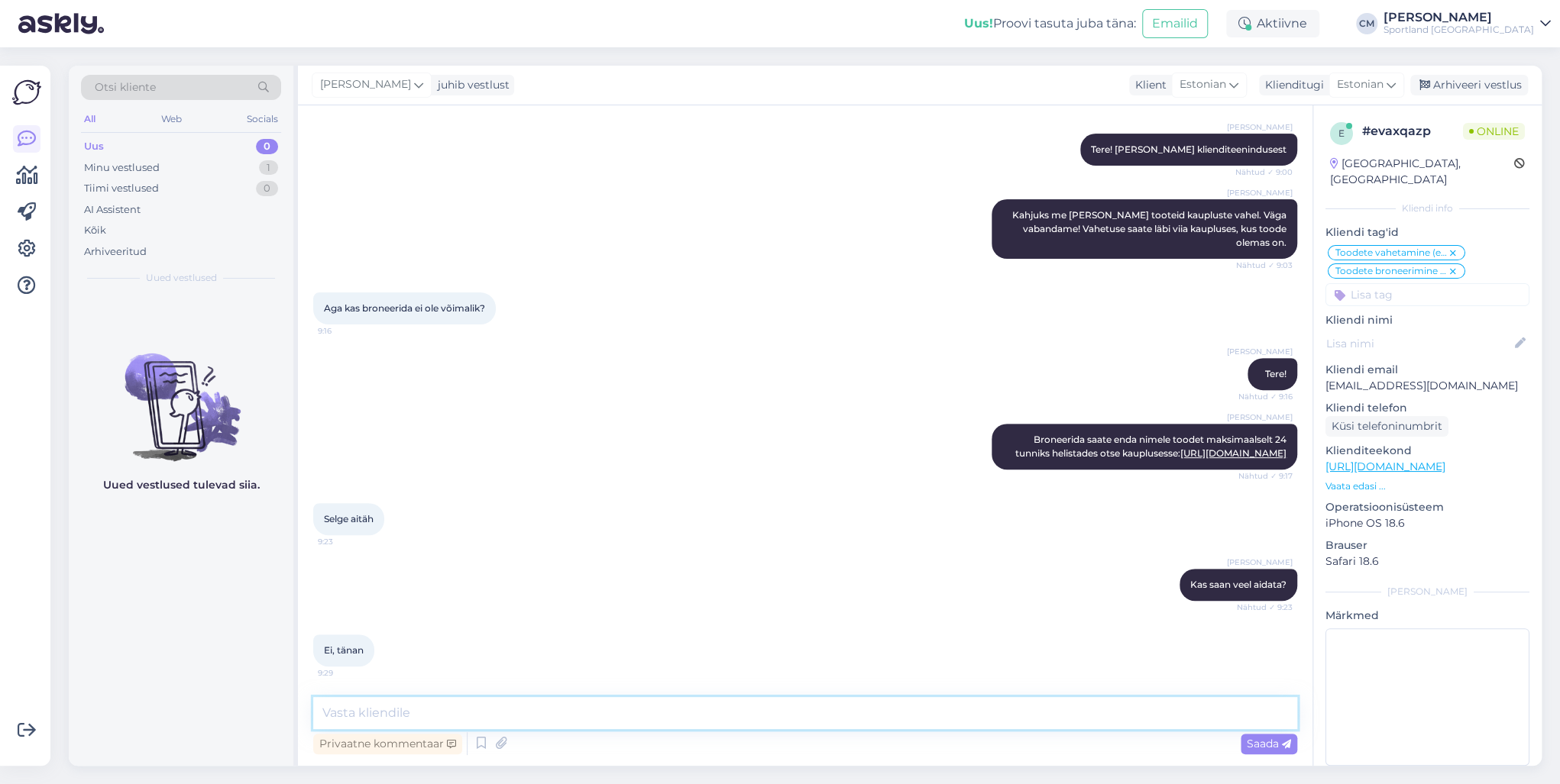
click at [660, 712] on textarea at bounding box center [805, 713] width 984 height 32
type textarea "Ilusat päeva jätku!"
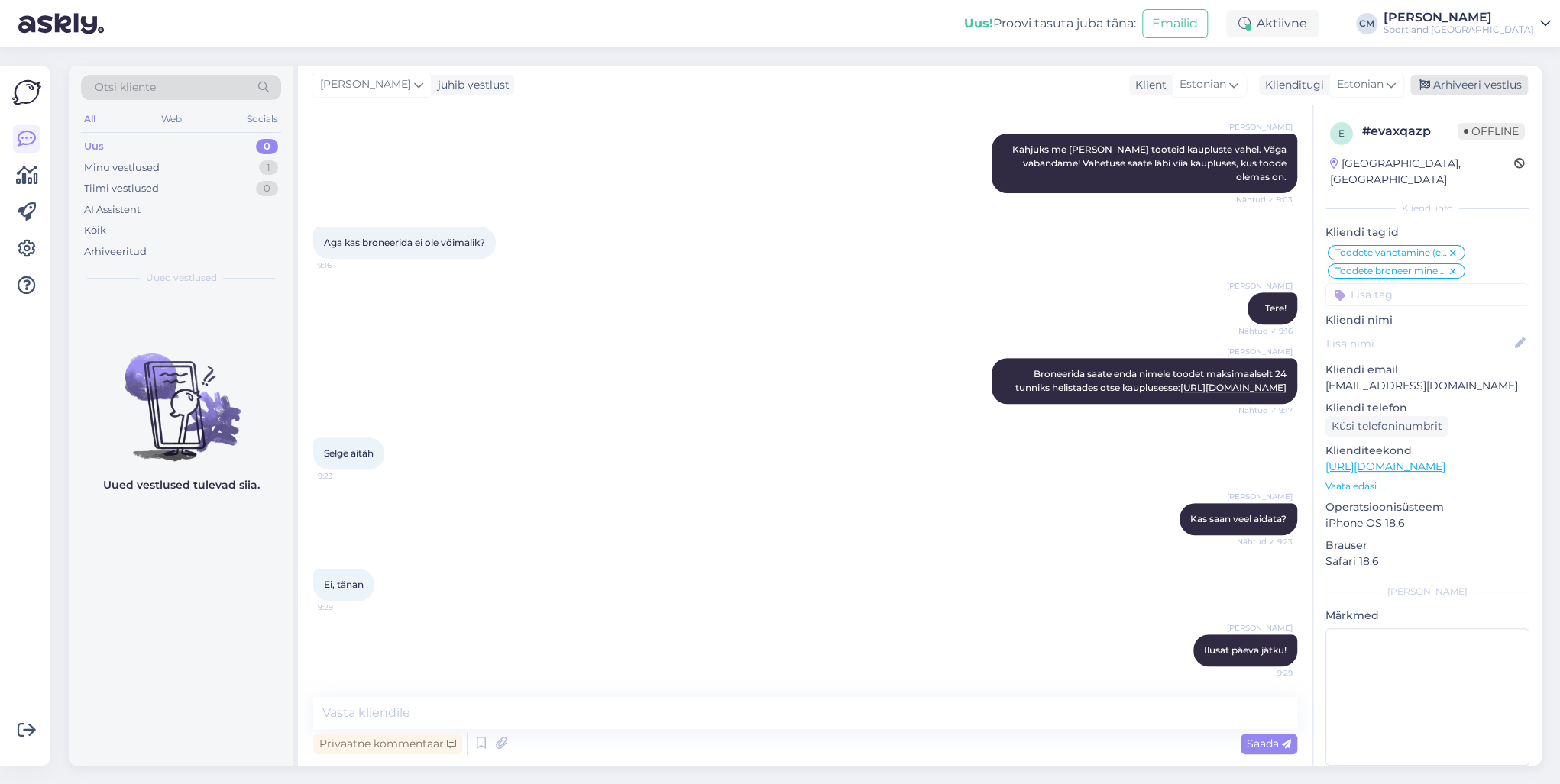
drag, startPoint x: 1465, startPoint y: 95, endPoint x: 1457, endPoint y: 92, distance: 8.5
click at [1460, 92] on div "[PERSON_NAME] juhib vestlust Klient [DEMOGRAPHIC_DATA] Klienditugi [DEMOGRAPHIC…" at bounding box center [919, 85] width 1244 height 40
click at [1457, 92] on div "Arhiveeri vestlus" at bounding box center [1468, 85] width 117 height 20
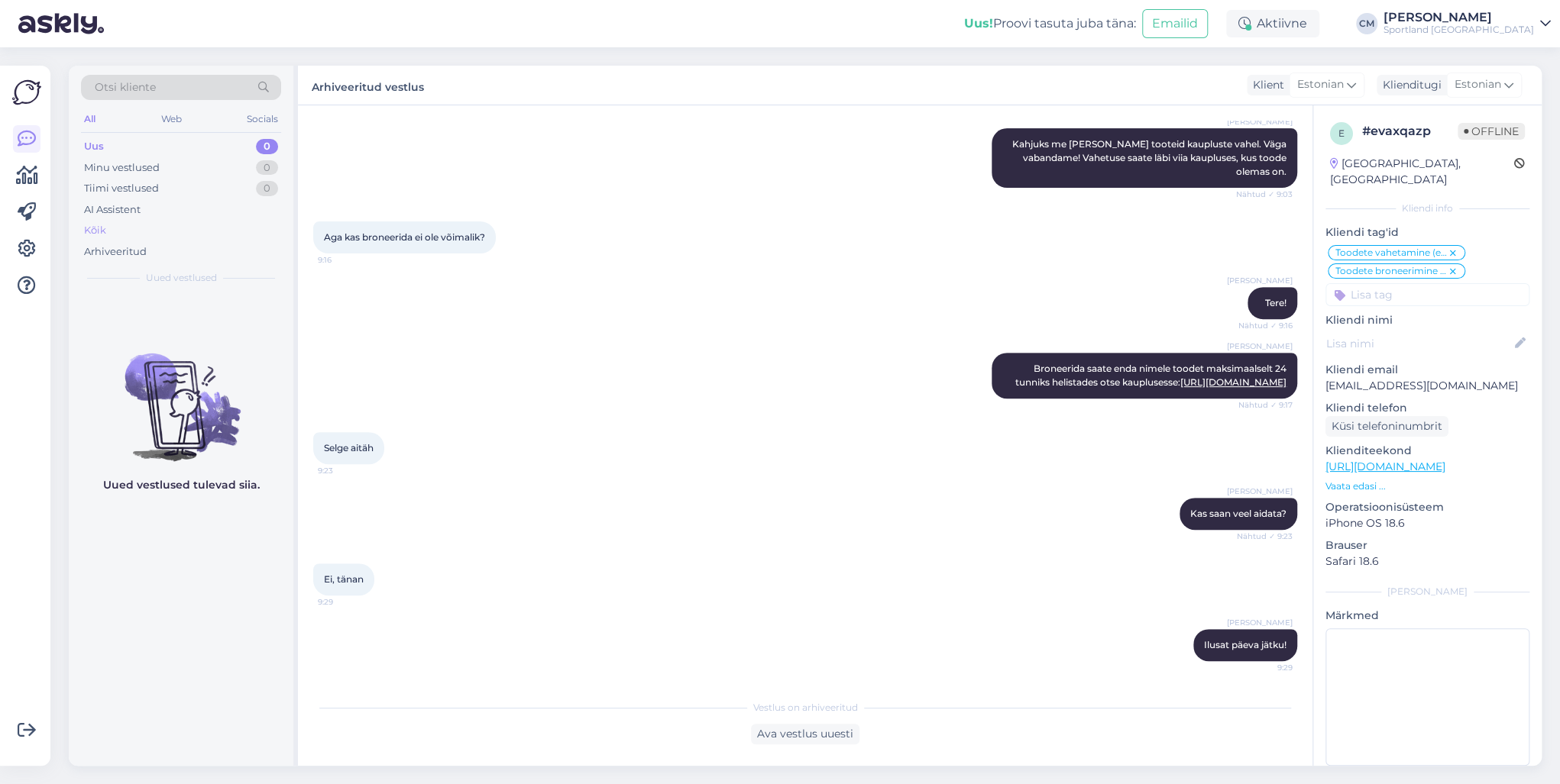
click at [117, 231] on div "Kõik" at bounding box center [181, 230] width 200 height 21
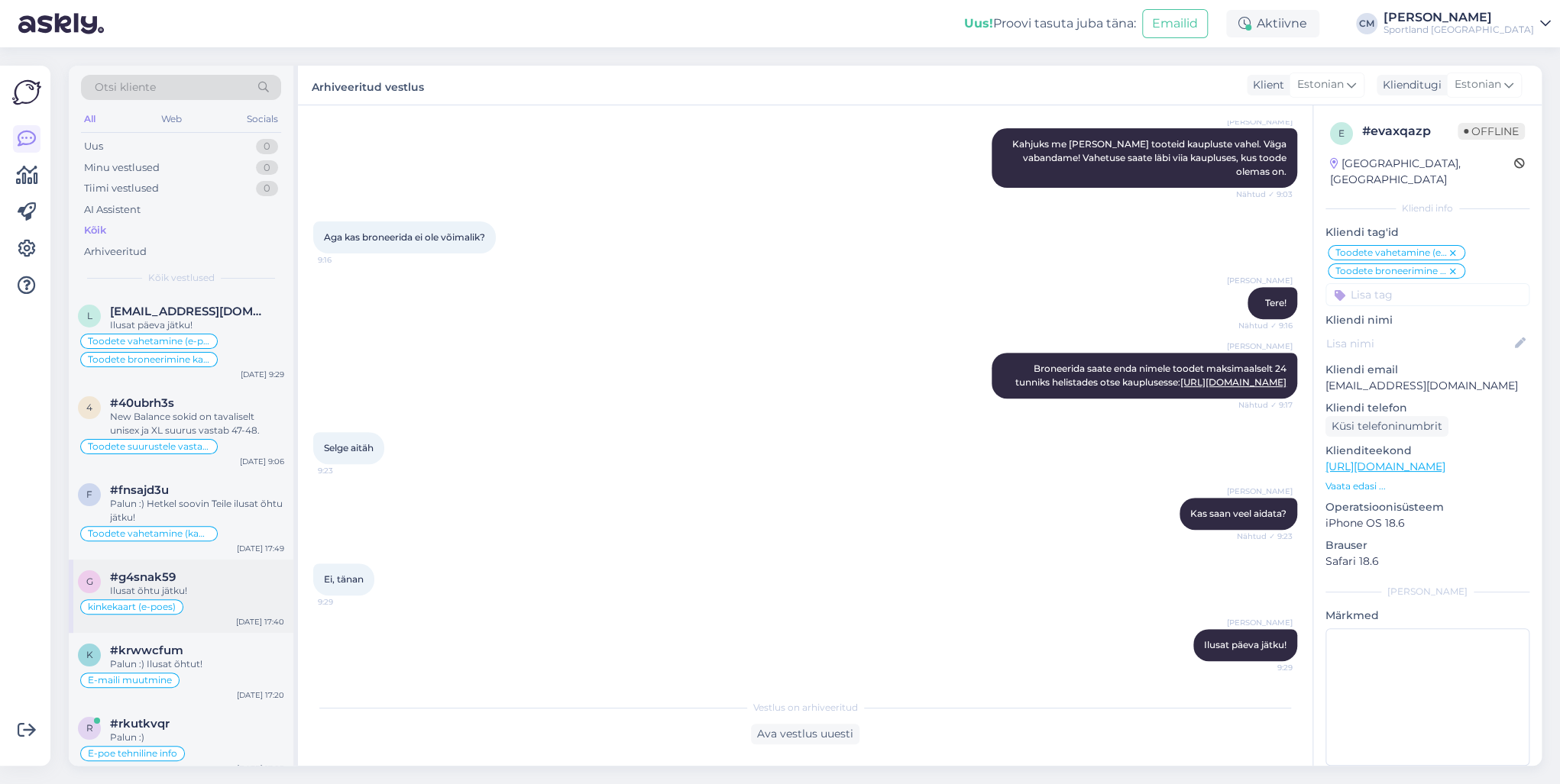
click at [199, 618] on div "g #g4snak59 Ilusat õhtu jätku! kinkekaart (e-poes) [DATE] 17:40" at bounding box center [180, 595] width 225 height 73
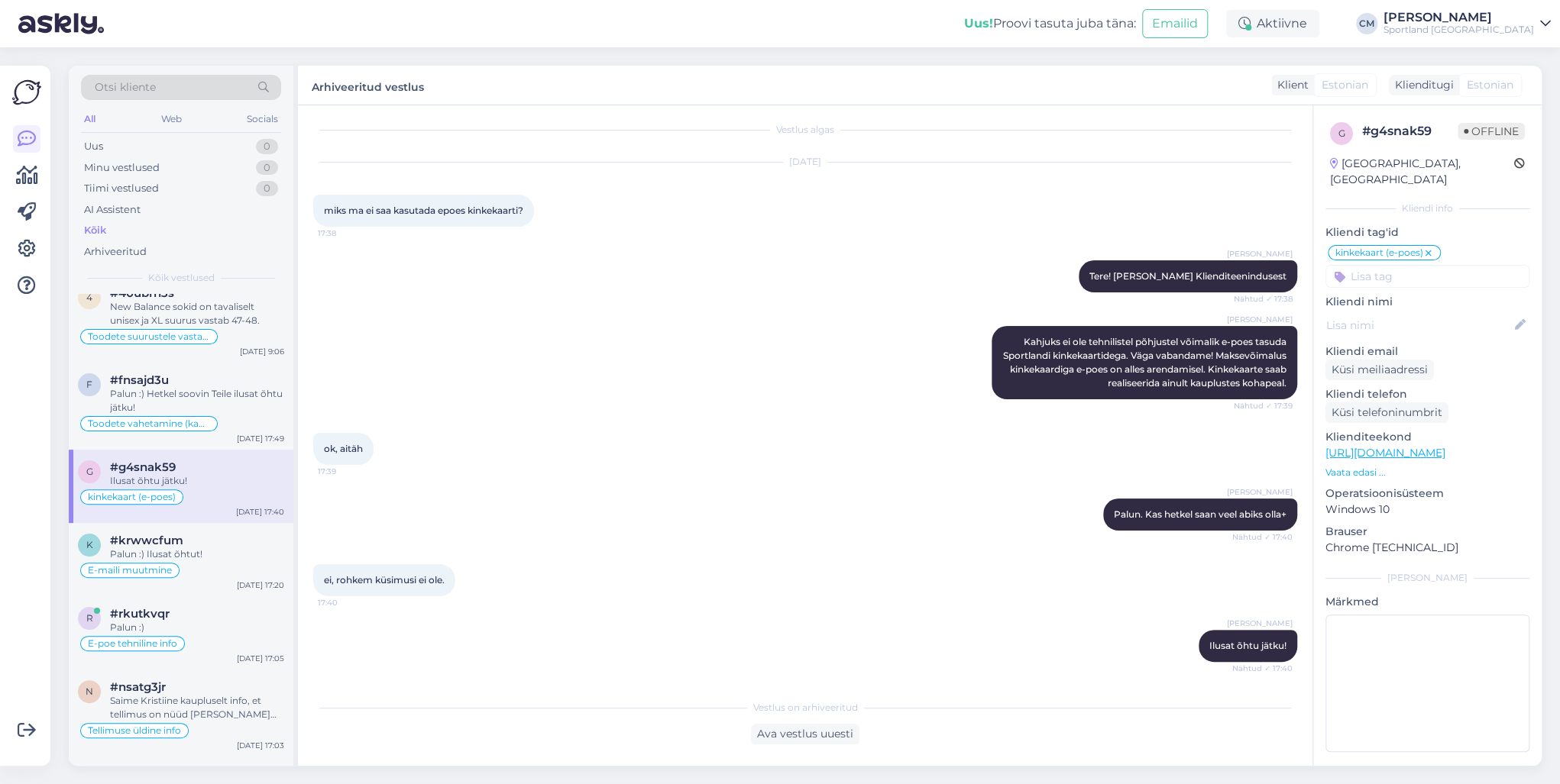
scroll to position [122, 0]
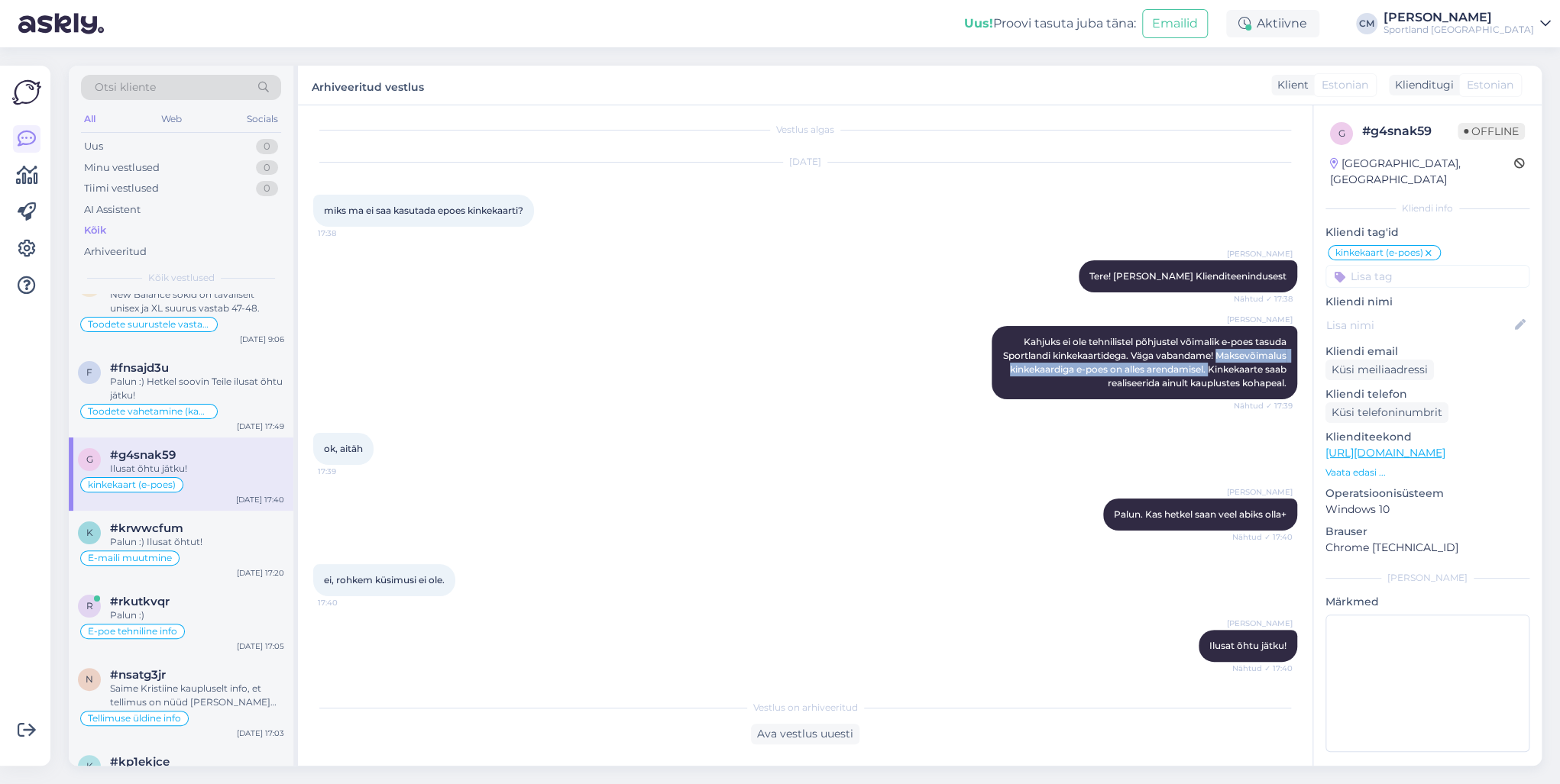
drag, startPoint x: 993, startPoint y: 366, endPoint x: 1290, endPoint y: 369, distance: 297.0
click at [1290, 369] on div "Vestlus algas [DATE] miks ma ei saa kasutada epoes kinkekaarti? 17:38 [PERSON_N…" at bounding box center [812, 399] width 998 height 557
copy span "[PERSON_NAME] kinkekaardiga e-poes on alles arendamisel."
click at [159, 146] on div "Uus 0" at bounding box center [181, 146] width 200 height 21
